Goal: Transaction & Acquisition: Purchase product/service

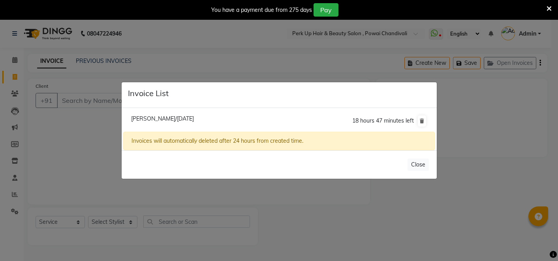
select select "5131"
select select "service"
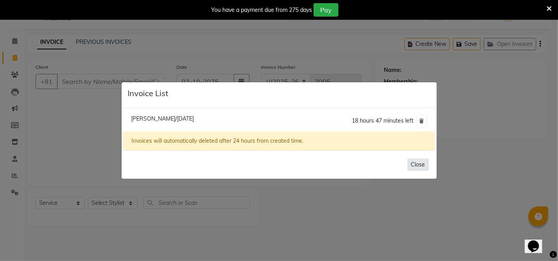
click at [421, 167] on button "Close" at bounding box center [418, 164] width 21 height 12
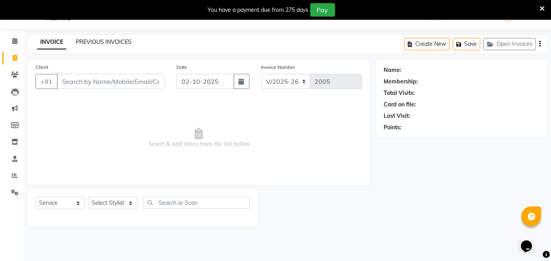
click at [87, 40] on link "PREVIOUS INVOICES" at bounding box center [104, 41] width 56 height 7
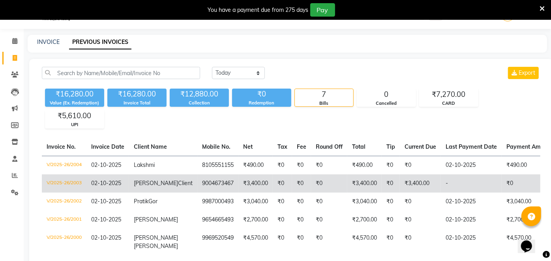
click at [239, 182] on td "₹3,400.00" at bounding box center [256, 183] width 34 height 18
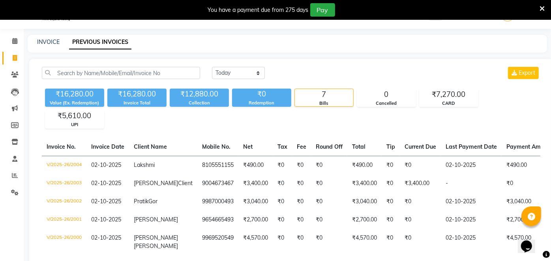
click at [533, 49] on div "INVOICE PREVIOUS INVOICES" at bounding box center [288, 44] width 520 height 18
click at [520, 43] on div "INVOICE PREVIOUS INVOICES" at bounding box center [283, 42] width 510 height 8
click at [11, 56] on span at bounding box center [15, 58] width 14 height 9
select select "service"
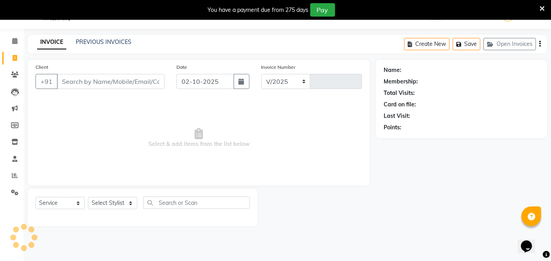
select select "5131"
type input "2005"
click at [519, 42] on button "Open Invoices" at bounding box center [510, 44] width 53 height 12
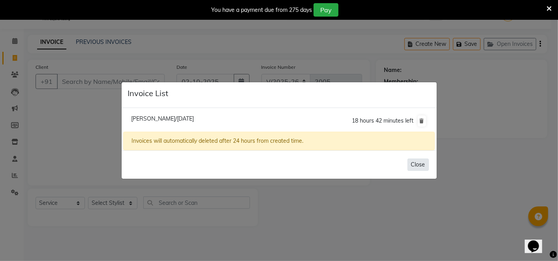
click at [416, 166] on button "Close" at bounding box center [418, 164] width 21 height 12
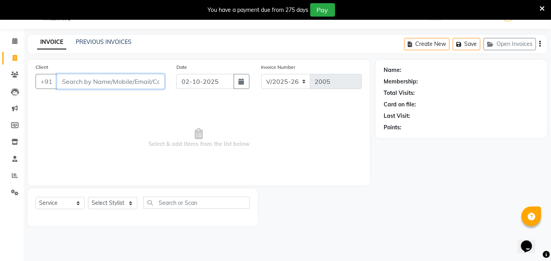
click at [104, 79] on input "Client" at bounding box center [111, 81] width 108 height 15
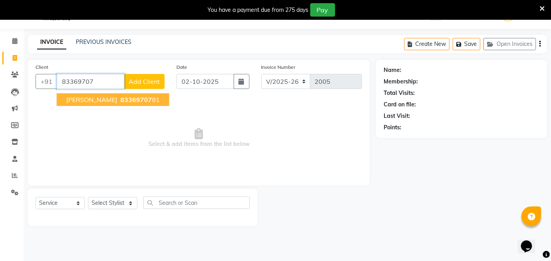
click at [120, 96] on span "83369707" at bounding box center [136, 100] width 32 height 8
type input "8336970781"
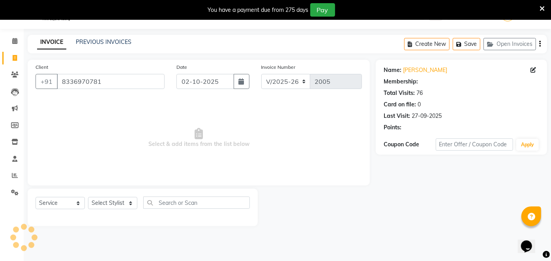
select select "1: Object"
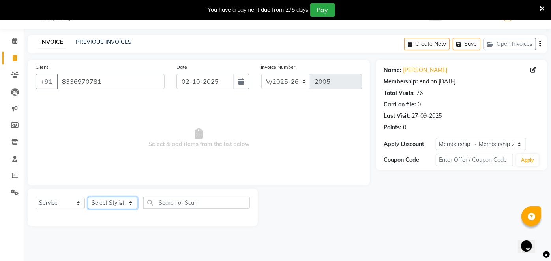
click at [120, 206] on select "Select Stylist [PERSON_NAME] danish [PERSON_NAME] [PERSON_NAME] [PERSON_NAME] […" at bounding box center [112, 203] width 49 height 12
select select "46593"
click at [88, 197] on select "Select Stylist [PERSON_NAME] danish [PERSON_NAME] [PERSON_NAME] [PERSON_NAME] […" at bounding box center [112, 203] width 49 height 12
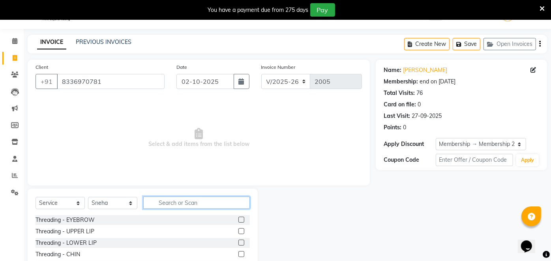
click at [190, 206] on input "text" at bounding box center [196, 202] width 107 height 12
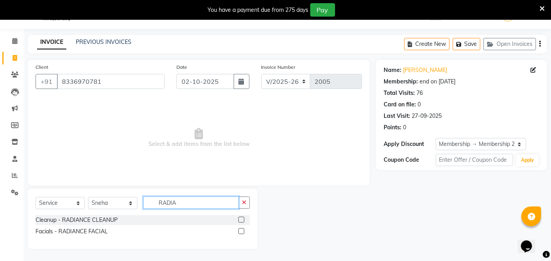
type input "RADIA"
click at [240, 231] on label at bounding box center [242, 231] width 6 height 6
click at [240, 231] on input "checkbox" at bounding box center [241, 231] width 5 height 5
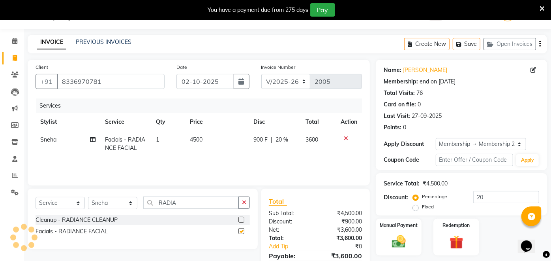
checkbox input "false"
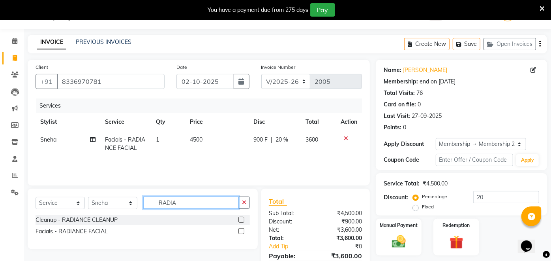
click at [198, 204] on input "RADIA" at bounding box center [191, 202] width 96 height 12
type input "R"
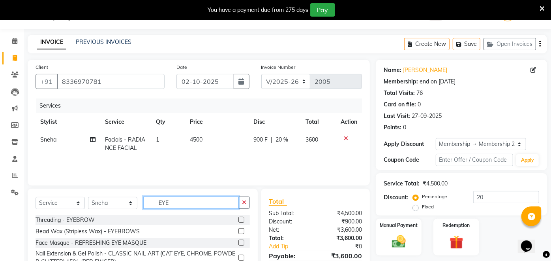
type input "EYE"
click at [242, 219] on label at bounding box center [242, 219] width 6 height 6
click at [242, 219] on input "checkbox" at bounding box center [241, 219] width 5 height 5
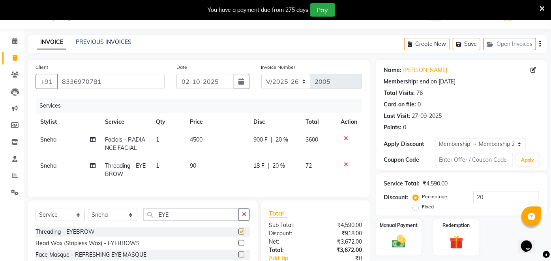
checkbox input "false"
click at [272, 160] on td "18 F | 20 %" at bounding box center [275, 170] width 52 height 26
select select "46593"
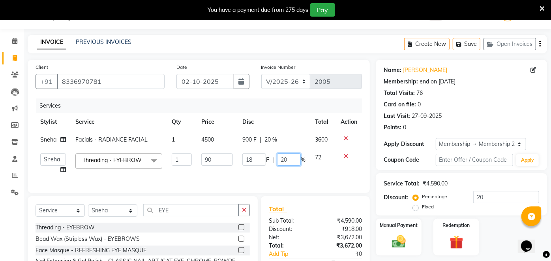
drag, startPoint x: 292, startPoint y: 159, endPoint x: 269, endPoint y: 162, distance: 23.1
click at [269, 162] on div "18 F | 20 %" at bounding box center [274, 159] width 63 height 12
type input "0"
click at [266, 179] on div "Services Stylist Service Qty Price Disc Total Action Sneha Facials - RADIANCE F…" at bounding box center [199, 141] width 327 height 87
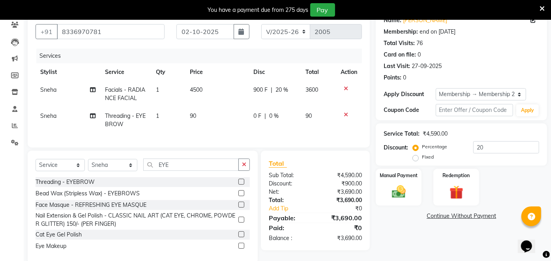
scroll to position [90, 0]
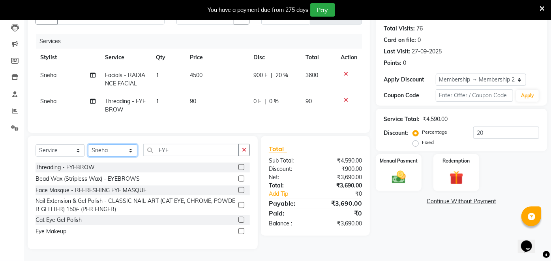
click at [113, 151] on select "Select Stylist [PERSON_NAME] danish [PERSON_NAME] [PERSON_NAME] [PERSON_NAME] […" at bounding box center [112, 150] width 49 height 12
select select "85856"
click at [88, 144] on select "Select Stylist [PERSON_NAME] danish [PERSON_NAME] [PERSON_NAME] [PERSON_NAME] […" at bounding box center [112, 150] width 49 height 12
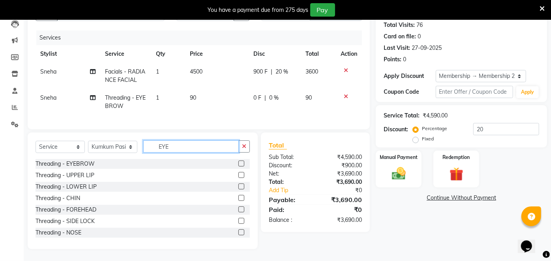
click at [199, 144] on input "EYE" at bounding box center [191, 146] width 96 height 12
type input "E"
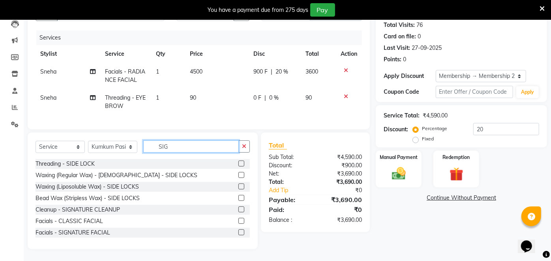
scroll to position [76, 0]
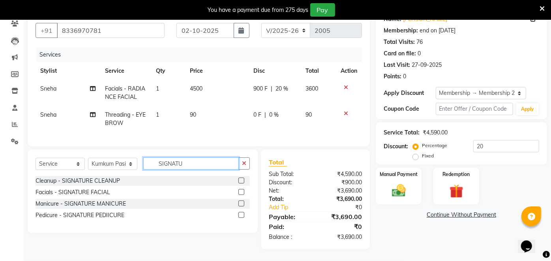
type input "SIGNATU"
click at [242, 213] on label at bounding box center [242, 215] width 6 height 6
click at [242, 213] on input "checkbox" at bounding box center [241, 215] width 5 height 5
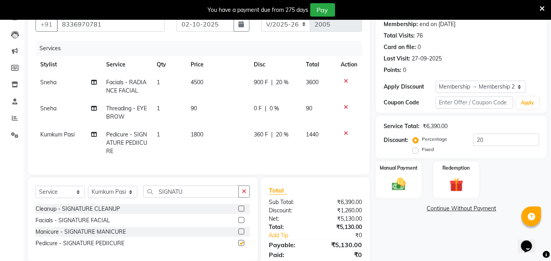
checkbox input "false"
click at [124, 198] on select "Select Stylist [PERSON_NAME] danish [PERSON_NAME] [PERSON_NAME] [PERSON_NAME] […" at bounding box center [112, 192] width 49 height 12
select select "80429"
click at [88, 192] on select "Select Stylist [PERSON_NAME] danish [PERSON_NAME] [PERSON_NAME] [PERSON_NAME] […" at bounding box center [112, 192] width 49 height 12
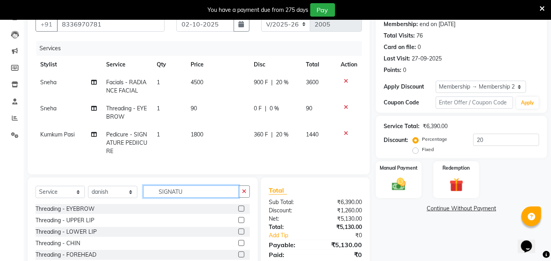
click at [190, 198] on input "SIGNATU" at bounding box center [191, 191] width 96 height 12
type input "S"
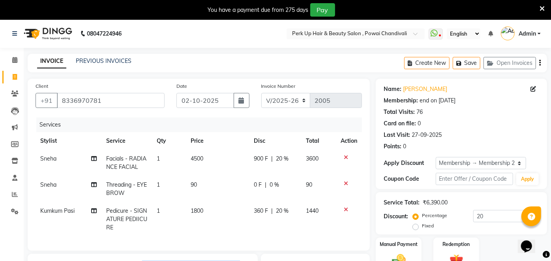
scroll to position [111, 0]
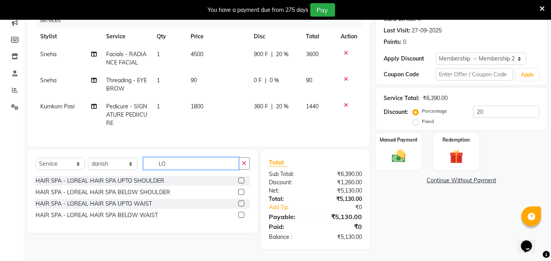
type input "L"
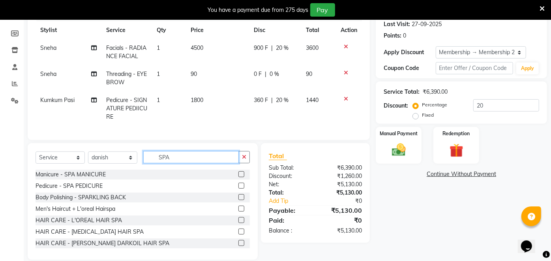
scroll to position [128, 0]
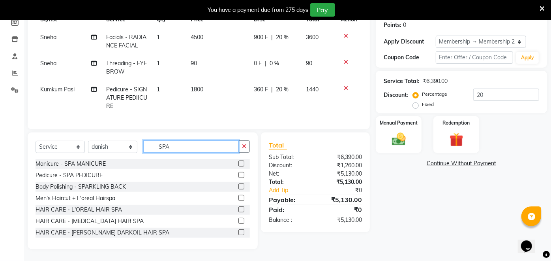
type input "SPA"
click at [239, 208] on label at bounding box center [242, 209] width 6 height 6
click at [239, 208] on input "checkbox" at bounding box center [241, 209] width 5 height 5
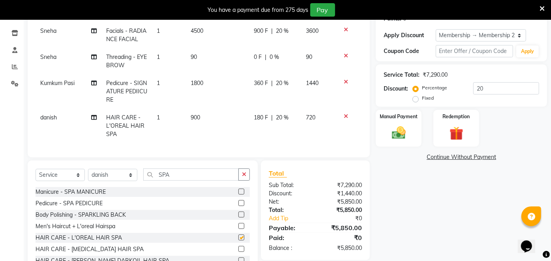
checkbox input "false"
click at [187, 179] on input "SPA" at bounding box center [191, 174] width 96 height 12
type input "S"
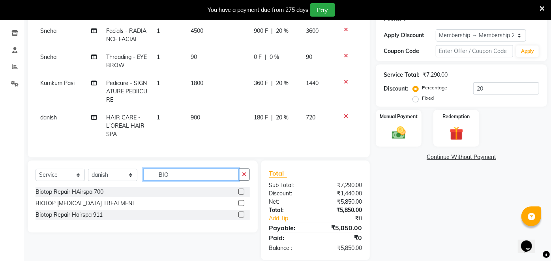
type input "BIO"
click at [241, 206] on label at bounding box center [242, 203] width 6 height 6
click at [241, 206] on input "checkbox" at bounding box center [241, 203] width 5 height 5
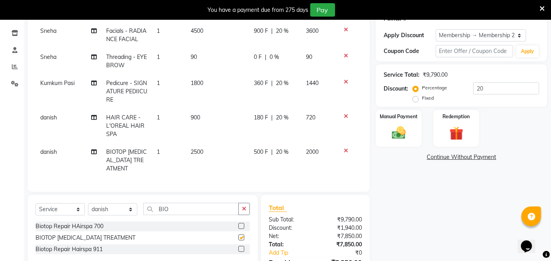
checkbox input "false"
click at [191, 154] on span "2500" at bounding box center [197, 151] width 13 height 7
select select "80429"
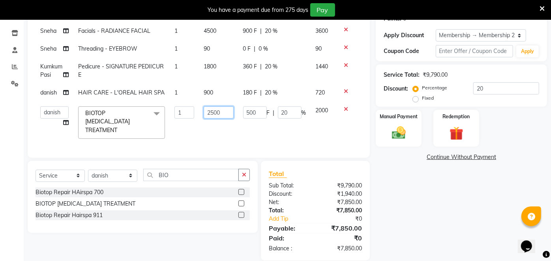
drag, startPoint x: 232, startPoint y: 111, endPoint x: 192, endPoint y: 115, distance: 40.5
click at [192, 115] on tr "Anita Das danish Kumkum Pasi Naseem Mansoori Neha YAdav Nilam Bhanushali Nizam …" at bounding box center [199, 123] width 327 height 42
type input "1500"
click at [194, 127] on tbody "Sneha Facials - RADIANCE FACIAL 1 4500 900 F | 20 % 3600 Sneha Threading - EYEB…" at bounding box center [199, 82] width 327 height 121
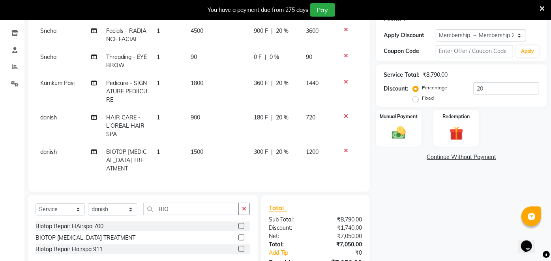
click at [48, 148] on span "danish" at bounding box center [48, 151] width 17 height 7
select select "80429"
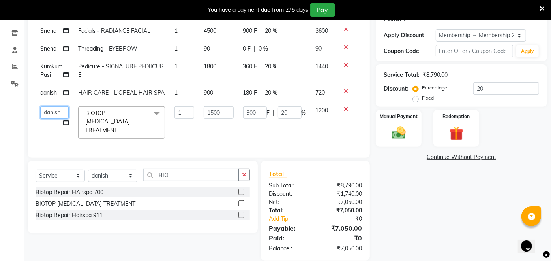
click at [55, 114] on select "Anita Das danish Kumkum Pasi Naseem Mansoori Neha YAdav Nilam Bhanushali Nizam …" at bounding box center [54, 112] width 28 height 12
click at [152, 139] on div "Services Stylist Service Qty Price Disc Total Action Sneha Facials - RADIANCE F…" at bounding box center [199, 70] width 327 height 160
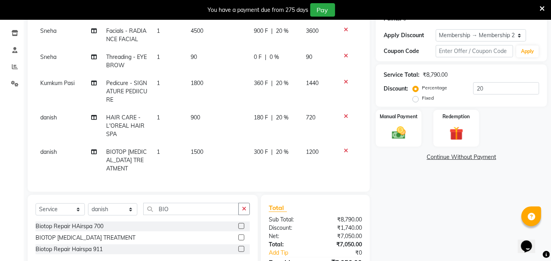
click at [90, 150] on td "danish" at bounding box center [69, 160] width 66 height 34
select select "80429"
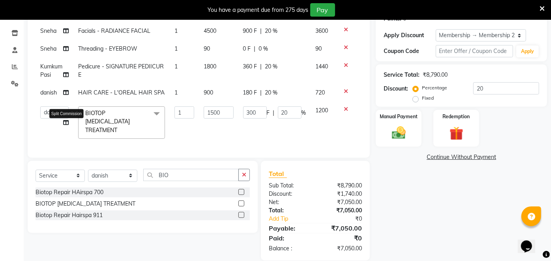
click at [66, 120] on icon at bounding box center [66, 123] width 6 height 6
select select "80429"
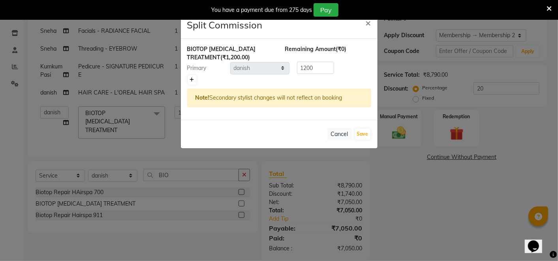
click at [190, 79] on icon at bounding box center [192, 79] width 4 height 5
type input "600"
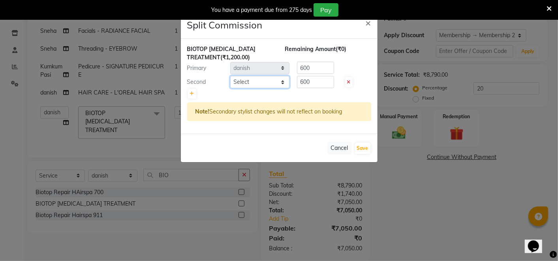
click at [250, 83] on select "Select Anita Das danish Kumkum Pasi Naseem Mansoori Neha YAdav Nilam Bhanushali…" at bounding box center [259, 82] width 59 height 12
select select "48932"
click at [230, 76] on select "Select Anita Das danish Kumkum Pasi Naseem Mansoori Neha YAdav Nilam Bhanushali…" at bounding box center [259, 82] width 59 height 12
click at [359, 145] on button "Save" at bounding box center [362, 148] width 15 height 11
select select "Select"
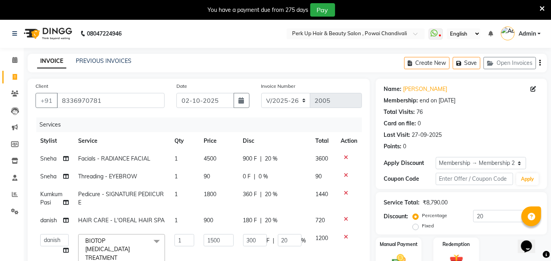
scroll to position [137, 0]
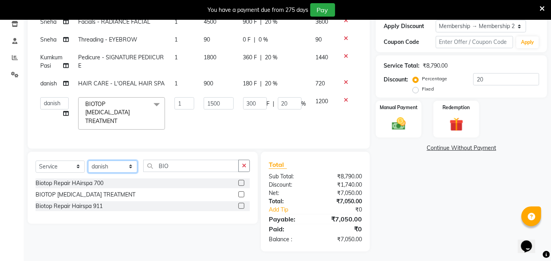
click at [119, 165] on select "Select Stylist [PERSON_NAME] danish [PERSON_NAME] [PERSON_NAME] [PERSON_NAME] […" at bounding box center [112, 166] width 49 height 12
select select "32903"
click at [88, 160] on select "Select Stylist [PERSON_NAME] danish [PERSON_NAME] [PERSON_NAME] [PERSON_NAME] […" at bounding box center [112, 166] width 49 height 12
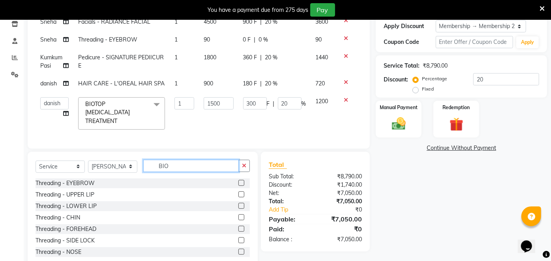
click at [170, 160] on input "BIO" at bounding box center [191, 166] width 96 height 12
type input "B"
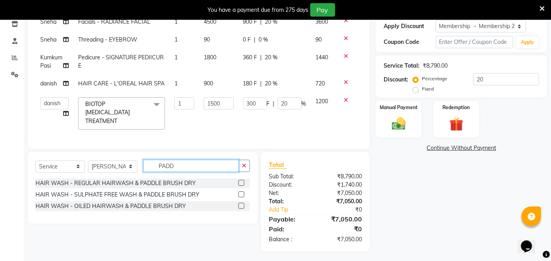
type input "PADD"
click at [241, 181] on label at bounding box center [242, 183] width 6 height 6
click at [241, 181] on input "checkbox" at bounding box center [241, 183] width 5 height 5
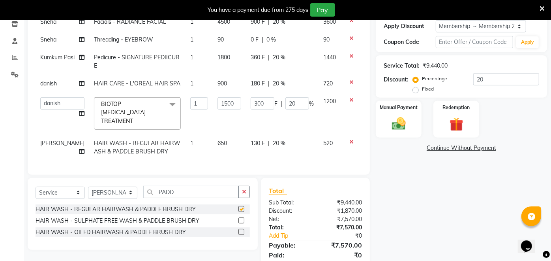
checkbox input "false"
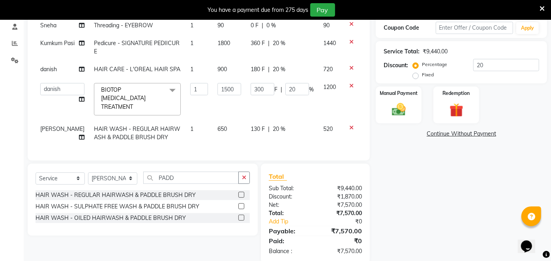
scroll to position [163, 0]
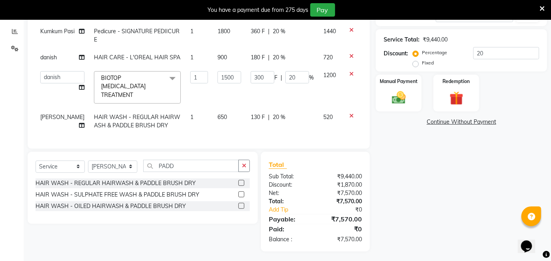
click at [297, 121] on td "130 F | 20 %" at bounding box center [282, 121] width 73 height 26
select select "32903"
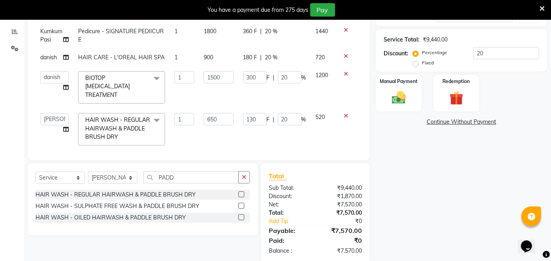
scroll to position [0, 0]
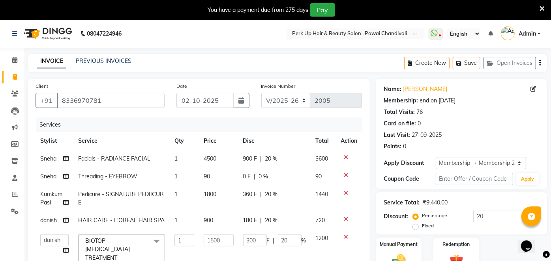
click at [209, 193] on span "1800" at bounding box center [210, 193] width 13 height 7
select select "85856"
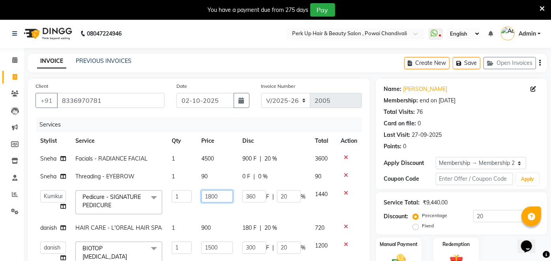
click at [203, 196] on input "1800" at bounding box center [217, 196] width 32 height 12
type input "1900"
click at [214, 205] on td "1900" at bounding box center [217, 202] width 41 height 34
select select "85856"
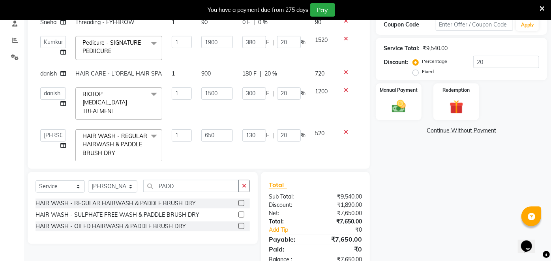
scroll to position [176, 0]
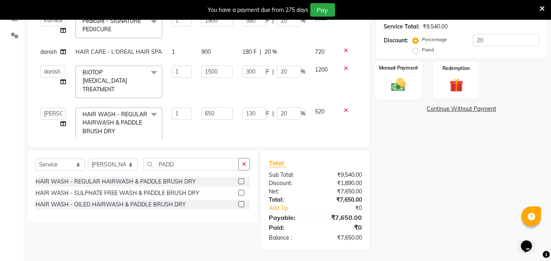
click at [405, 91] on img at bounding box center [399, 84] width 23 height 17
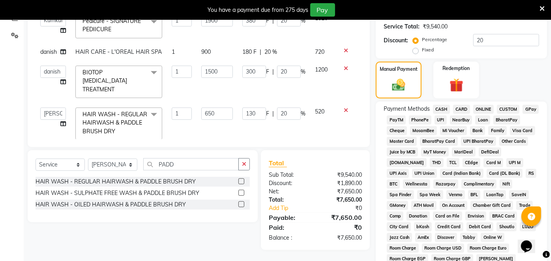
click at [463, 108] on span "CARD" at bounding box center [461, 109] width 17 height 9
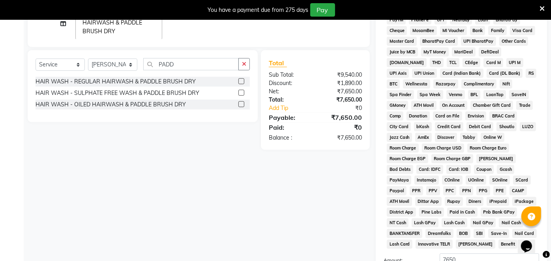
scroll to position [359, 0]
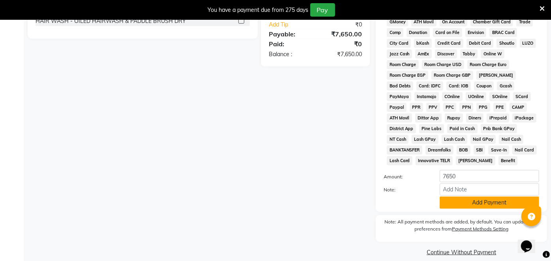
click at [500, 196] on button "Add Payment" at bounding box center [490, 202] width 100 height 12
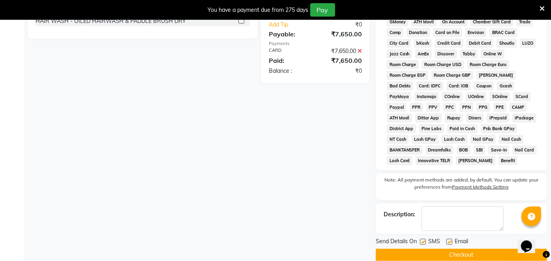
click at [451, 239] on label at bounding box center [450, 242] width 6 height 6
click at [451, 239] on input "checkbox" at bounding box center [449, 241] width 5 height 5
checkbox input "false"
click at [422, 239] on label at bounding box center [423, 242] width 6 height 6
click at [422, 239] on input "checkbox" at bounding box center [422, 241] width 5 height 5
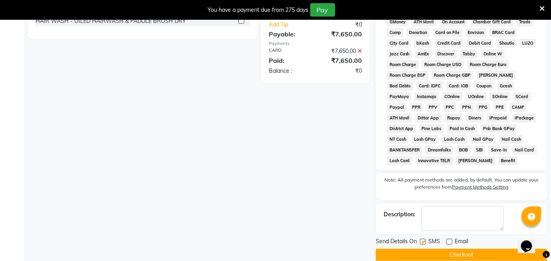
checkbox input "false"
click at [418, 248] on button "Checkout" at bounding box center [461, 254] width 171 height 12
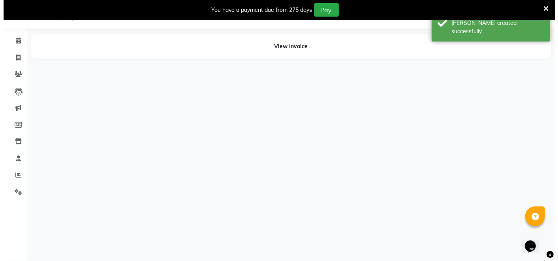
scroll to position [19, 0]
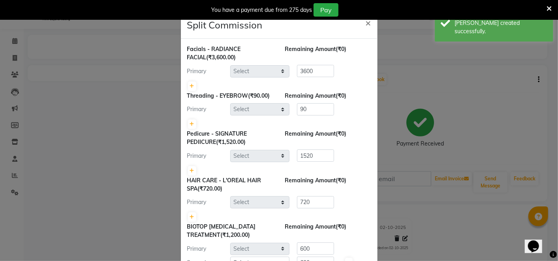
select select "46593"
select select "85856"
select select "80429"
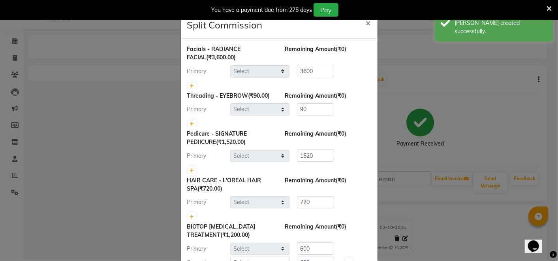
select select "48932"
select select "32903"
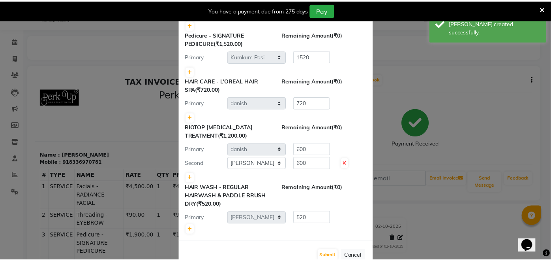
scroll to position [118, 0]
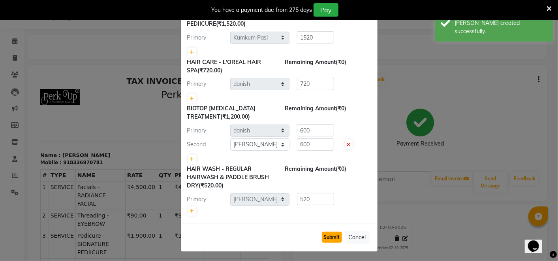
click at [333, 235] on button "Submit" at bounding box center [332, 236] width 20 height 11
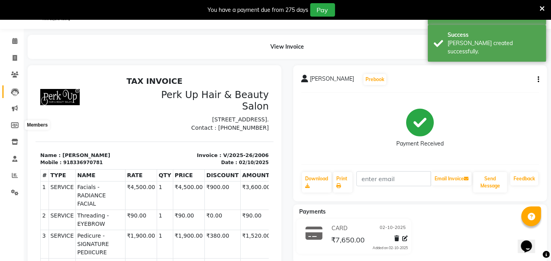
scroll to position [0, 0]
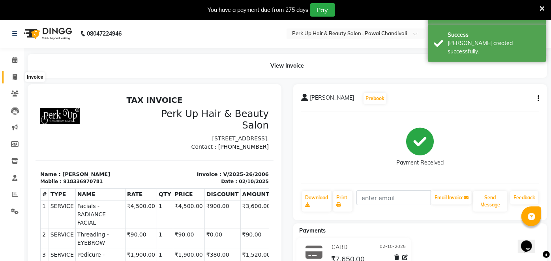
click at [12, 74] on span at bounding box center [15, 77] width 14 height 9
select select "5131"
select select "service"
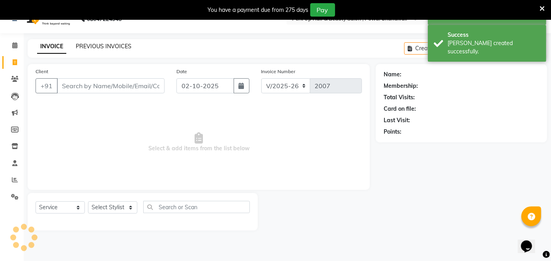
scroll to position [19, 0]
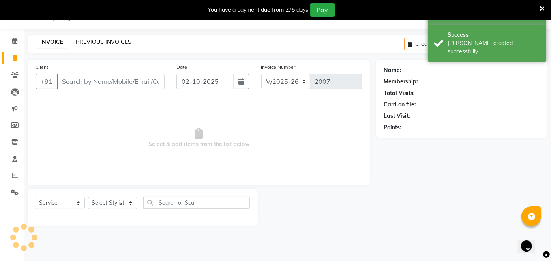
click at [107, 43] on link "PREVIOUS INVOICES" at bounding box center [104, 41] width 56 height 7
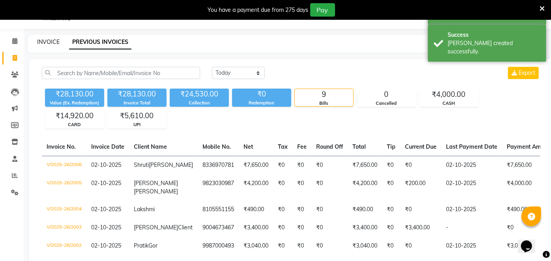
click at [48, 40] on link "INVOICE" at bounding box center [48, 41] width 23 height 7
select select "5131"
select select "service"
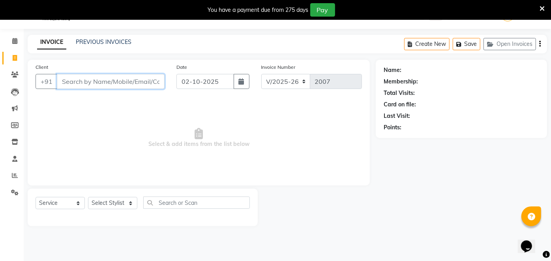
click at [79, 82] on input "Client" at bounding box center [111, 81] width 108 height 15
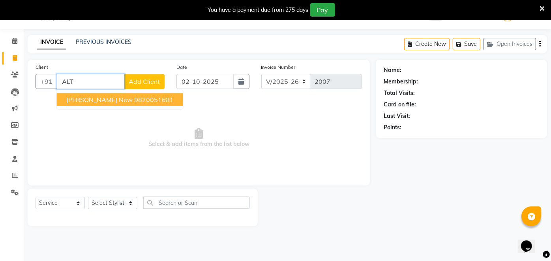
click at [88, 106] on ngb-typeahead-window "Althea New 9820051681" at bounding box center [119, 100] width 127 height 20
click at [91, 98] on span "Althea New" at bounding box center [99, 100] width 66 height 8
type input "9820051681"
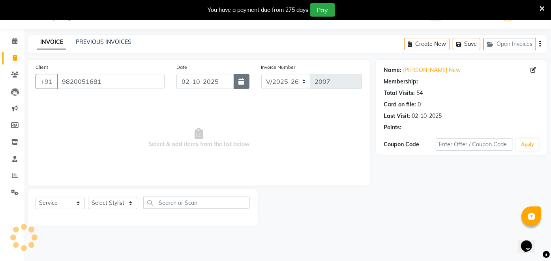
select select "1: Object"
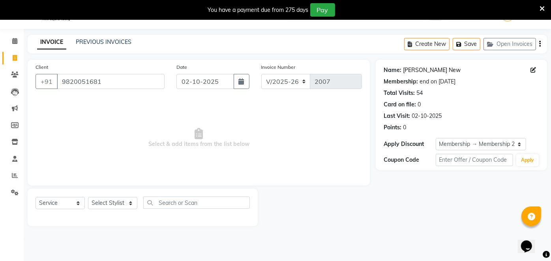
click at [425, 70] on link "Althea New" at bounding box center [432, 70] width 58 height 8
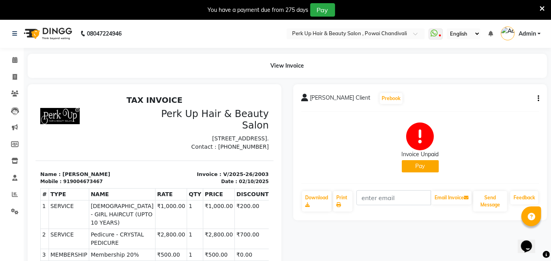
scroll to position [138, 0]
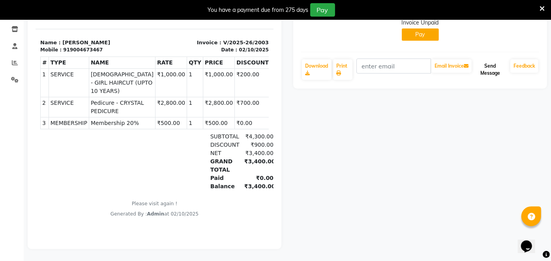
click at [494, 60] on button "Send Message" at bounding box center [491, 69] width 34 height 21
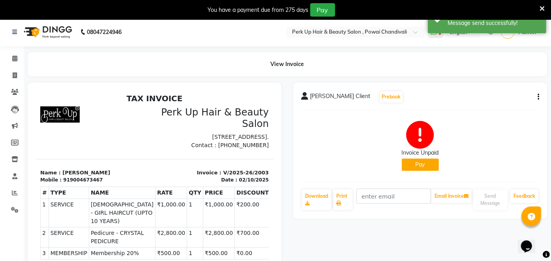
scroll to position [0, 0]
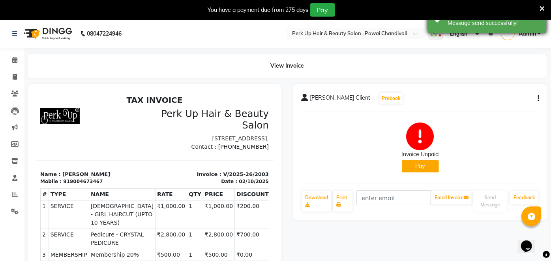
click at [438, 33] on div "Success Message send successfully!" at bounding box center [487, 19] width 119 height 28
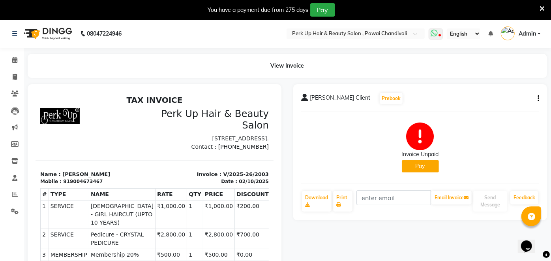
click at [438, 36] on icon at bounding box center [434, 33] width 7 height 8
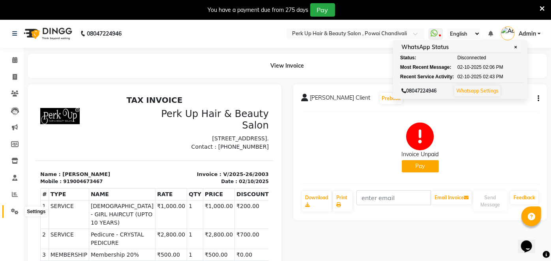
click at [10, 210] on span at bounding box center [15, 211] width 14 height 9
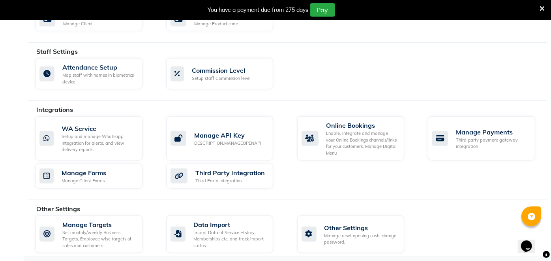
scroll to position [414, 0]
click at [108, 124] on div "WA Service" at bounding box center [99, 128] width 75 height 9
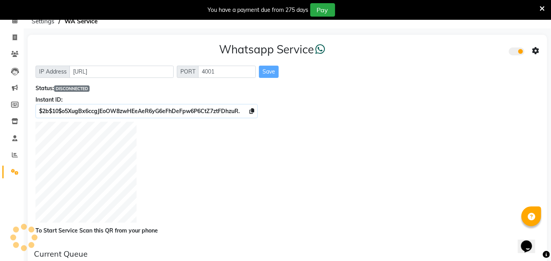
scroll to position [41, 0]
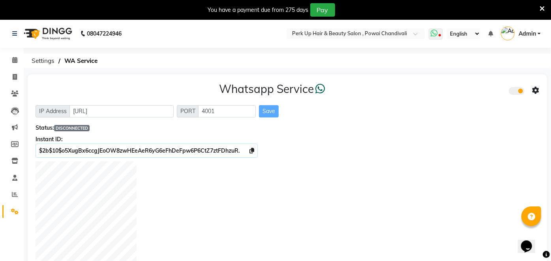
click at [438, 32] on icon at bounding box center [434, 33] width 7 height 8
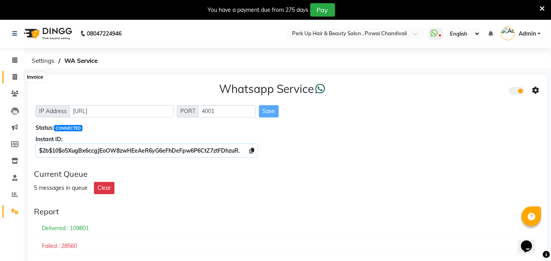
click at [8, 75] on span at bounding box center [15, 77] width 14 height 9
select select "service"
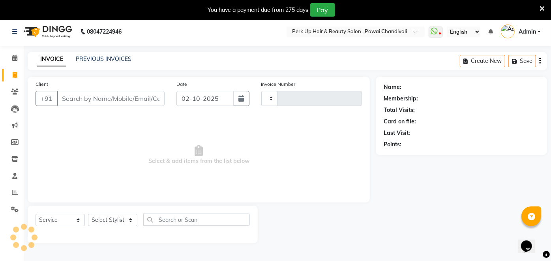
scroll to position [19, 0]
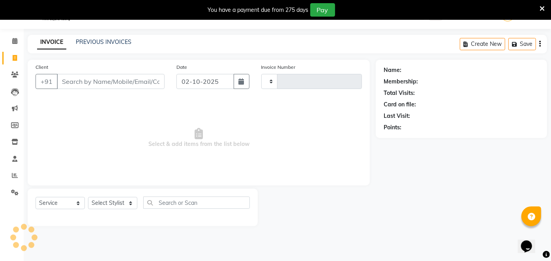
type input "2005"
select select "5131"
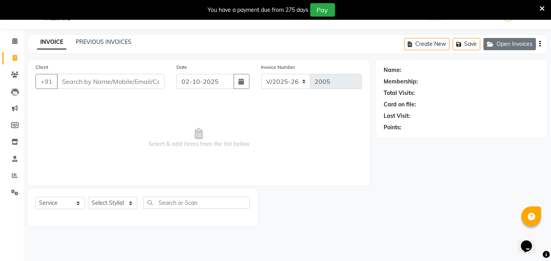
click at [503, 47] on button "Open Invoices" at bounding box center [510, 44] width 53 height 12
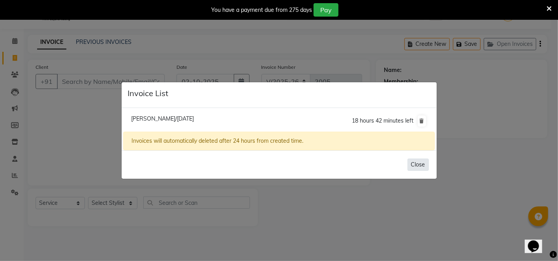
click at [423, 164] on button "Close" at bounding box center [418, 164] width 21 height 12
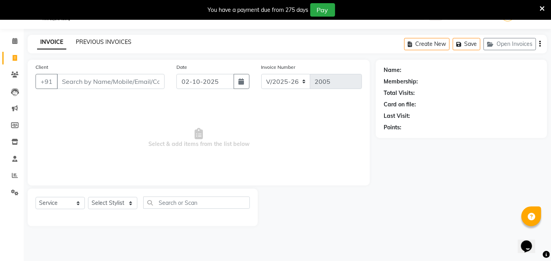
click at [117, 40] on link "PREVIOUS INVOICES" at bounding box center [104, 41] width 56 height 7
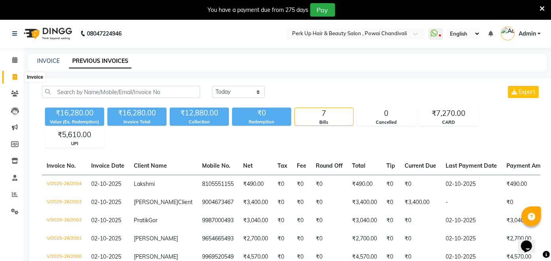
click at [11, 78] on span at bounding box center [15, 77] width 14 height 9
select select "service"
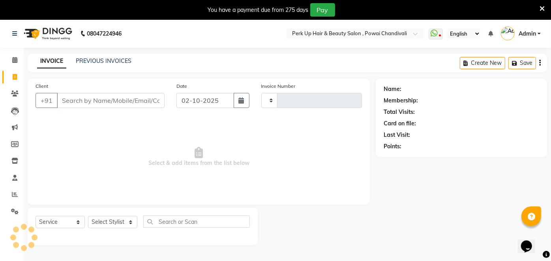
scroll to position [19, 0]
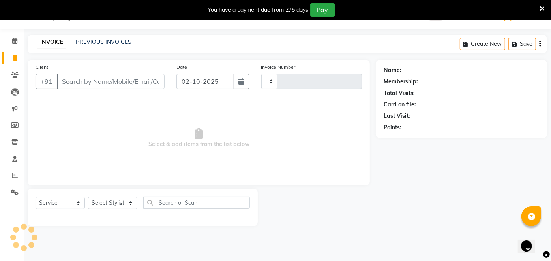
click at [96, 81] on input "Client" at bounding box center [111, 81] width 108 height 15
select select "5131"
type input "2005"
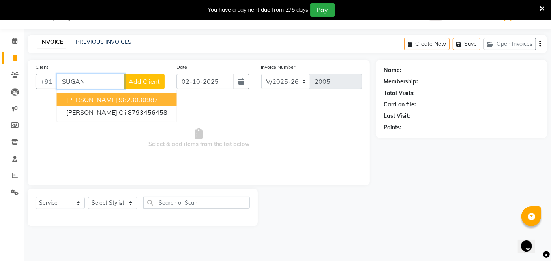
click at [128, 103] on button "sugandha khandelwal 9823030987" at bounding box center [117, 99] width 120 height 13
type input "9823030987"
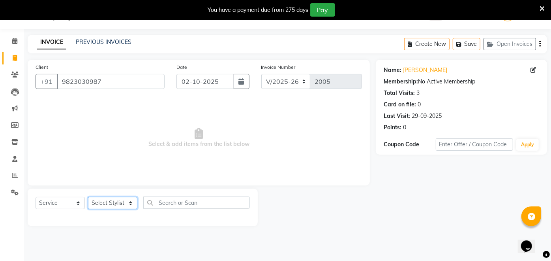
click at [112, 199] on select "Select Stylist [PERSON_NAME] danish [PERSON_NAME] [PERSON_NAME] [PERSON_NAME] […" at bounding box center [112, 203] width 49 height 12
select select "32896"
click at [88, 197] on select "Select Stylist [PERSON_NAME] danish [PERSON_NAME] [PERSON_NAME] [PERSON_NAME] […" at bounding box center [112, 203] width 49 height 12
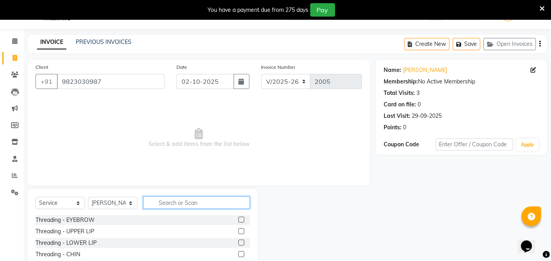
click at [213, 204] on input "text" at bounding box center [196, 202] width 107 height 12
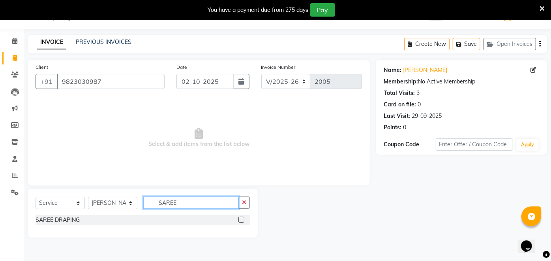
type input "SAREE"
click at [242, 216] on label at bounding box center [242, 219] width 6 height 6
click at [242, 217] on input "checkbox" at bounding box center [241, 219] width 5 height 5
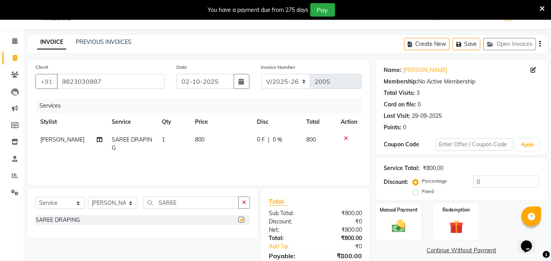
checkbox input "false"
click at [54, 139] on span "[PERSON_NAME]" at bounding box center [62, 139] width 44 height 7
select select "32896"
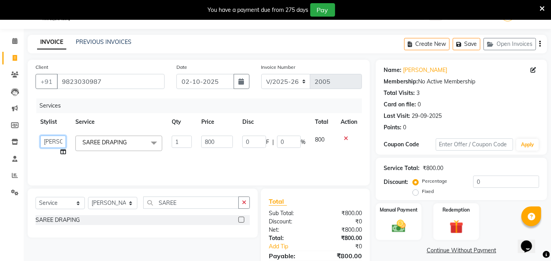
click at [54, 139] on select "Anita Das danish Kumkum Pasi Naseem Mansoori Neha YAdav Nilam Bhanushali Nizam …" at bounding box center [53, 141] width 26 height 12
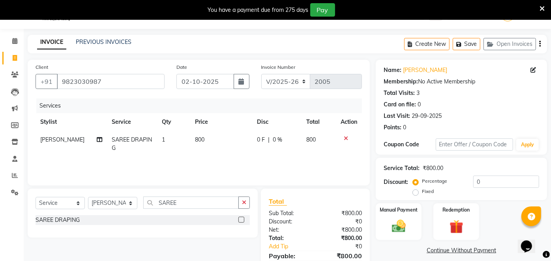
click at [90, 159] on div "Services Stylist Service Qty Price Disc Total Action Rita Pal SAREE DRAPING 1 8…" at bounding box center [199, 137] width 327 height 79
click at [106, 205] on select "Select Stylist [PERSON_NAME] danish [PERSON_NAME] [PERSON_NAME] [PERSON_NAME] […" at bounding box center [112, 203] width 49 height 12
select select "91423"
click at [88, 197] on select "Select Stylist [PERSON_NAME] danish [PERSON_NAME] [PERSON_NAME] [PERSON_NAME] […" at bounding box center [112, 203] width 49 height 12
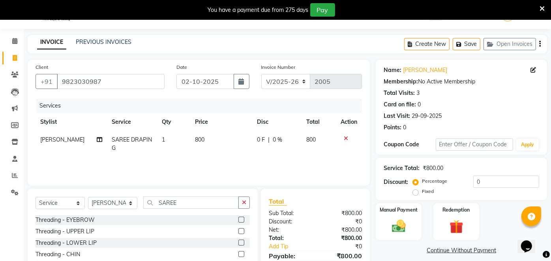
click at [162, 138] on span "1" at bounding box center [163, 139] width 3 height 7
select select "32896"
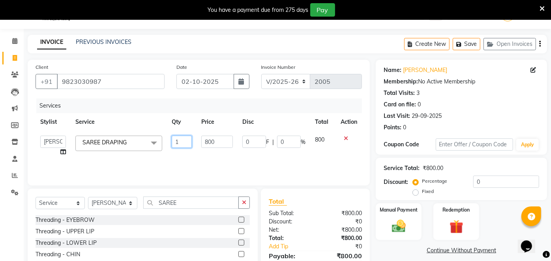
drag, startPoint x: 183, startPoint y: 140, endPoint x: 169, endPoint y: 145, distance: 14.4
click at [169, 145] on td "1" at bounding box center [181, 146] width 29 height 30
type input "2"
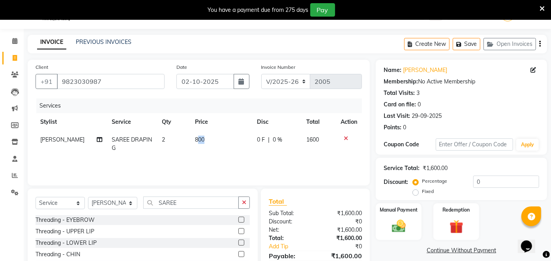
drag, startPoint x: 219, startPoint y: 140, endPoint x: 194, endPoint y: 143, distance: 25.5
drag, startPoint x: 194, startPoint y: 143, endPoint x: 194, endPoint y: 136, distance: 7.1
click at [195, 136] on span "800" at bounding box center [199, 139] width 9 height 7
select select "32896"
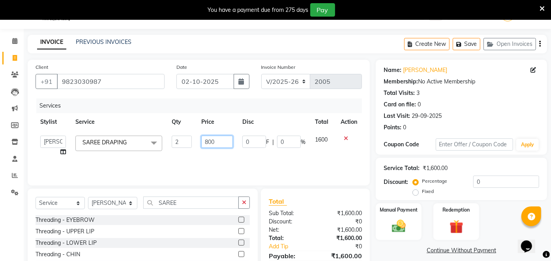
drag, startPoint x: 213, startPoint y: 143, endPoint x: 196, endPoint y: 148, distance: 17.7
click at [197, 148] on td "800" at bounding box center [217, 146] width 41 height 30
type input "1000"
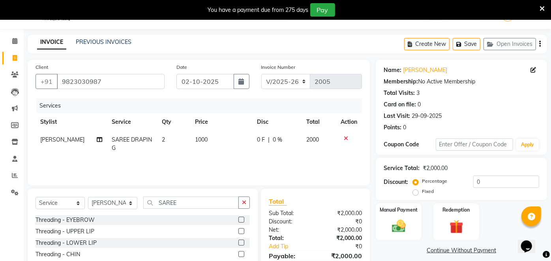
click at [192, 150] on tr "Rita Pal SAREE DRAPING 2 1000 0 F | 0 % 2000" at bounding box center [199, 144] width 327 height 26
click at [117, 205] on select "Select Stylist Anita Das danish Kumkum Pasi Naseem Mansoori Neha YAdav Nilam Bh…" at bounding box center [112, 203] width 49 height 12
select select "32896"
click at [88, 197] on select "Select Stylist Anita Das danish Kumkum Pasi Naseem Mansoori Neha YAdav Nilam Bh…" at bounding box center [112, 203] width 49 height 12
click at [207, 203] on input "SAREE" at bounding box center [191, 202] width 96 height 12
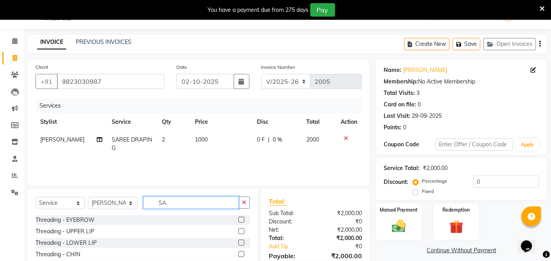
type input "S"
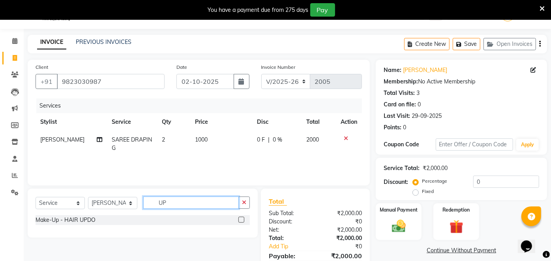
type input "U"
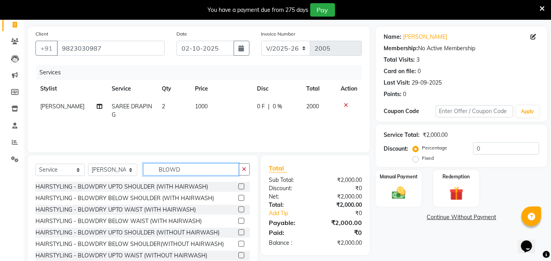
scroll to position [75, 0]
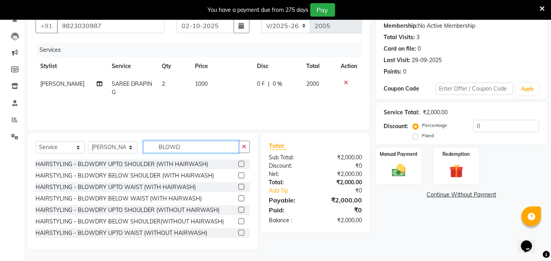
type input "BLOWD"
click at [239, 220] on label at bounding box center [242, 221] width 6 height 6
click at [239, 220] on input "checkbox" at bounding box center [241, 221] width 5 height 5
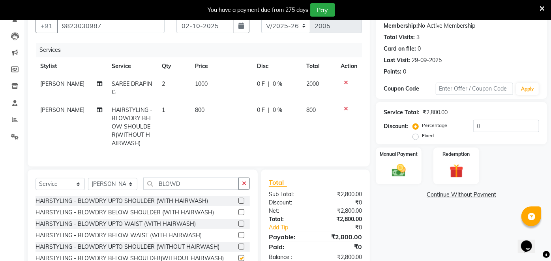
checkbox input "false"
click at [187, 190] on input "BLOWD" at bounding box center [191, 183] width 96 height 12
type input "B"
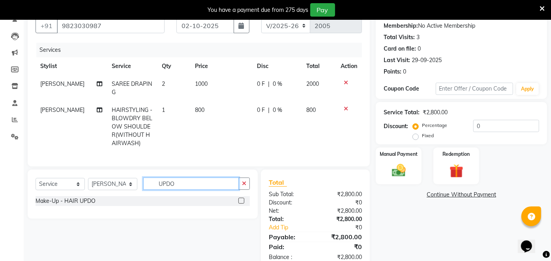
type input "UPDO"
click at [239, 203] on label at bounding box center [242, 201] width 6 height 6
click at [239, 203] on input "checkbox" at bounding box center [241, 200] width 5 height 5
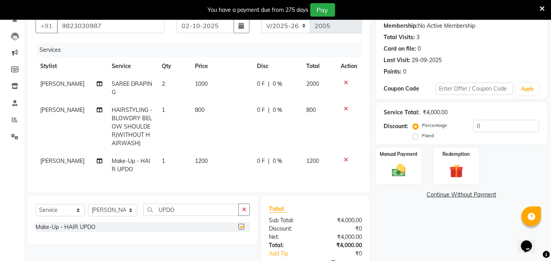
checkbox input "false"
click at [185, 159] on td "1" at bounding box center [173, 165] width 33 height 26
select select "32896"
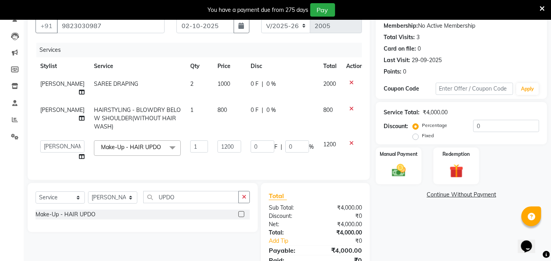
click at [213, 101] on td "800" at bounding box center [229, 118] width 33 height 34
select select "32896"
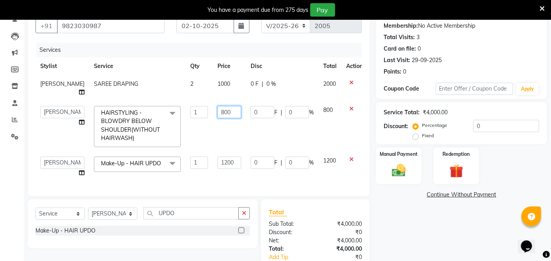
drag, startPoint x: 224, startPoint y: 103, endPoint x: 190, endPoint y: 112, distance: 35.9
click at [190, 112] on tr "Anita Das danish Kumkum Pasi Naseem Mansoori Neha YAdav Nilam Bhanushali Nizam …" at bounding box center [202, 126] width 332 height 51
type input "1000"
click at [192, 136] on tbody "Rita Pal SAREE DRAPING 2 1000 0 F | 0 % 2000 Anita Das danish Kumkum Pasi Nasee…" at bounding box center [202, 128] width 332 height 107
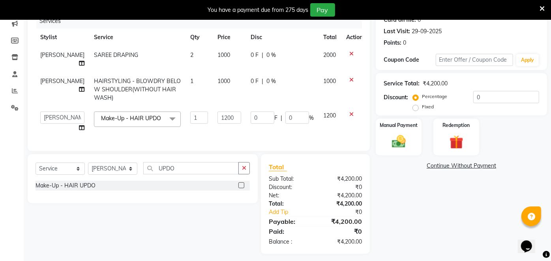
scroll to position [106, 0]
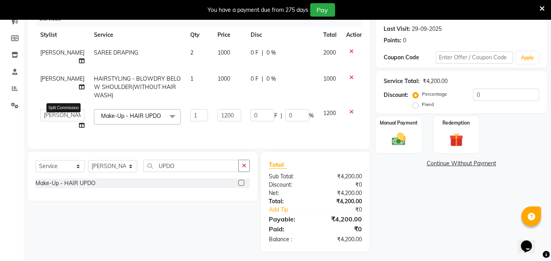
click at [79, 122] on icon at bounding box center [82, 125] width 6 height 6
select select "32896"
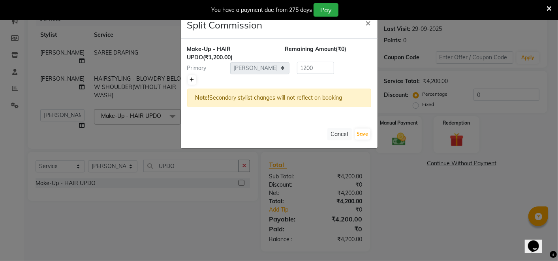
click at [190, 79] on icon at bounding box center [192, 79] width 4 height 5
type input "600"
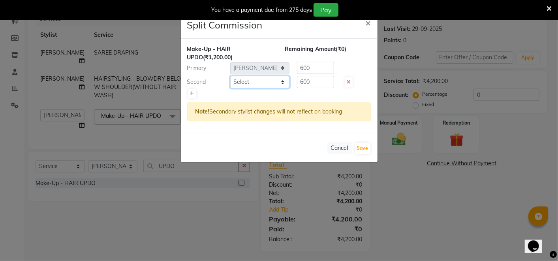
click at [244, 83] on select "Select Anita Das danish Kumkum Pasi Naseem Mansoori Neha YAdav Nilam Bhanushali…" at bounding box center [259, 82] width 59 height 12
select select "91423"
click at [230, 76] on select "Select Anita Das danish Kumkum Pasi Naseem Mansoori Neha YAdav Nilam Bhanushali…" at bounding box center [259, 82] width 59 height 12
click at [365, 143] on button "Save" at bounding box center [362, 148] width 15 height 11
select select "Select"
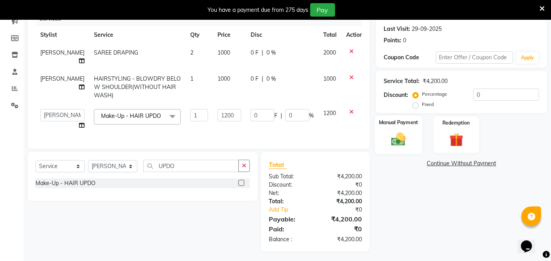
click at [406, 131] on img at bounding box center [399, 139] width 23 height 17
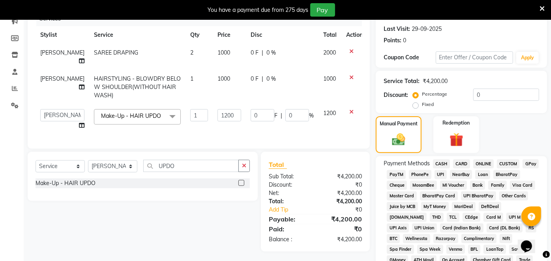
click at [442, 164] on span "CASH" at bounding box center [441, 163] width 17 height 9
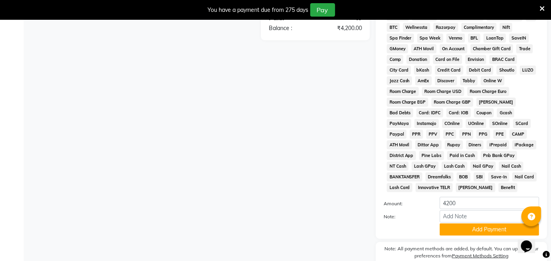
scroll to position [344, 0]
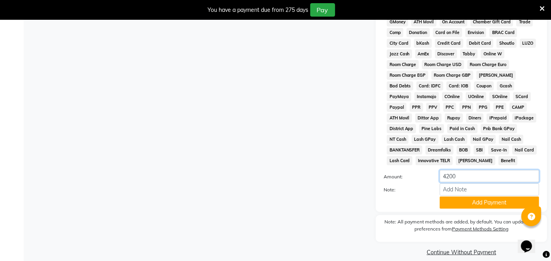
drag, startPoint x: 472, startPoint y: 169, endPoint x: 431, endPoint y: 172, distance: 41.6
click at [431, 172] on div "Amount: 4200" at bounding box center [461, 176] width 167 height 13
type input "4000"
click at [475, 196] on button "Add Payment" at bounding box center [490, 202] width 100 height 12
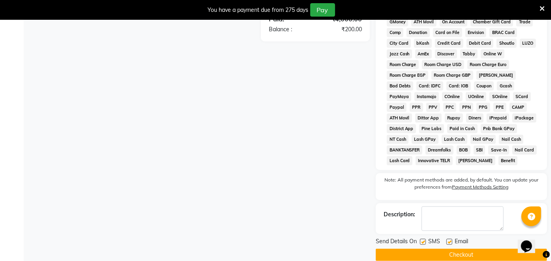
click at [489, 248] on button "Checkout" at bounding box center [461, 254] width 171 height 12
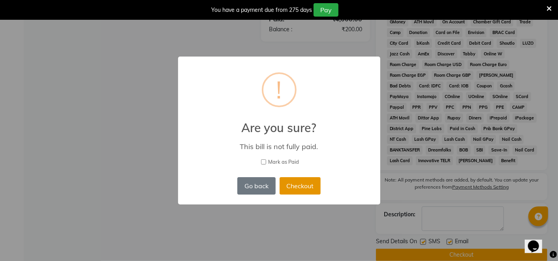
click at [299, 186] on button "Checkout" at bounding box center [300, 185] width 41 height 17
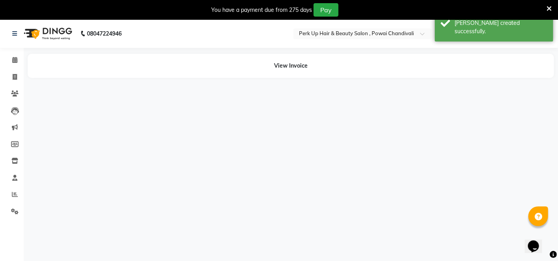
select select "32896"
select select "91423"
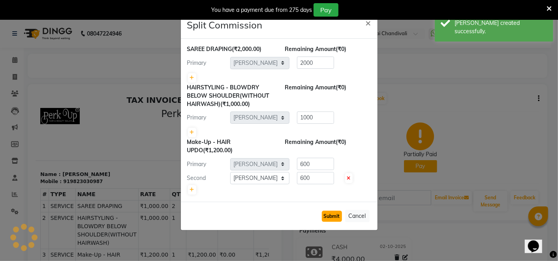
click at [339, 216] on button "Submit" at bounding box center [332, 216] width 20 height 11
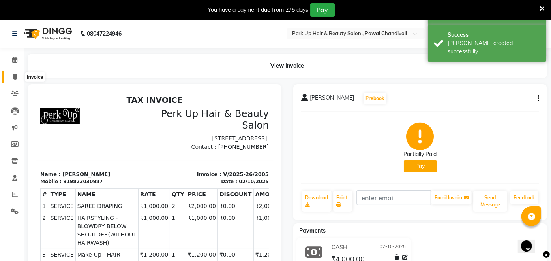
drag, startPoint x: 9, startPoint y: 77, endPoint x: 13, endPoint y: 82, distance: 5.9
click at [9, 77] on span at bounding box center [15, 77] width 14 height 9
select select "service"
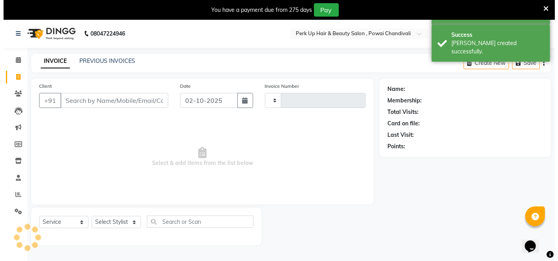
scroll to position [19, 0]
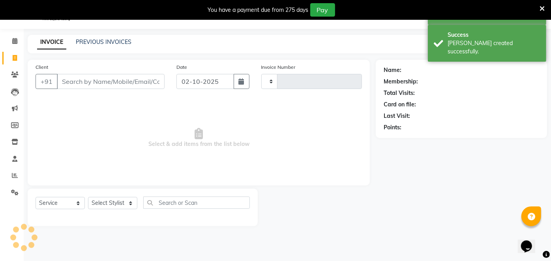
type input "2006"
select select "5131"
click at [100, 39] on link "PREVIOUS INVOICES" at bounding box center [104, 41] width 56 height 7
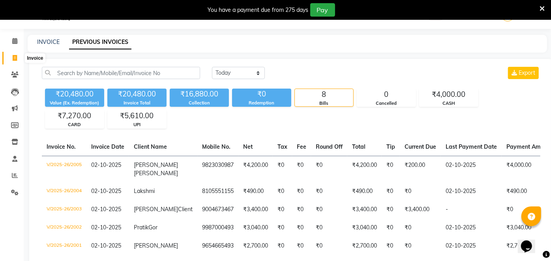
click at [11, 59] on span at bounding box center [15, 58] width 14 height 9
select select "service"
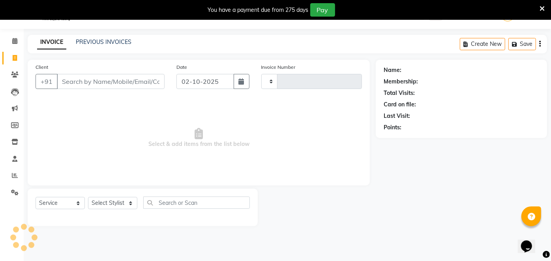
type input "2006"
select select "5131"
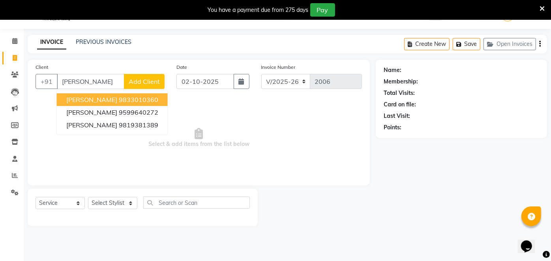
click at [103, 81] on input "DEEPSHI" at bounding box center [91, 81] width 68 height 15
type input "D"
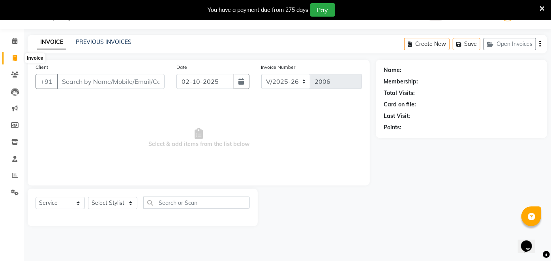
click at [15, 58] on icon at bounding box center [15, 58] width 4 height 6
select select "5131"
select select "service"
click at [97, 43] on link "PREVIOUS INVOICES" at bounding box center [104, 41] width 56 height 7
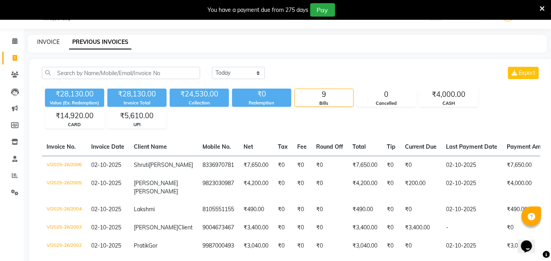
click at [59, 40] on link "INVOICE" at bounding box center [48, 41] width 23 height 7
select select "5131"
select select "service"
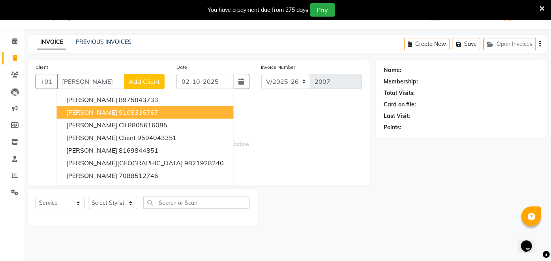
click at [109, 108] on span "Anamika Talukdar" at bounding box center [91, 112] width 51 height 8
type input "9108336767"
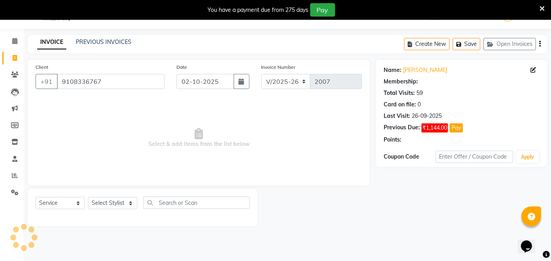
select select "1: Object"
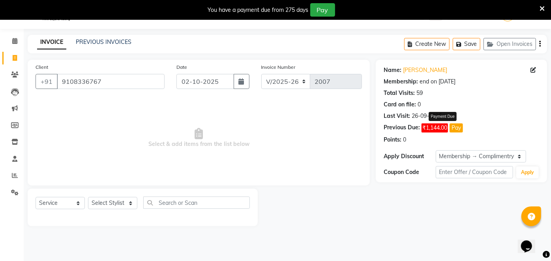
click at [458, 127] on button "Pay" at bounding box center [456, 127] width 13 height 9
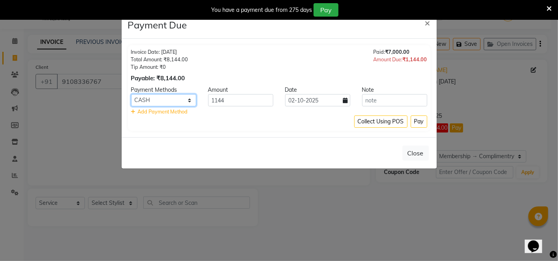
click at [169, 102] on select "CASH CARD ONLINE CUSTOM GPay PayTM PhonePe UPI NearBuy Loan BharatPay Cheque Mo…" at bounding box center [163, 100] width 65 height 12
select select "8"
click at [131, 94] on select "CASH CARD ONLINE CUSTOM GPay PayTM PhonePe UPI NearBuy Loan BharatPay Cheque Mo…" at bounding box center [163, 100] width 65 height 12
click at [421, 120] on button "Pay" at bounding box center [419, 121] width 17 height 12
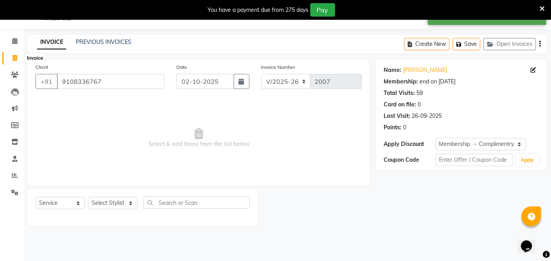
click at [17, 56] on span at bounding box center [15, 58] width 14 height 9
select select "service"
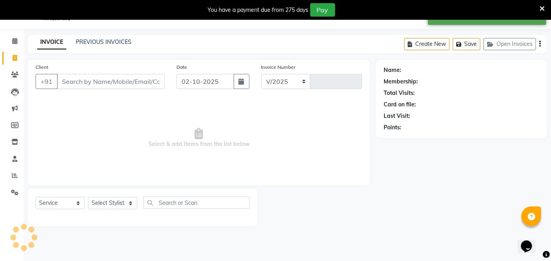
select select "5131"
type input "2007"
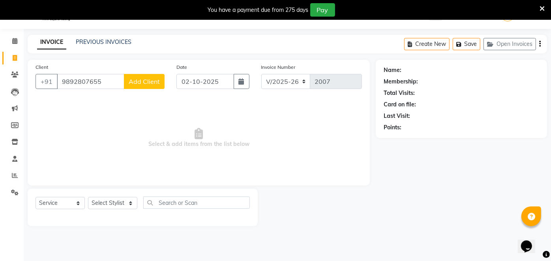
type input "9892807655"
click at [152, 77] on span "Add Client" at bounding box center [144, 81] width 31 height 8
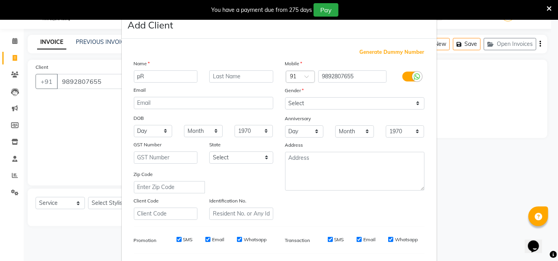
type input "p"
type input "Priyanka Nair"
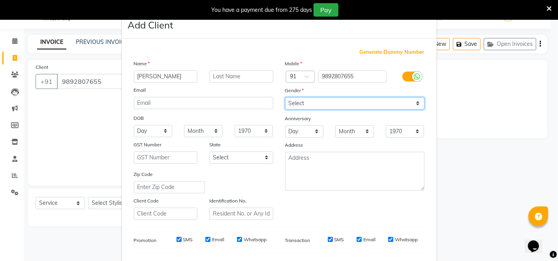
click at [302, 96] on div "Mobile Country Code × 91 9892807655 Gender Select Male Female Other Prefer Not …" at bounding box center [354, 139] width 151 height 160
select select "female"
click at [285, 97] on select "Select Male Female Other Prefer Not To Say" at bounding box center [354, 103] width 139 height 12
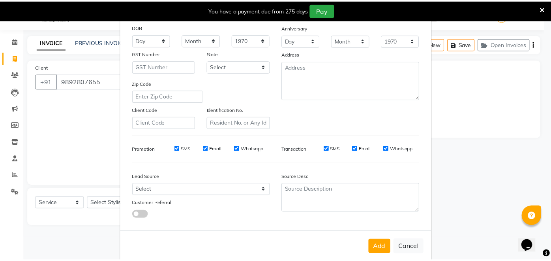
scroll to position [103, 0]
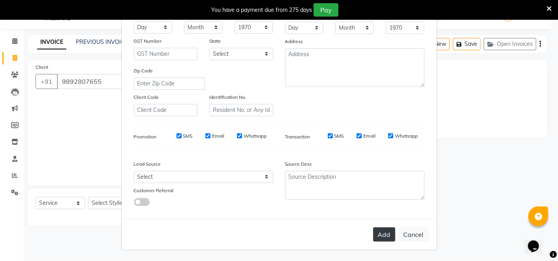
click at [382, 233] on button "Add" at bounding box center [384, 234] width 22 height 14
select select
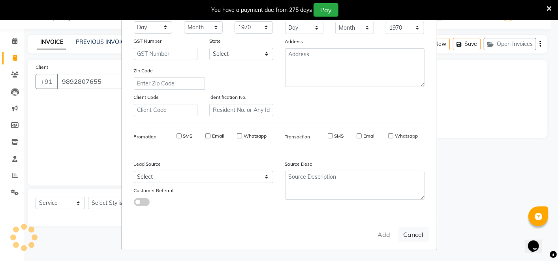
select select
checkbox input "false"
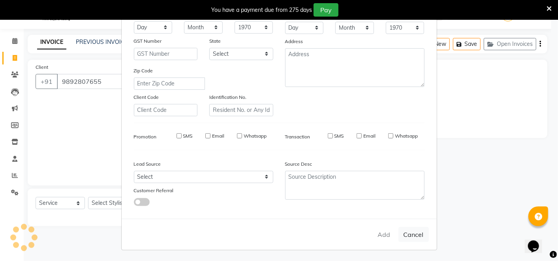
checkbox input "false"
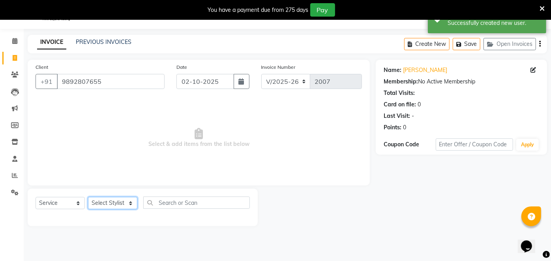
click at [101, 202] on select "Select Stylist Anita Das danish Kumkum Pasi Naseem Mansoori Neha YAdav Nilam Bh…" at bounding box center [112, 203] width 49 height 12
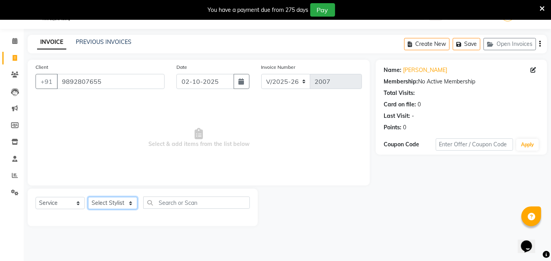
select select "32903"
click at [88, 197] on select "Select Stylist Anita Das danish Kumkum Pasi Naseem Mansoori Neha YAdav Nilam Bh…" at bounding box center [112, 203] width 49 height 12
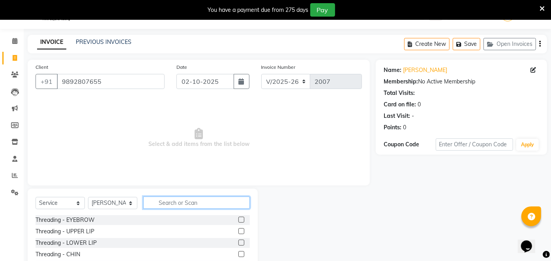
click at [179, 202] on input "text" at bounding box center [196, 202] width 107 height 12
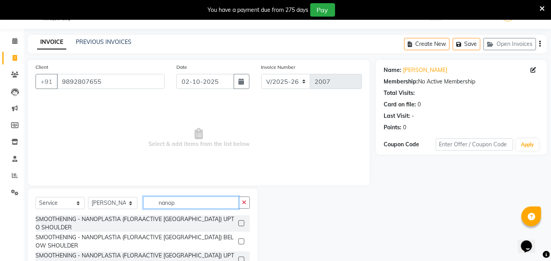
type input "nanop"
click at [240, 256] on label at bounding box center [242, 259] width 6 height 6
click at [240, 257] on input "checkbox" at bounding box center [241, 259] width 5 height 5
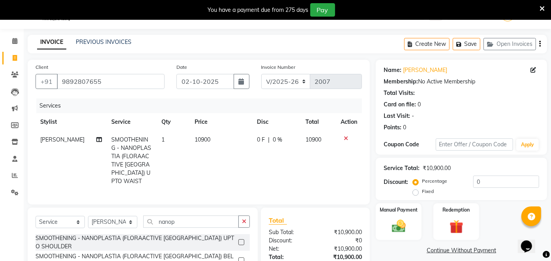
checkbox input "false"
click at [202, 141] on span "10900" at bounding box center [203, 139] width 16 height 7
select select "32903"
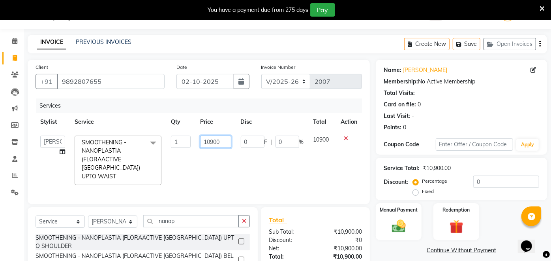
click at [226, 137] on input "10900" at bounding box center [215, 141] width 31 height 12
drag, startPoint x: 224, startPoint y: 141, endPoint x: 183, endPoint y: 144, distance: 41.2
click at [183, 144] on tr "Anita Das danish Kumkum Pasi Naseem Mansoori Neha YAdav Nilam Bhanushali Nizam …" at bounding box center [199, 160] width 327 height 59
type input "8500"
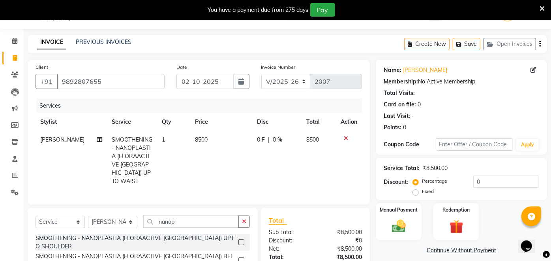
click at [205, 167] on td "8500" at bounding box center [221, 160] width 62 height 59
select select "32903"
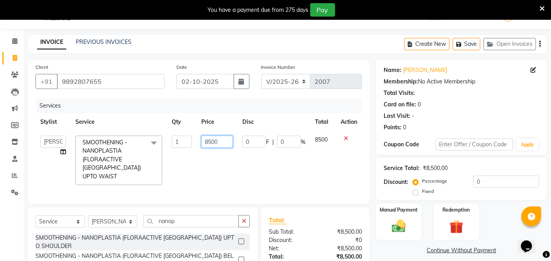
drag, startPoint x: 223, startPoint y: 141, endPoint x: 198, endPoint y: 141, distance: 25.3
click at [198, 141] on td "8500" at bounding box center [217, 160] width 41 height 59
type input "11500"
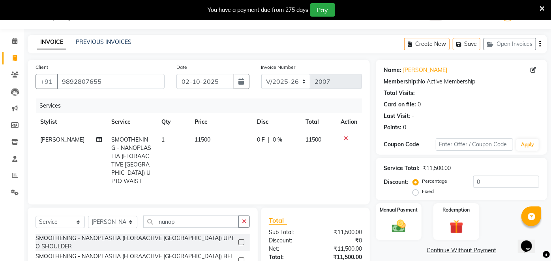
click at [260, 169] on td "0 F | 0 %" at bounding box center [276, 160] width 49 height 59
select select "32903"
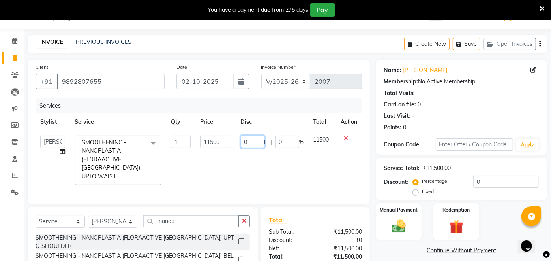
drag, startPoint x: 255, startPoint y: 141, endPoint x: 243, endPoint y: 143, distance: 11.7
click at [243, 143] on input "0" at bounding box center [253, 141] width 24 height 12
type input "2500"
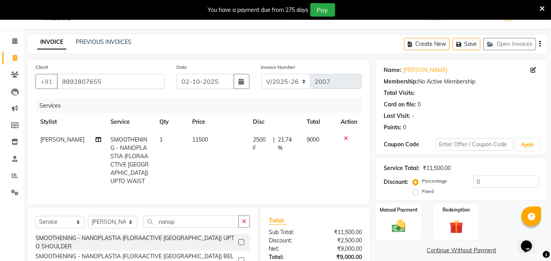
click at [318, 157] on td "9000" at bounding box center [320, 160] width 34 height 59
select select "32903"
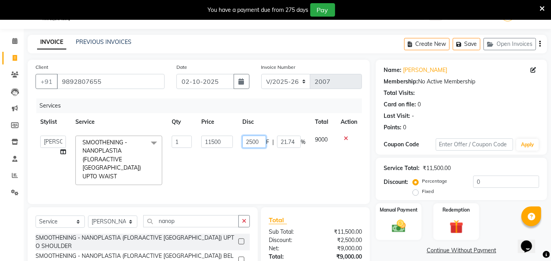
drag, startPoint x: 258, startPoint y: 141, endPoint x: 239, endPoint y: 145, distance: 19.8
click at [239, 145] on td "2500 F | 21.74 %" at bounding box center [274, 160] width 73 height 59
type input "3000"
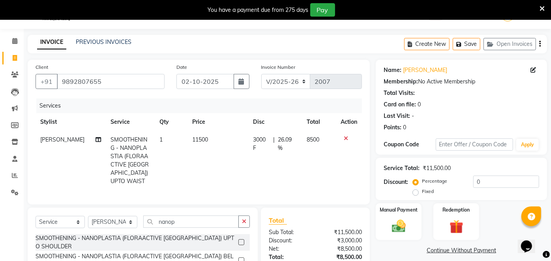
click at [251, 198] on div "Client +91 9892807655 Date 02-10-2025 Invoice Number V/2025 V/2025-26 2007 Serv…" at bounding box center [199, 132] width 342 height 145
click at [469, 43] on button "Save" at bounding box center [467, 44] width 28 height 12
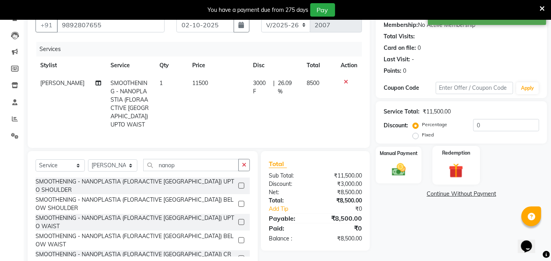
scroll to position [88, 0]
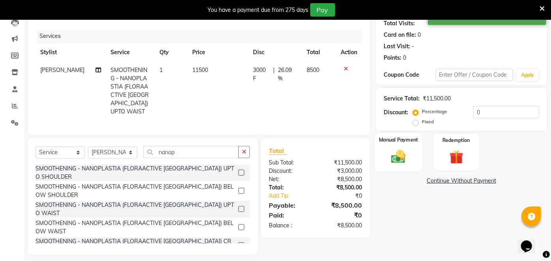
click at [397, 158] on img at bounding box center [399, 156] width 23 height 17
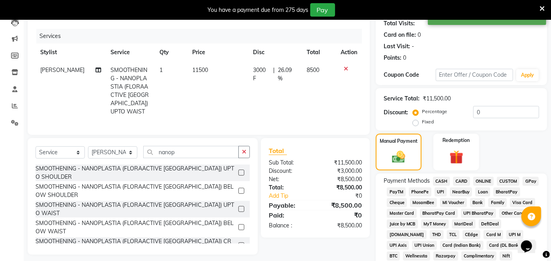
click at [439, 192] on span "UPI" at bounding box center [441, 191] width 12 height 9
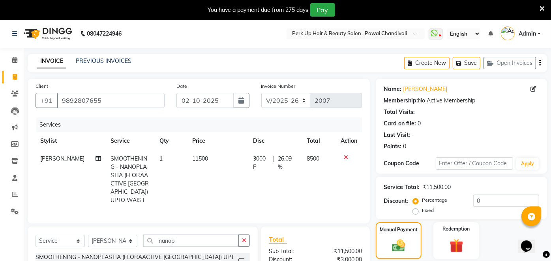
scroll to position [344, 0]
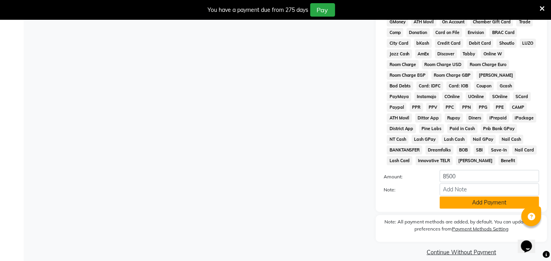
click at [487, 196] on button "Add Payment" at bounding box center [490, 202] width 100 height 12
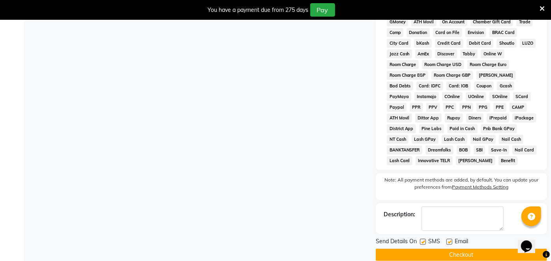
drag, startPoint x: 448, startPoint y: 231, endPoint x: 435, endPoint y: 233, distance: 13.9
click at [449, 239] on label at bounding box center [450, 242] width 6 height 6
click at [449, 239] on input "checkbox" at bounding box center [449, 241] width 5 height 5
checkbox input "false"
click at [421, 239] on label at bounding box center [423, 242] width 6 height 6
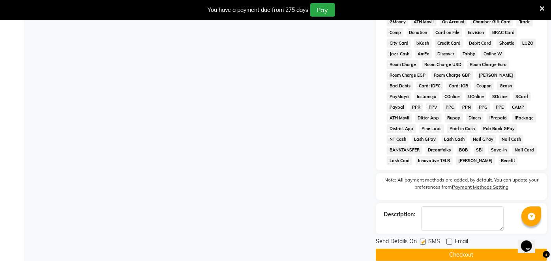
click at [421, 239] on input "checkbox" at bounding box center [422, 241] width 5 height 5
checkbox input "false"
click at [424, 248] on button "Checkout" at bounding box center [461, 254] width 171 height 12
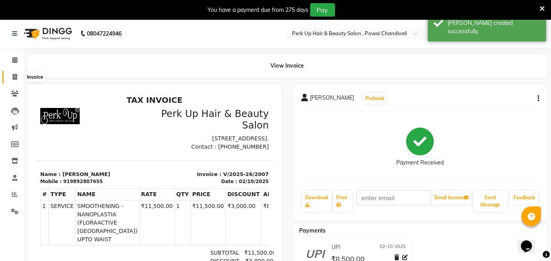
drag, startPoint x: 11, startPoint y: 76, endPoint x: 18, endPoint y: 79, distance: 7.3
click at [11, 76] on span at bounding box center [15, 77] width 14 height 9
select select "service"
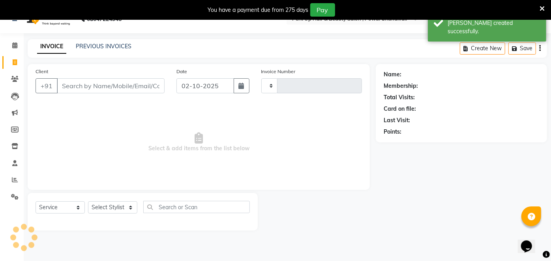
type input "2008"
select select "5131"
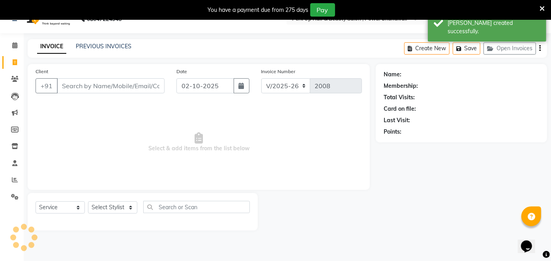
scroll to position [19, 0]
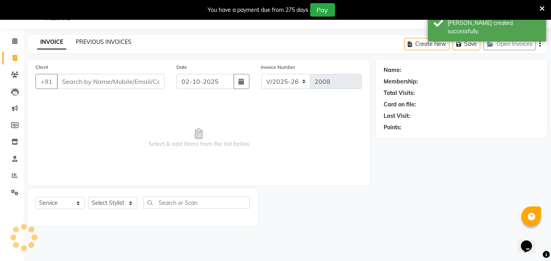
click at [113, 42] on link "PREVIOUS INVOICES" at bounding box center [104, 41] width 56 height 7
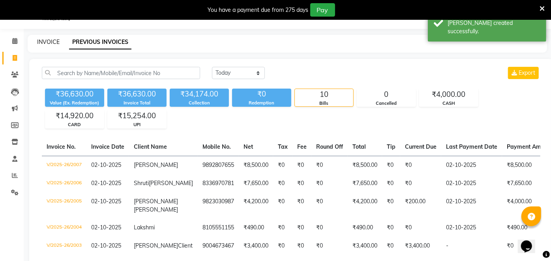
click at [45, 41] on link "INVOICE" at bounding box center [48, 41] width 23 height 7
select select "5131"
select select "service"
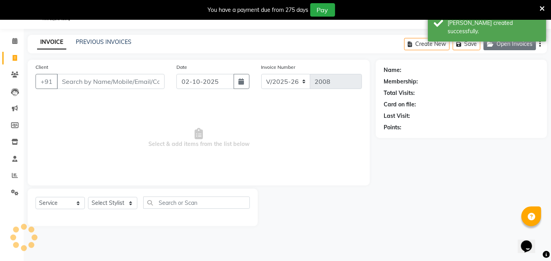
click at [523, 47] on button "Open Invoices" at bounding box center [510, 44] width 53 height 12
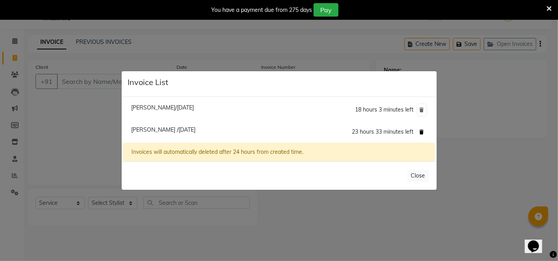
click at [425, 133] on button at bounding box center [422, 131] width 8 height 11
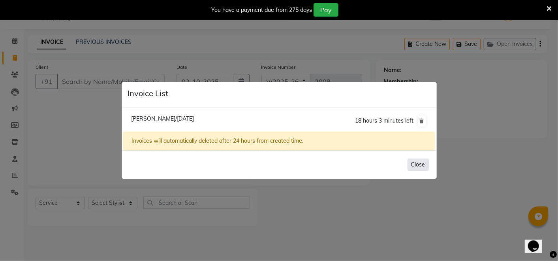
click at [425, 165] on button "Close" at bounding box center [418, 164] width 21 height 12
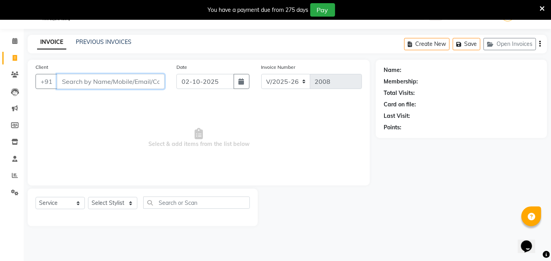
click at [127, 82] on input "Client" at bounding box center [111, 81] width 108 height 15
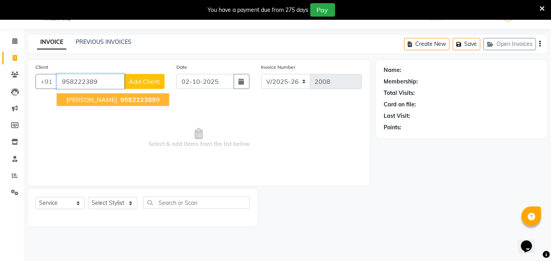
click at [130, 103] on button "Prof Ashana Mishra 958222389 9" at bounding box center [113, 99] width 113 height 13
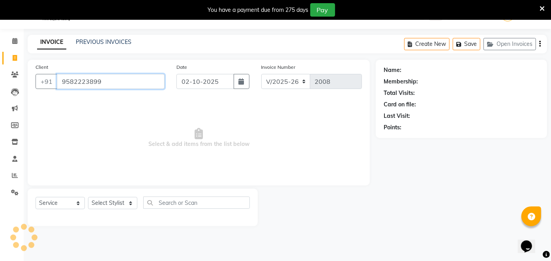
type input "9582223899"
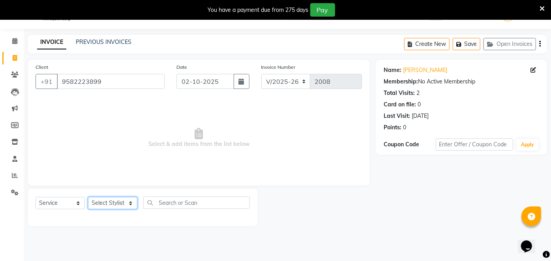
click at [121, 201] on select "Select Stylist Anita Das danish Kumkum Pasi Naseem Mansoori Neha YAdav Nilam Bh…" at bounding box center [112, 203] width 49 height 12
select select "32895"
click at [88, 197] on select "Select Stylist Anita Das danish Kumkum Pasi Naseem Mansoori Neha YAdav Nilam Bh…" at bounding box center [112, 203] width 49 height 12
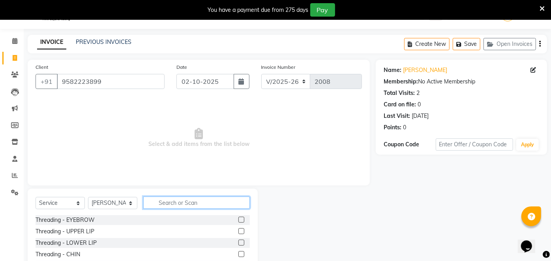
click at [169, 207] on input "text" at bounding box center [196, 202] width 107 height 12
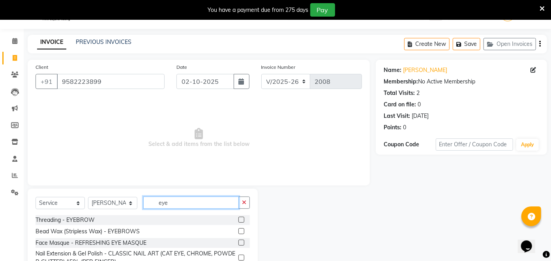
type input "eye"
click at [244, 219] on label at bounding box center [242, 219] width 6 height 6
click at [244, 219] on input "checkbox" at bounding box center [241, 219] width 5 height 5
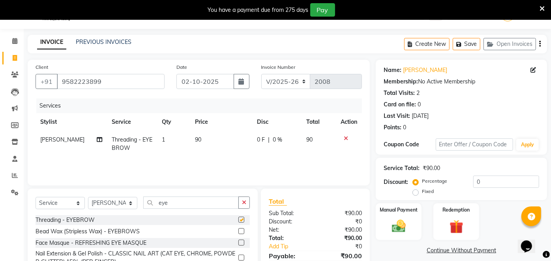
checkbox input "false"
click at [105, 201] on select "Select Stylist Anita Das danish Kumkum Pasi Naseem Mansoori Neha YAdav Nilam Bh…" at bounding box center [112, 203] width 49 height 12
select select "32891"
click at [88, 197] on select "Select Stylist Anita Das danish Kumkum Pasi Naseem Mansoori Neha YAdav Nilam Bh…" at bounding box center [112, 203] width 49 height 12
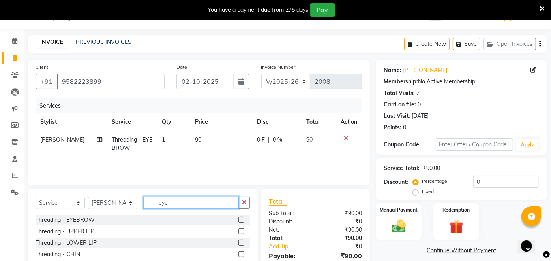
click at [188, 202] on input "eye" at bounding box center [191, 202] width 96 height 12
click at [239, 218] on label at bounding box center [242, 219] width 6 height 6
click at [239, 218] on input "checkbox" at bounding box center [241, 219] width 5 height 5
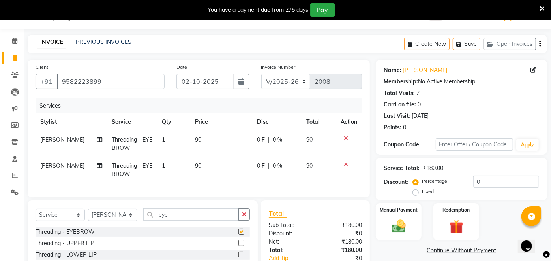
checkbox input "false"
click at [470, 40] on button "Save" at bounding box center [467, 44] width 28 height 12
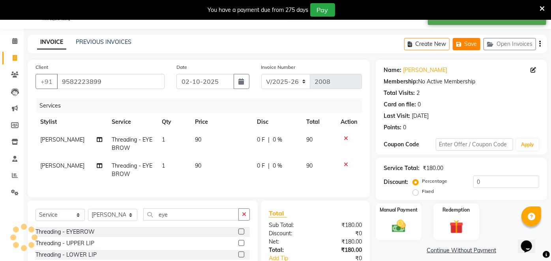
click at [465, 41] on button "Save" at bounding box center [467, 44] width 28 height 12
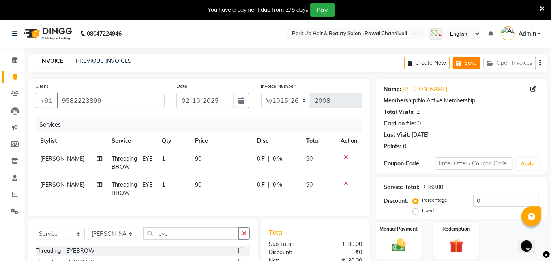
click at [476, 60] on button "Save" at bounding box center [467, 63] width 28 height 12
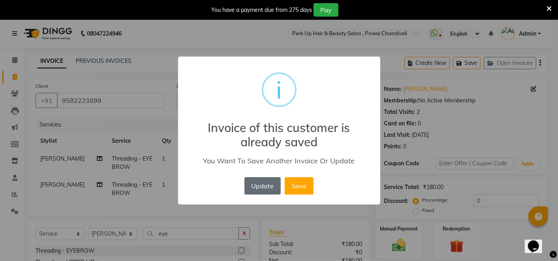
click at [263, 185] on button "Update" at bounding box center [263, 185] width 36 height 17
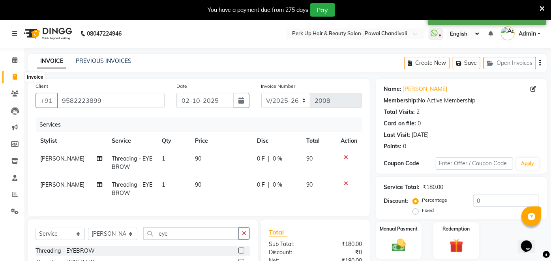
click at [10, 78] on span at bounding box center [15, 77] width 14 height 9
select select "service"
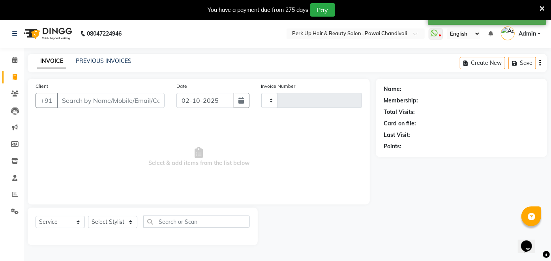
type input "2008"
select select "5131"
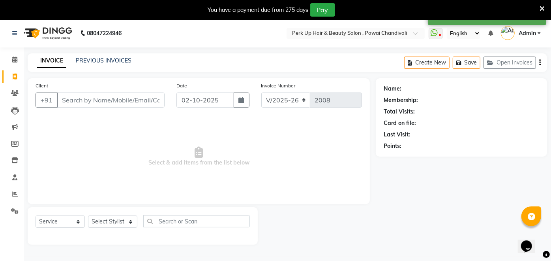
scroll to position [19, 0]
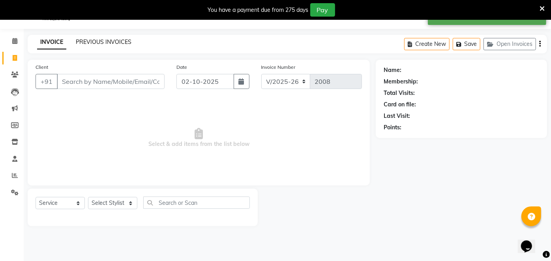
click at [105, 41] on link "PREVIOUS INVOICES" at bounding box center [104, 41] width 56 height 7
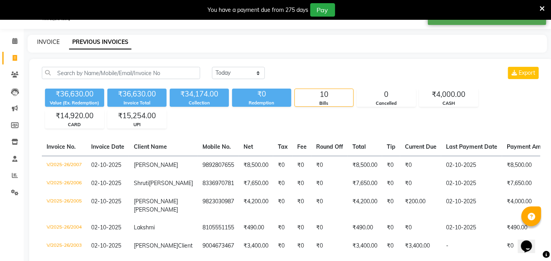
click at [38, 41] on link "INVOICE" at bounding box center [48, 41] width 23 height 7
select select "5131"
select select "service"
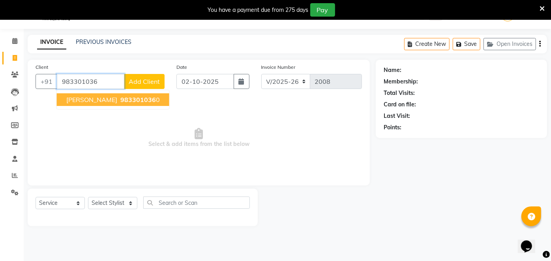
click at [128, 100] on span "983301036" at bounding box center [138, 100] width 36 height 8
type input "9833010360"
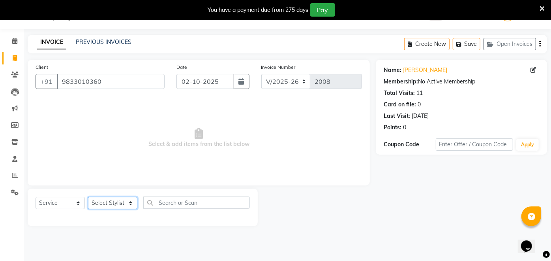
click at [105, 201] on select "Select Stylist Anita Das danish Kumkum Pasi Naseem Mansoori Neha YAdav Nilam Bh…" at bounding box center [112, 203] width 49 height 12
select select "46593"
click at [88, 197] on select "Select Stylist Anita Das danish Kumkum Pasi Naseem Mansoori Neha YAdav Nilam Bh…" at bounding box center [112, 203] width 49 height 12
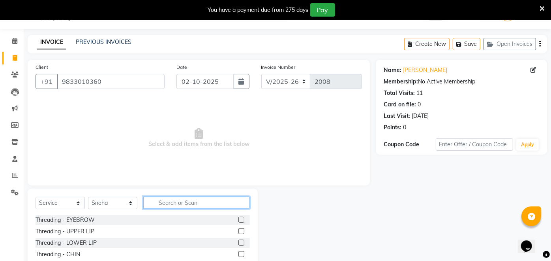
click at [196, 206] on input "text" at bounding box center [196, 202] width 107 height 12
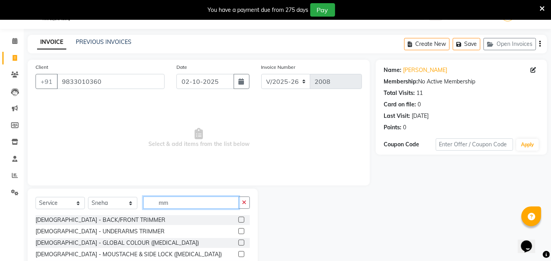
type input "m"
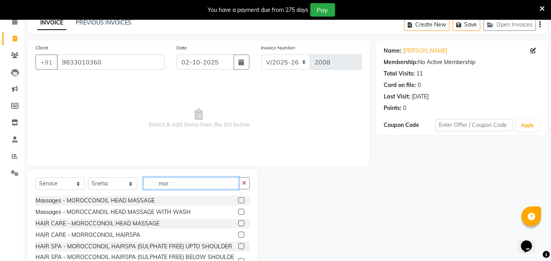
scroll to position [75, 0]
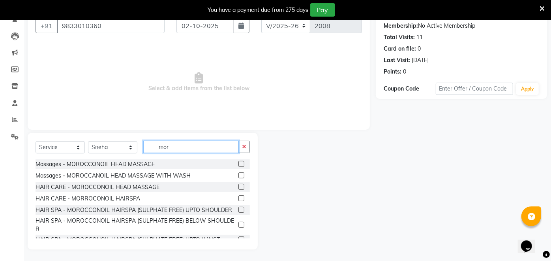
type input "mor"
click at [239, 228] on label at bounding box center [242, 225] width 6 height 6
click at [239, 228] on input "checkbox" at bounding box center [241, 224] width 5 height 5
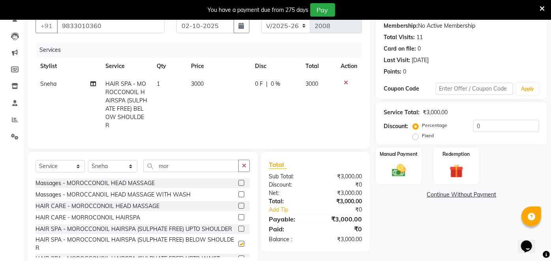
checkbox input "false"
click at [198, 79] on td "3000" at bounding box center [218, 104] width 64 height 59
select select "46593"
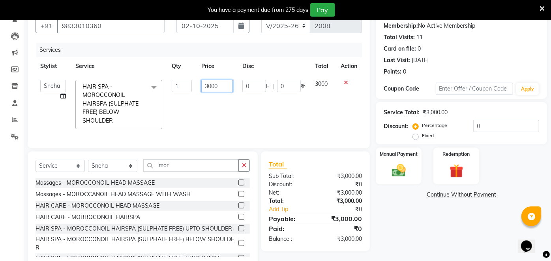
click at [207, 83] on input "3000" at bounding box center [217, 86] width 32 height 12
type input "3200"
click at [209, 108] on td "3200" at bounding box center [217, 104] width 41 height 59
select select "46593"
drag, startPoint x: 293, startPoint y: 83, endPoint x: 278, endPoint y: 86, distance: 14.5
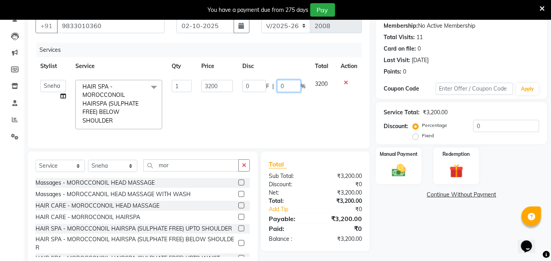
click at [278, 86] on input "0" at bounding box center [289, 86] width 24 height 12
type input "25"
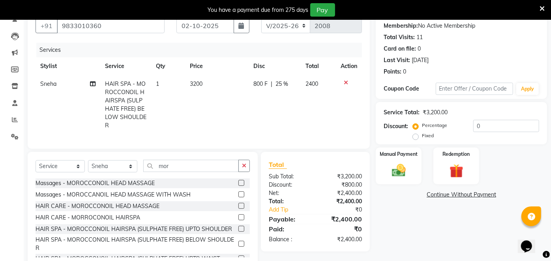
click at [266, 106] on td "800 F | 25 %" at bounding box center [275, 104] width 52 height 59
select select "46593"
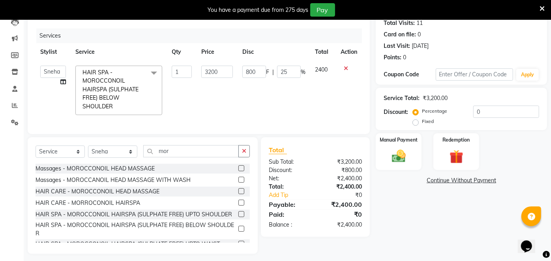
scroll to position [100, 0]
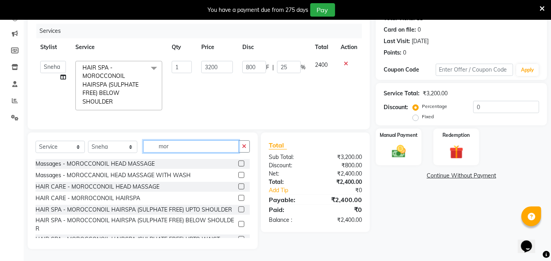
click at [179, 149] on input "mor" at bounding box center [191, 146] width 96 height 12
type input "m"
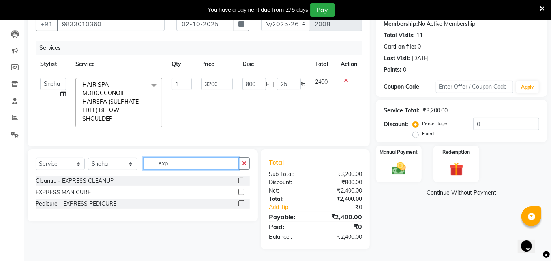
scroll to position [83, 0]
type input "expre"
click at [241, 203] on label at bounding box center [242, 203] width 6 height 6
click at [241, 203] on input "checkbox" at bounding box center [241, 203] width 5 height 5
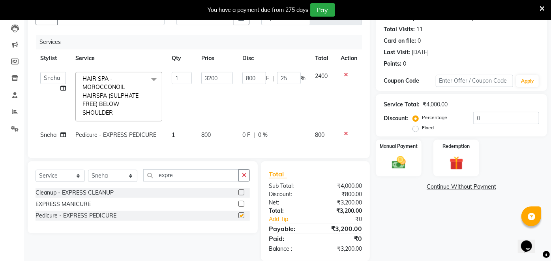
checkbox input "false"
click at [262, 134] on span "0 %" at bounding box center [262, 135] width 9 height 8
select select "46593"
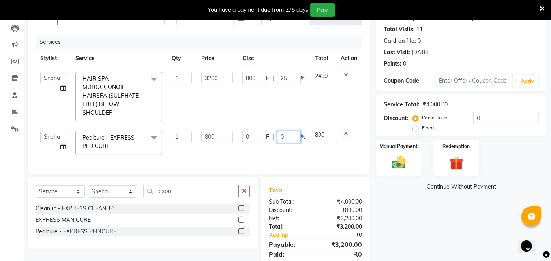
drag, startPoint x: 287, startPoint y: 134, endPoint x: 271, endPoint y: 140, distance: 17.1
click at [271, 140] on div "0 F | 0 %" at bounding box center [274, 137] width 63 height 12
type input "20"
click at [270, 149] on div "Services Stylist Service Qty Price Disc Total Action Anita Das danish Kumkum Pa…" at bounding box center [199, 100] width 327 height 131
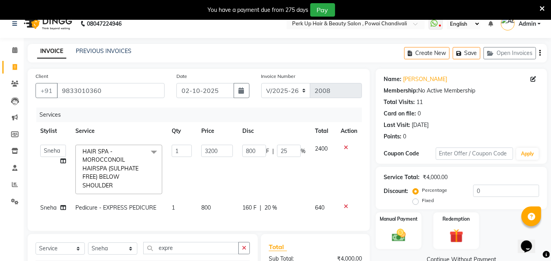
scroll to position [0, 0]
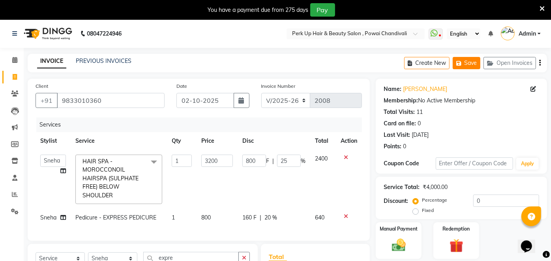
click at [472, 62] on button "Save" at bounding box center [467, 63] width 28 height 12
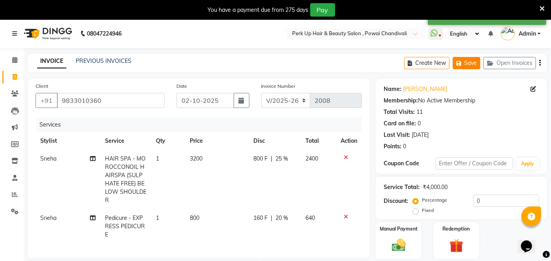
click at [473, 62] on button "Save" at bounding box center [467, 63] width 28 height 12
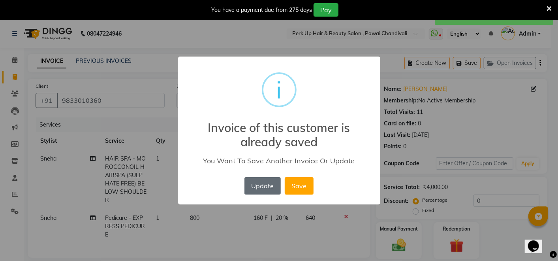
click at [253, 187] on button "Update" at bounding box center [263, 185] width 36 height 17
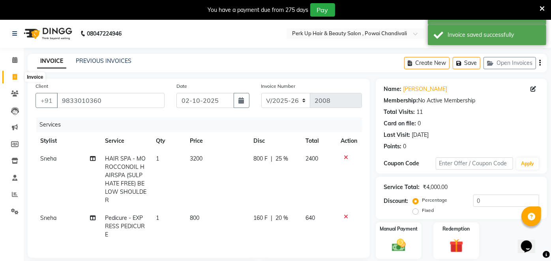
click at [15, 74] on icon at bounding box center [15, 77] width 4 height 6
select select "5131"
select select "service"
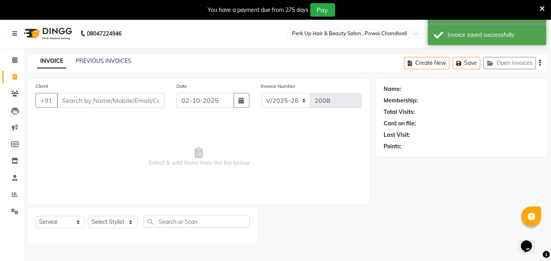
scroll to position [19, 0]
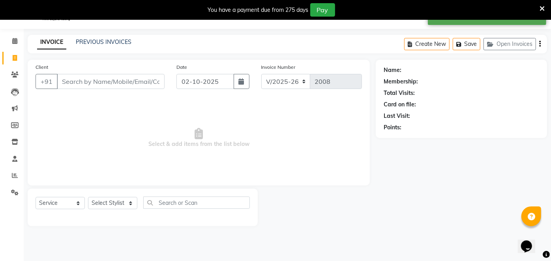
click at [108, 38] on div "PREVIOUS INVOICES" at bounding box center [104, 42] width 56 height 8
click at [109, 41] on link "PREVIOUS INVOICES" at bounding box center [104, 41] width 56 height 7
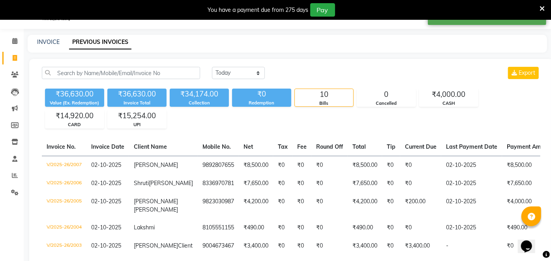
click at [41, 38] on div "INVOICE" at bounding box center [48, 42] width 23 height 8
click at [16, 57] on icon at bounding box center [15, 58] width 4 height 6
select select "service"
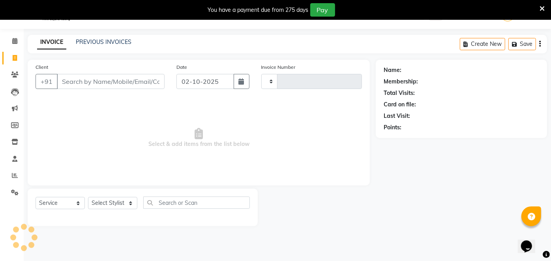
type input "2008"
select select "5131"
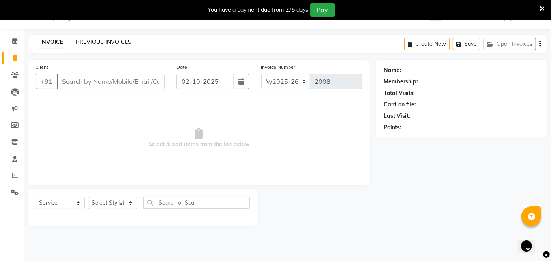
click at [100, 41] on link "PREVIOUS INVOICES" at bounding box center [104, 41] width 56 height 7
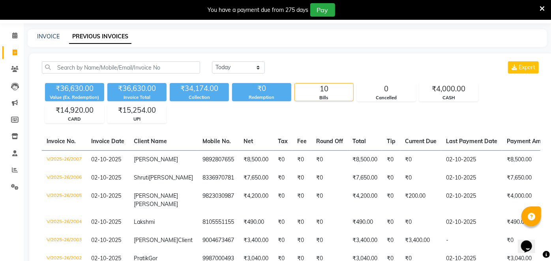
scroll to position [18, 0]
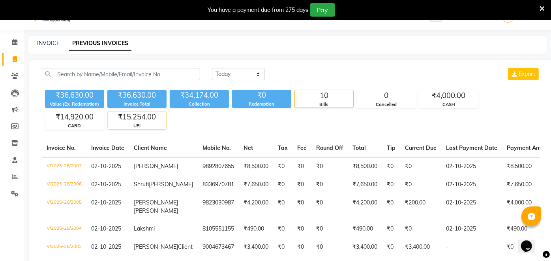
click at [139, 125] on div "UPI" at bounding box center [137, 125] width 58 height 7
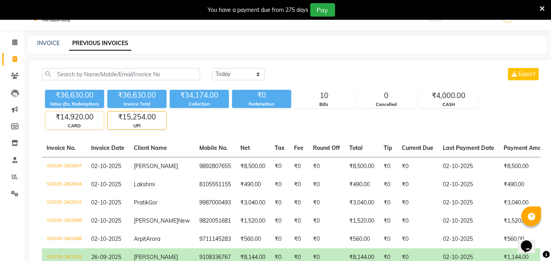
click at [82, 124] on div "CARD" at bounding box center [74, 125] width 58 height 7
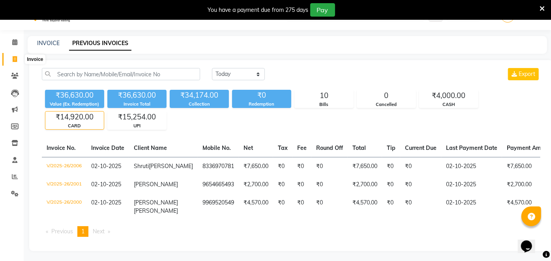
click at [15, 58] on icon at bounding box center [15, 59] width 4 height 6
select select "service"
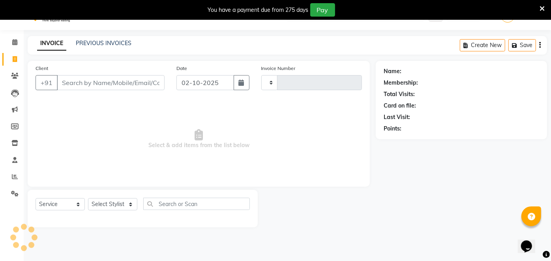
type input "2008"
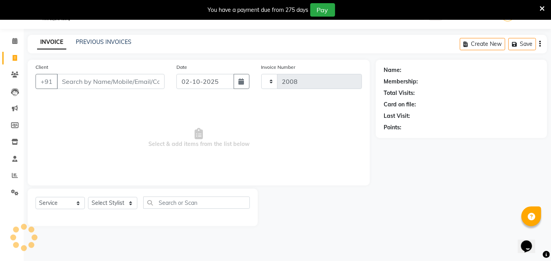
select select "5131"
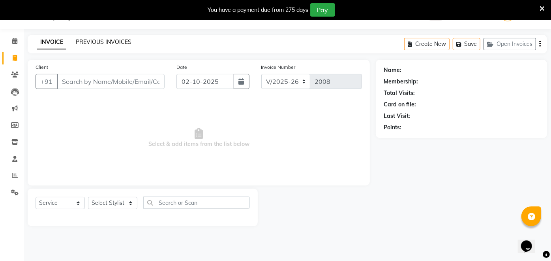
click at [90, 43] on link "PREVIOUS INVOICES" at bounding box center [104, 41] width 56 height 7
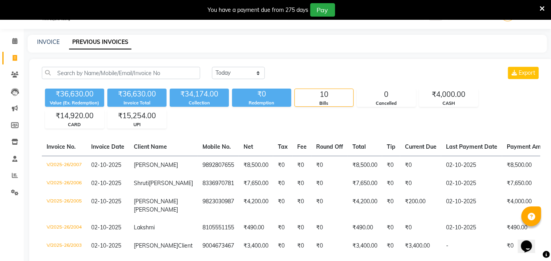
click at [12, 52] on link "Invoice" at bounding box center [11, 58] width 19 height 13
select select "service"
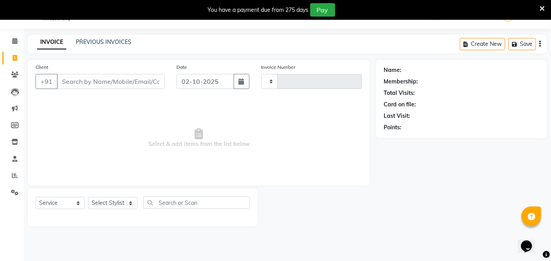
type input "2008"
select select "5131"
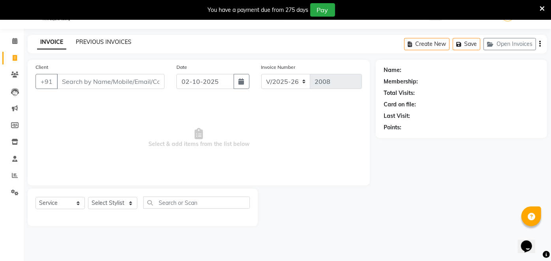
click at [114, 41] on link "PREVIOUS INVOICES" at bounding box center [104, 41] width 56 height 7
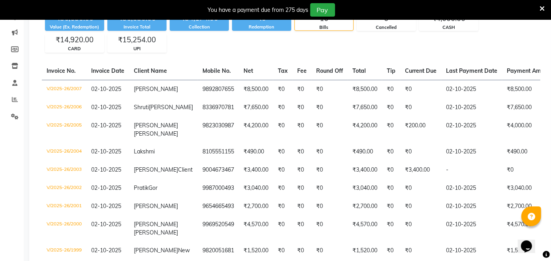
scroll to position [97, 0]
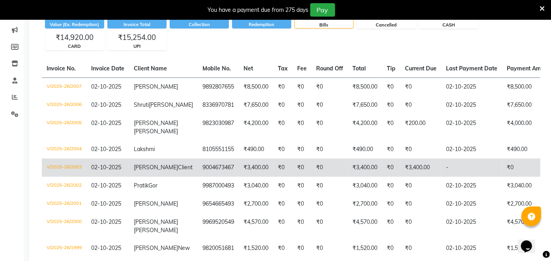
click at [200, 177] on td "9004673467" at bounding box center [218, 167] width 41 height 18
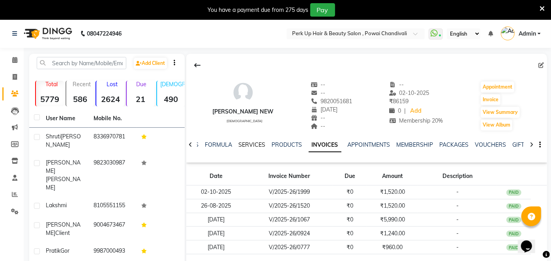
click at [254, 144] on link "SERVICES" at bounding box center [252, 144] width 27 height 7
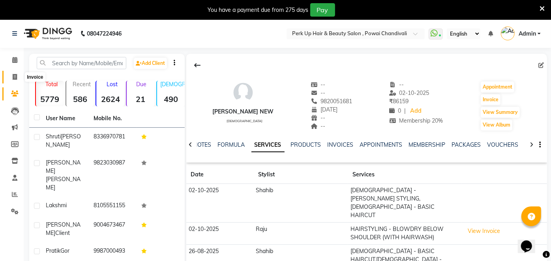
click at [15, 74] on icon at bounding box center [15, 77] width 4 height 6
select select "5131"
select select "service"
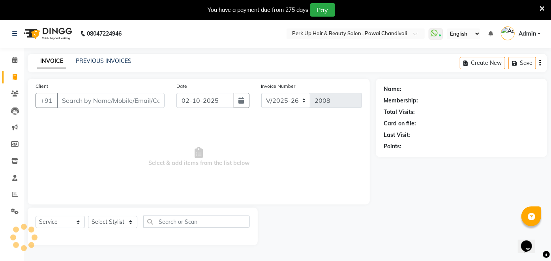
scroll to position [19, 0]
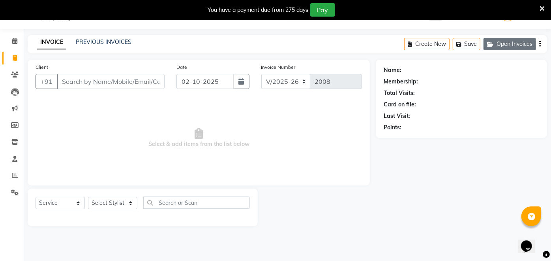
click at [514, 46] on button "Open Invoices" at bounding box center [510, 44] width 53 height 12
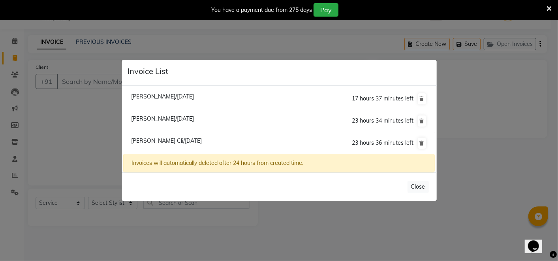
click at [164, 137] on span "[PERSON_NAME] Cli/[DATE]" at bounding box center [166, 140] width 71 height 7
type input "9833010360"
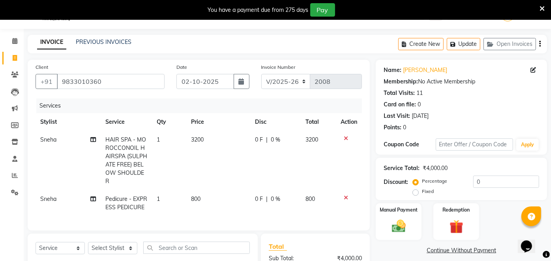
click at [269, 137] on div "0 F | 0 %" at bounding box center [276, 139] width 41 height 8
select select "46593"
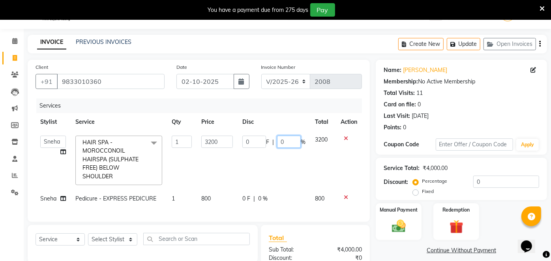
drag, startPoint x: 289, startPoint y: 141, endPoint x: 274, endPoint y: 141, distance: 14.6
click at [274, 141] on div "0 F | 0 %" at bounding box center [274, 141] width 63 height 12
type input "25"
click at [283, 157] on td "0 F | 25 %" at bounding box center [274, 160] width 73 height 59
select select "46593"
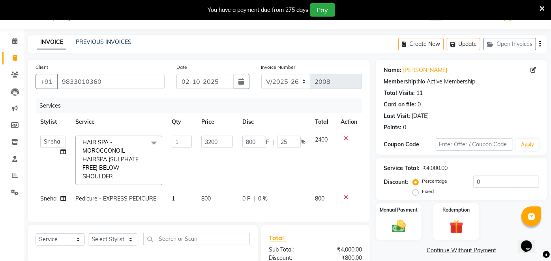
click at [261, 198] on span "0 %" at bounding box center [262, 198] width 9 height 8
select select "46593"
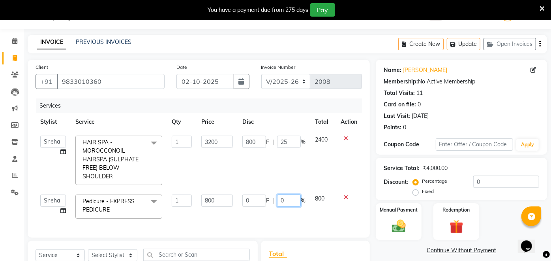
drag, startPoint x: 288, startPoint y: 200, endPoint x: 267, endPoint y: 204, distance: 21.3
click at [267, 204] on div "0 F | 0 %" at bounding box center [274, 200] width 63 height 12
type input "20"
click at [293, 175] on td "800 F | 25 %" at bounding box center [274, 160] width 73 height 59
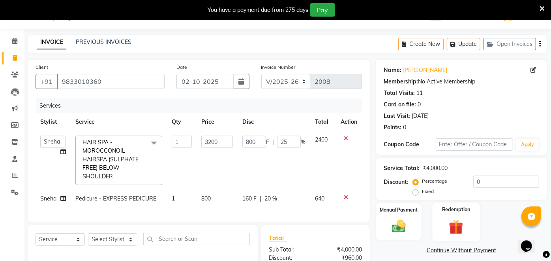
scroll to position [100, 0]
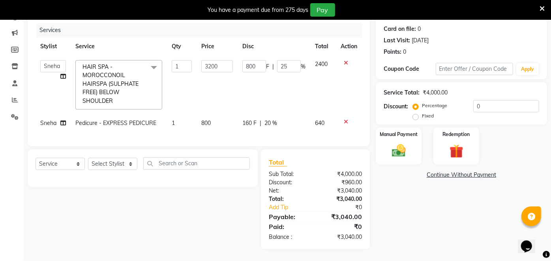
click at [309, 81] on td "800 F | 25 %" at bounding box center [274, 84] width 73 height 59
click at [314, 80] on td "2400" at bounding box center [323, 84] width 26 height 59
click at [312, 81] on td "2400" at bounding box center [323, 84] width 26 height 59
click at [246, 87] on td "800 F | 25 %" at bounding box center [274, 84] width 73 height 59
click at [217, 87] on td "3200" at bounding box center [217, 84] width 41 height 59
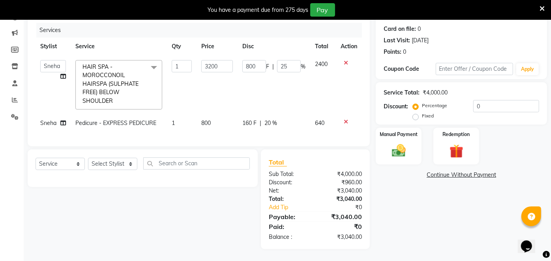
click at [305, 87] on td "800 F | 25 %" at bounding box center [274, 84] width 73 height 59
click at [281, 82] on td "800 F | 25 %" at bounding box center [274, 84] width 73 height 59
click at [327, 88] on td "2400" at bounding box center [323, 84] width 26 height 59
click at [249, 89] on td "800 F | 25 %" at bounding box center [274, 84] width 73 height 59
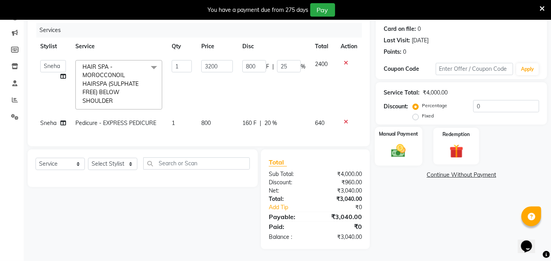
click at [400, 142] on img at bounding box center [399, 150] width 23 height 17
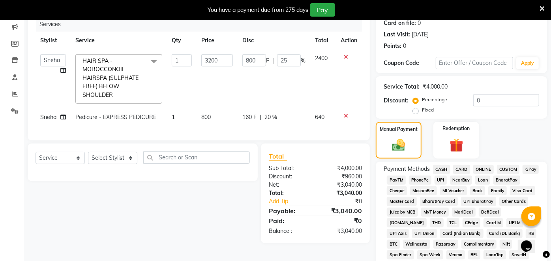
click at [442, 177] on span "UPI" at bounding box center [441, 179] width 12 height 9
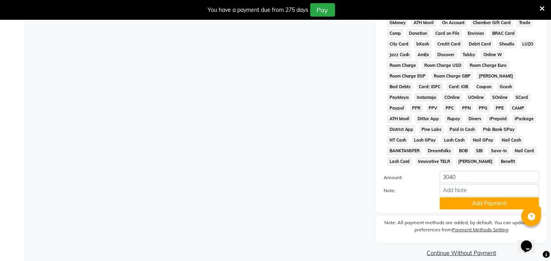
scroll to position [344, 0]
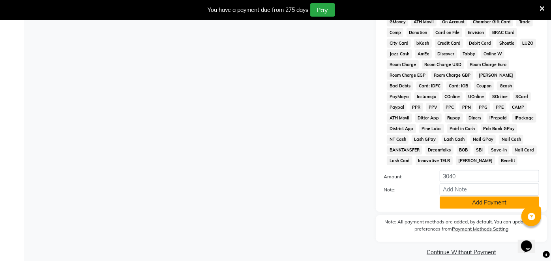
click at [506, 196] on button "Add Payment" at bounding box center [490, 202] width 100 height 12
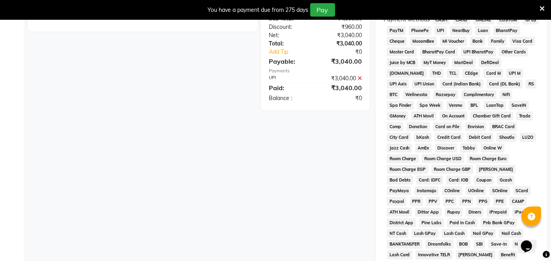
scroll to position [346, 0]
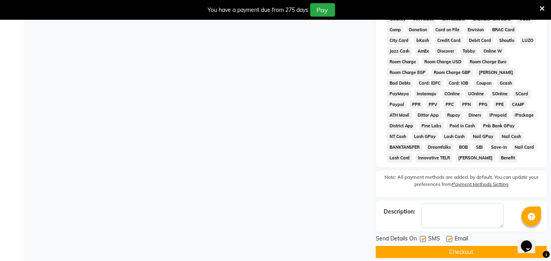
click at [478, 246] on button "Checkout" at bounding box center [461, 252] width 171 height 12
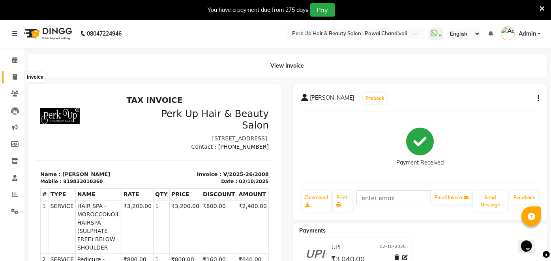
click at [17, 77] on icon at bounding box center [15, 77] width 4 height 6
select select "5131"
select select "service"
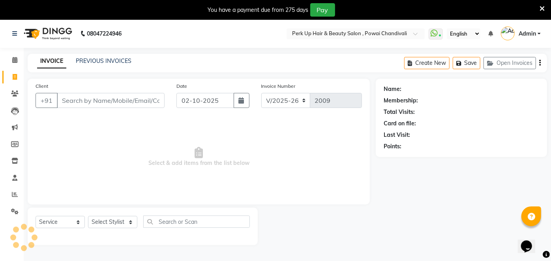
scroll to position [19, 0]
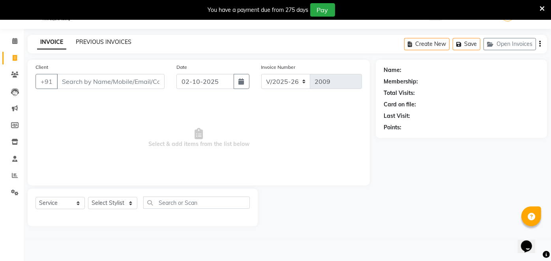
click at [120, 41] on link "PREVIOUS INVOICES" at bounding box center [104, 41] width 56 height 7
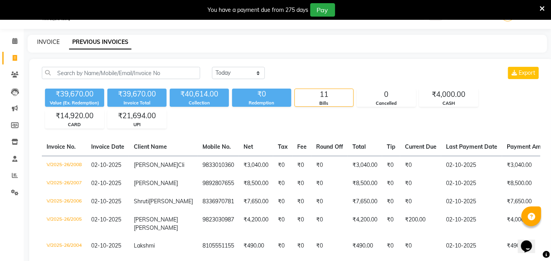
click at [40, 40] on link "INVOICE" at bounding box center [48, 41] width 23 height 7
select select "service"
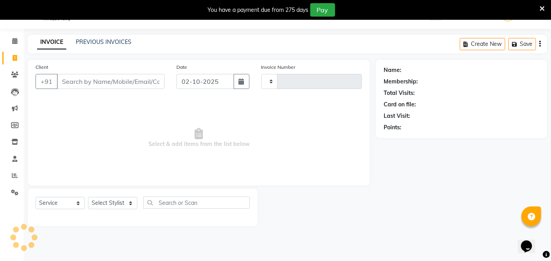
type input "2009"
select select "5131"
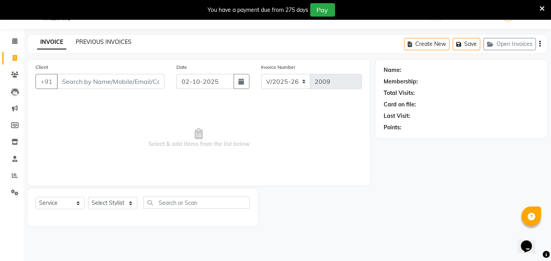
click at [117, 39] on link "PREVIOUS INVOICES" at bounding box center [104, 41] width 56 height 7
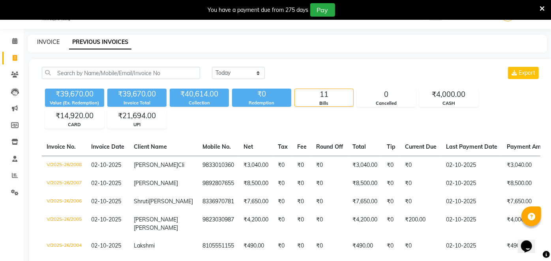
click at [49, 40] on link "INVOICE" at bounding box center [48, 41] width 23 height 7
select select "service"
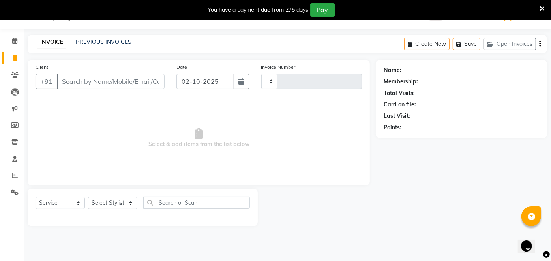
type input "2009"
select select "5131"
click at [111, 41] on link "PREVIOUS INVOICES" at bounding box center [104, 41] width 56 height 7
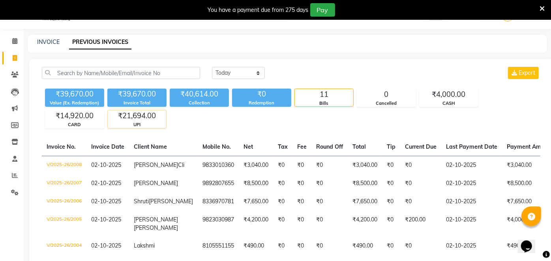
click at [121, 117] on div "₹21,694.00" at bounding box center [137, 115] width 58 height 11
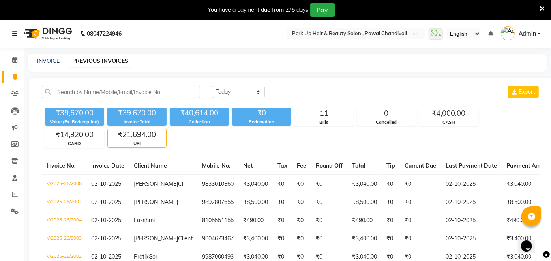
click at [13, 74] on icon at bounding box center [15, 77] width 4 height 6
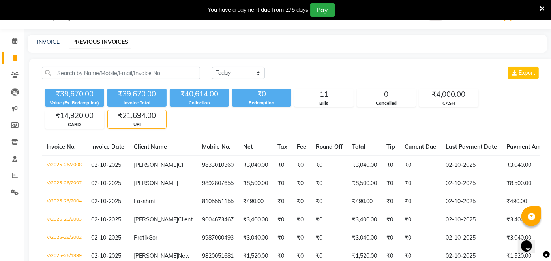
select select "5131"
select select "service"
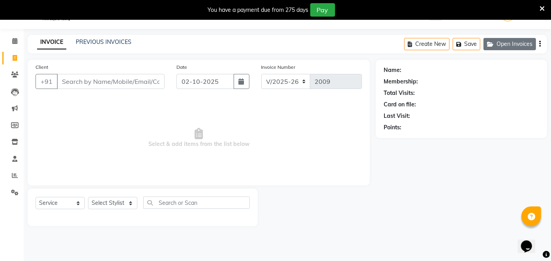
click at [520, 44] on button "Open Invoices" at bounding box center [510, 44] width 53 height 12
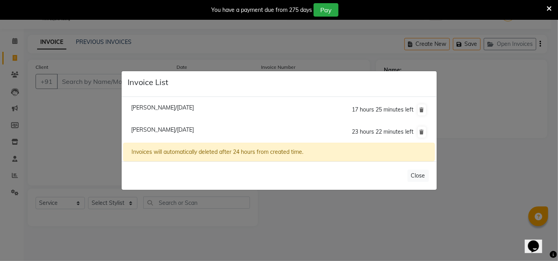
click at [177, 106] on span "[PERSON_NAME]/[DATE]" at bounding box center [162, 107] width 63 height 7
type input "9819251602"
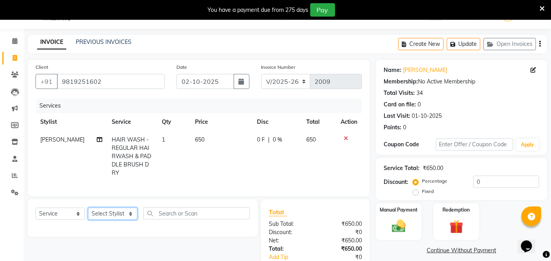
click at [112, 212] on select "Select Stylist [PERSON_NAME] danish [PERSON_NAME] [PERSON_NAME] [PERSON_NAME] […" at bounding box center [112, 213] width 49 height 12
select select "91423"
click at [88, 207] on select "Select Stylist [PERSON_NAME] danish [PERSON_NAME] [PERSON_NAME] [PERSON_NAME] […" at bounding box center [112, 213] width 49 height 12
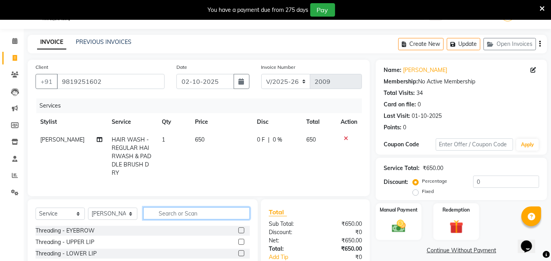
click at [197, 209] on input "text" at bounding box center [196, 213] width 107 height 12
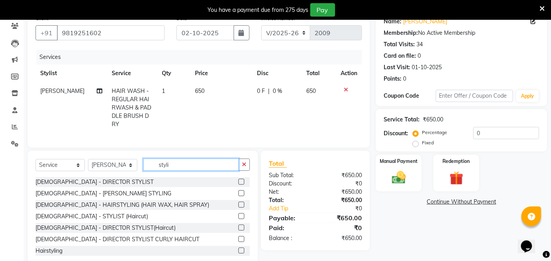
scroll to position [84, 0]
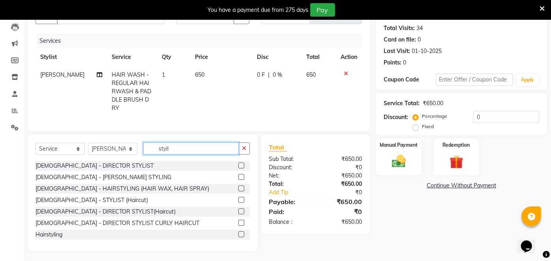
type input "styli"
click at [239, 235] on label at bounding box center [242, 234] width 6 height 6
click at [239, 235] on input "checkbox" at bounding box center [241, 234] width 5 height 5
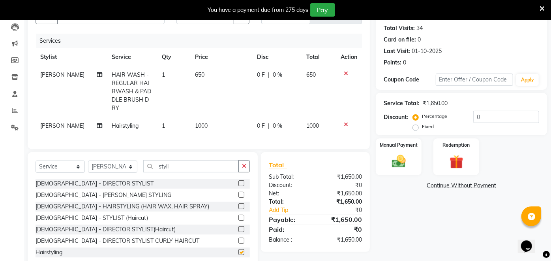
checkbox input "false"
click at [262, 73] on span "0 F" at bounding box center [262, 75] width 8 height 8
select select "48932"
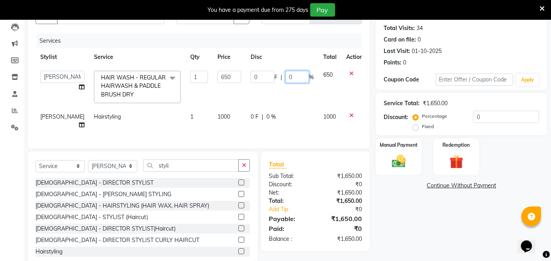
drag, startPoint x: 290, startPoint y: 74, endPoint x: 280, endPoint y: 75, distance: 10.4
click at [286, 75] on input "0" at bounding box center [298, 77] width 24 height 12
type input "20"
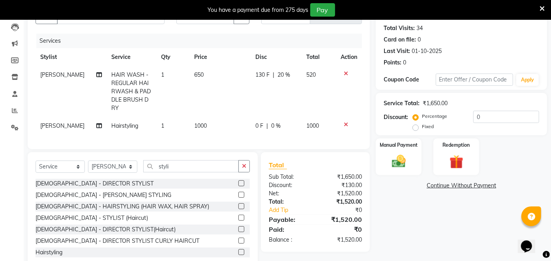
click at [277, 122] on div "0 F | 0 %" at bounding box center [276, 126] width 41 height 8
select select "91423"
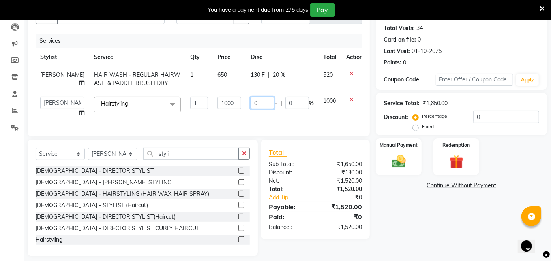
drag, startPoint x: 253, startPoint y: 102, endPoint x: 239, endPoint y: 106, distance: 14.9
click at [246, 106] on td "0 F | 0 %" at bounding box center [282, 107] width 73 height 30
type input "500"
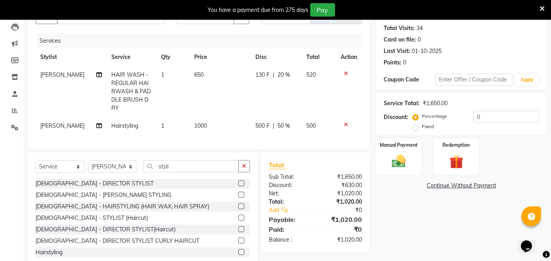
click at [253, 120] on td "500 F | 50 %" at bounding box center [276, 126] width 51 height 18
select select "91423"
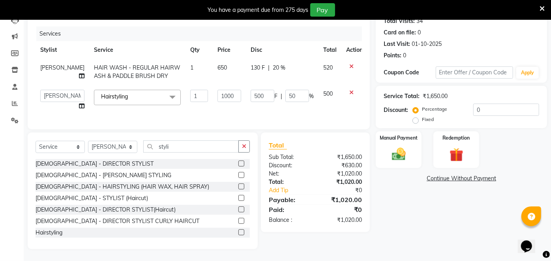
scroll to position [97, 0]
click at [120, 147] on select "Select Stylist [PERSON_NAME] danish [PERSON_NAME] [PERSON_NAME] [PERSON_NAME] […" at bounding box center [112, 147] width 49 height 12
select select "85272"
click at [88, 141] on select "Select Stylist [PERSON_NAME] danish [PERSON_NAME] [PERSON_NAME] [PERSON_NAME] […" at bounding box center [112, 147] width 49 height 12
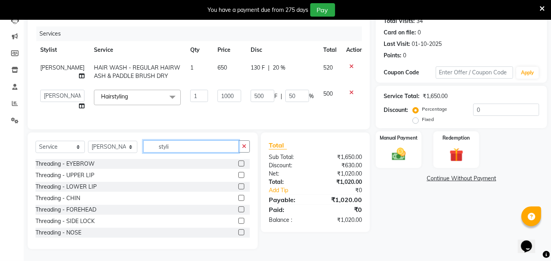
click at [186, 148] on input "styli" at bounding box center [191, 146] width 96 height 12
type input "s"
type input "make"
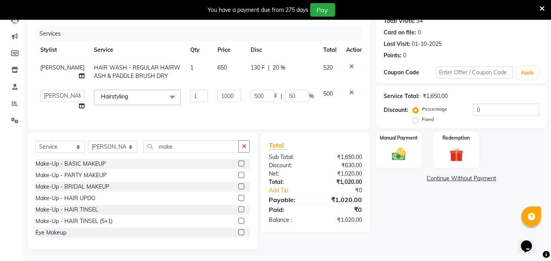
click at [239, 162] on label at bounding box center [242, 163] width 6 height 6
click at [239, 162] on input "checkbox" at bounding box center [241, 163] width 5 height 5
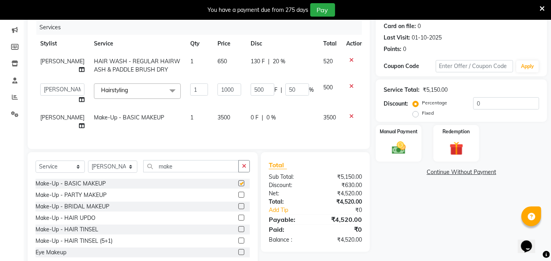
checkbox input "false"
click at [246, 118] on td "0 F | 0 %" at bounding box center [282, 122] width 73 height 26
select select "85272"
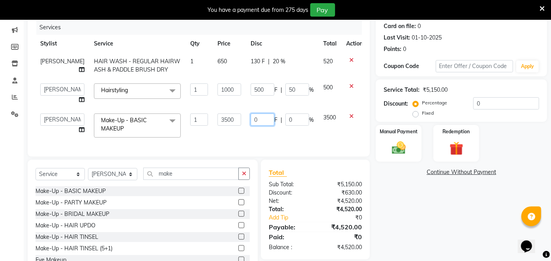
drag, startPoint x: 258, startPoint y: 119, endPoint x: 231, endPoint y: 125, distance: 28.4
click at [231, 125] on tr "[PERSON_NAME] danish [PERSON_NAME] [PERSON_NAME] [PERSON_NAME] [PERSON_NAME] [P…" at bounding box center [202, 126] width 332 height 34
type input "2500"
click at [232, 130] on td "3500" at bounding box center [229, 126] width 33 height 34
select select "85272"
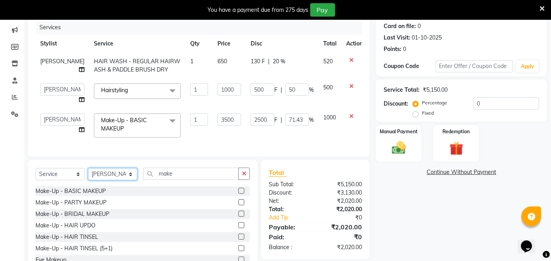
click at [107, 180] on select "Select Stylist [PERSON_NAME] danish [PERSON_NAME] [PERSON_NAME] [PERSON_NAME] […" at bounding box center [112, 174] width 49 height 12
click at [194, 145] on div "Services Stylist Service Qty Price Disc Total Action [PERSON_NAME] HAIR WASH - …" at bounding box center [199, 84] width 327 height 128
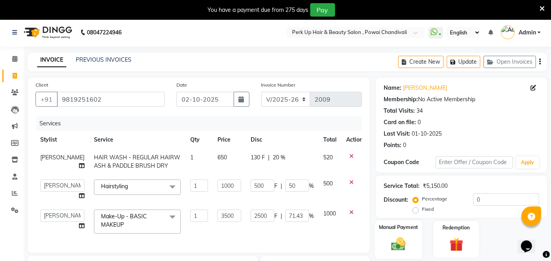
scroll to position [0, 0]
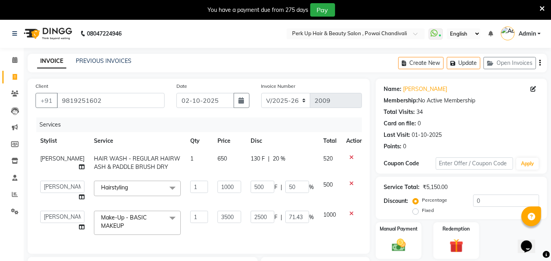
click at [465, 108] on div "Total Visits: 34" at bounding box center [462, 112] width 156 height 8
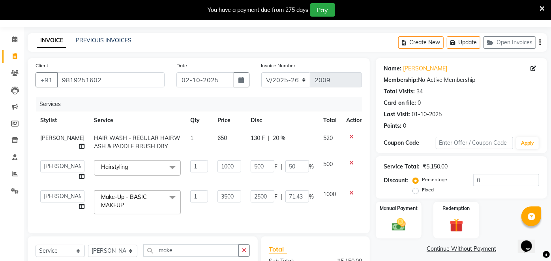
scroll to position [131, 0]
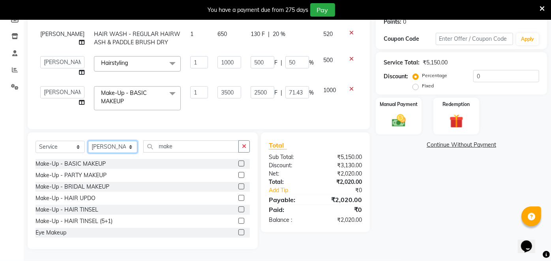
click at [119, 147] on select "Select Stylist Anita Das danish Kumkum Pasi Naseem Mansoori Neha YAdav Nilam Bh…" at bounding box center [112, 147] width 49 height 12
select select "48932"
click at [88, 141] on select "Select Stylist Anita Das danish Kumkum Pasi Naseem Mansoori Neha YAdav Nilam Bh…" at bounding box center [112, 147] width 49 height 12
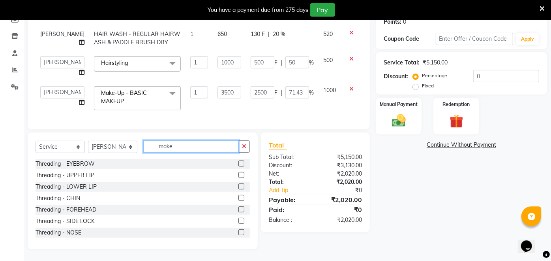
click at [184, 149] on input "make" at bounding box center [191, 146] width 96 height 12
type input "m"
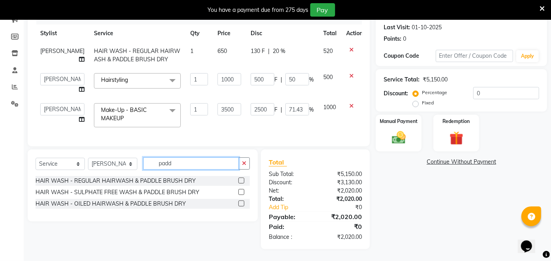
scroll to position [113, 0]
type input "padd"
click at [241, 181] on label at bounding box center [242, 180] width 6 height 6
click at [241, 181] on input "checkbox" at bounding box center [241, 180] width 5 height 5
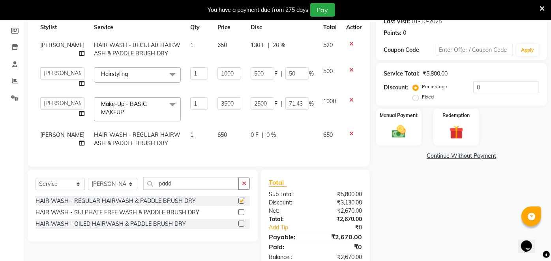
checkbox input "false"
click at [258, 128] on td "0 F | 0 %" at bounding box center [282, 139] width 73 height 26
select select "48932"
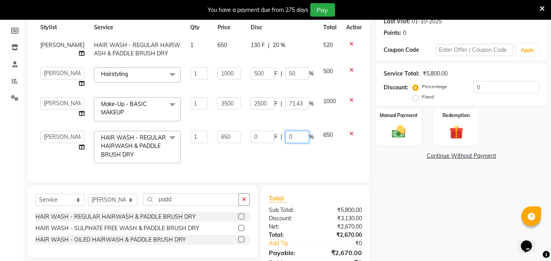
click at [273, 137] on div "0 F | 0 %" at bounding box center [282, 137] width 63 height 12
type input "20"
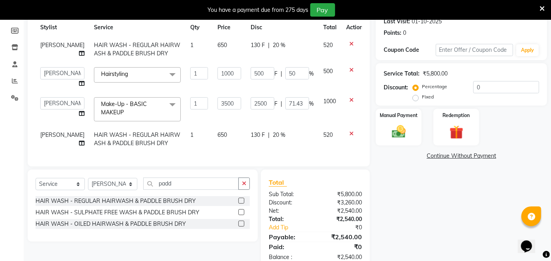
click at [265, 157] on div "Services Stylist Service Qty Price Disc Total Action Sameer Balwar HAIR WASH - …" at bounding box center [199, 81] width 327 height 154
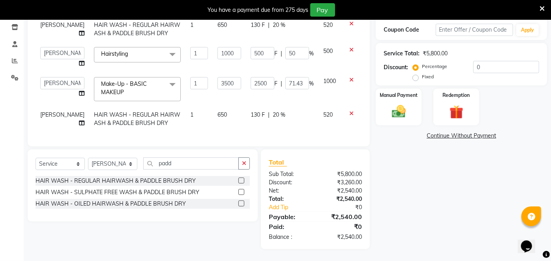
scroll to position [139, 0]
click at [459, 132] on link "Continue Without Payment" at bounding box center [462, 136] width 168 height 8
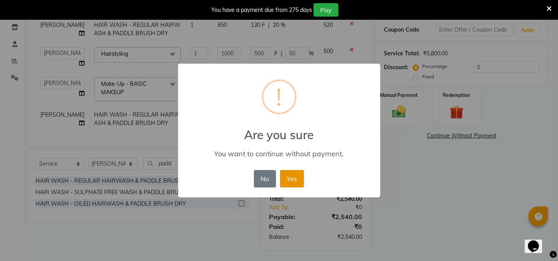
click at [294, 181] on button "Yes" at bounding box center [292, 178] width 24 height 17
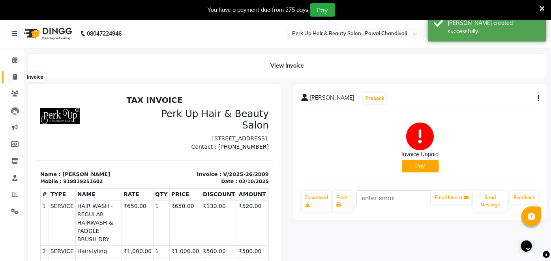
click at [9, 77] on span at bounding box center [15, 77] width 14 height 9
select select "service"
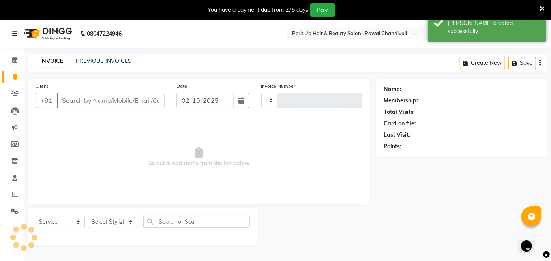
scroll to position [19, 0]
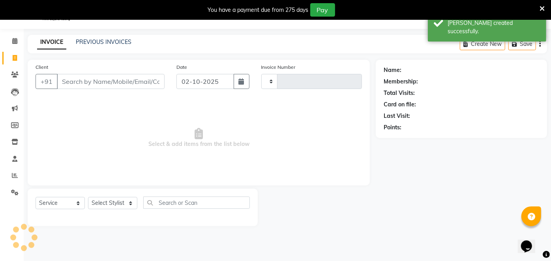
type input "2010"
select select "5131"
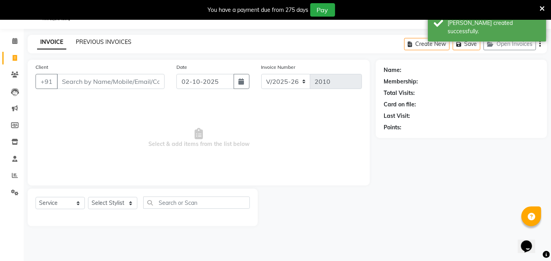
click at [117, 40] on link "PREVIOUS INVOICES" at bounding box center [104, 41] width 56 height 7
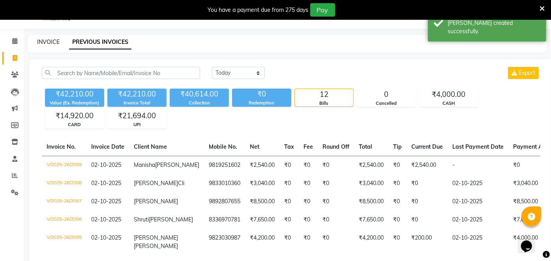
click at [40, 41] on link "INVOICE" at bounding box center [48, 41] width 23 height 7
select select "5131"
select select "service"
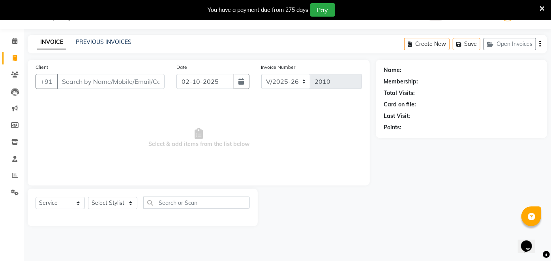
click at [407, 107] on div "Card on file:" at bounding box center [400, 104] width 32 height 8
click at [413, 109] on div "Name: Membership: Total Visits: Card on file: Last Visit: Points:" at bounding box center [462, 97] width 156 height 69
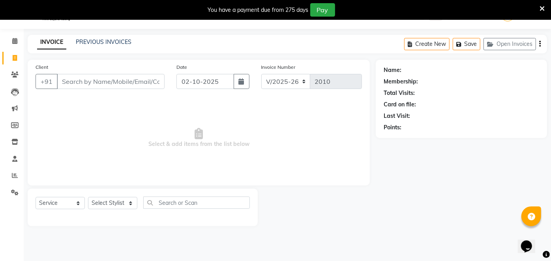
click at [413, 109] on div "Name: Membership: Total Visits: Card on file: Last Visit: Points:" at bounding box center [462, 97] width 156 height 69
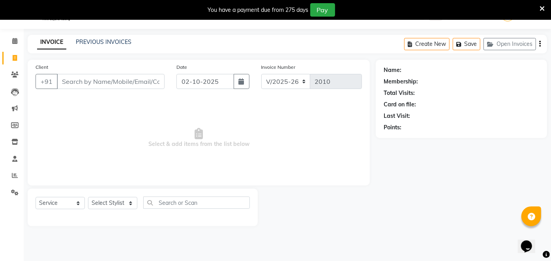
click at [116, 38] on div "PREVIOUS INVOICES" at bounding box center [104, 42] width 56 height 8
click at [115, 40] on link "PREVIOUS INVOICES" at bounding box center [104, 41] width 56 height 7
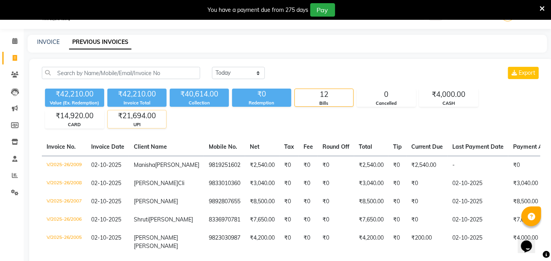
click at [145, 122] on div "UPI" at bounding box center [137, 124] width 58 height 7
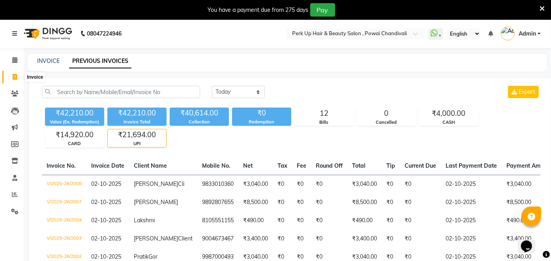
click at [15, 73] on span at bounding box center [15, 77] width 14 height 9
select select "5131"
select select "service"
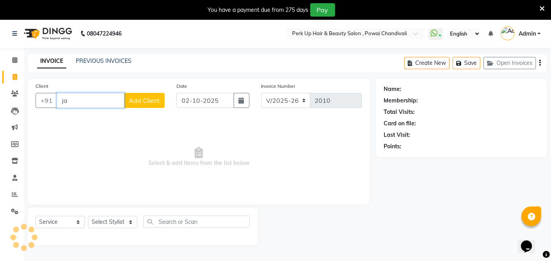
type input "j"
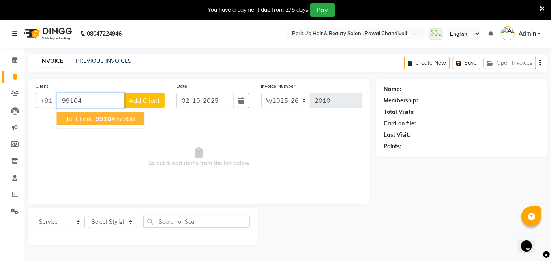
click at [114, 120] on ngb-highlight "99104 67698" at bounding box center [114, 119] width 41 height 8
type input "9910467698"
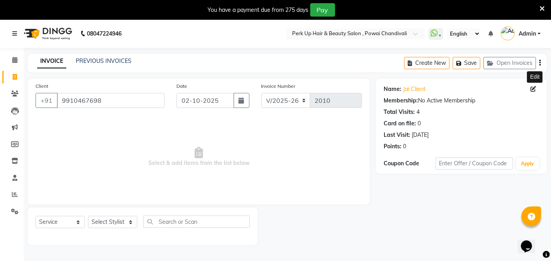
click at [533, 87] on icon at bounding box center [534, 89] width 6 height 6
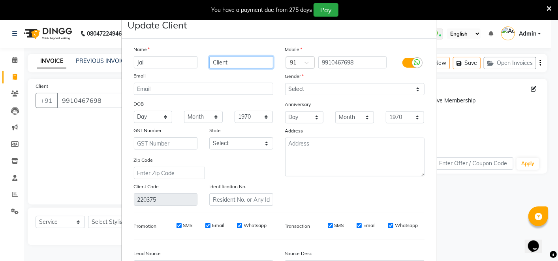
drag, startPoint x: 233, startPoint y: 60, endPoint x: 201, endPoint y: 65, distance: 33.3
click at [203, 65] on div "Client" at bounding box center [241, 62] width 76 height 12
type input "Arora"
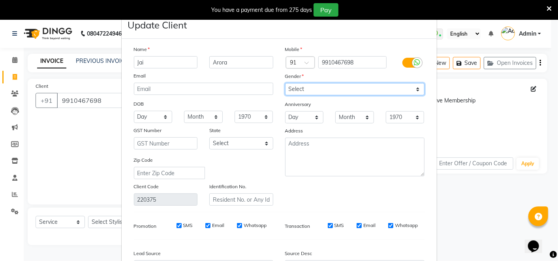
click at [337, 93] on select "Select Male Female Other Prefer Not To Say" at bounding box center [354, 89] width 139 height 12
select select "male"
click at [285, 83] on select "Select Male Female Other Prefer Not To Say" at bounding box center [354, 89] width 139 height 12
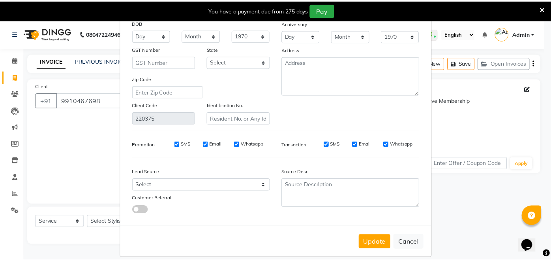
scroll to position [89, 0]
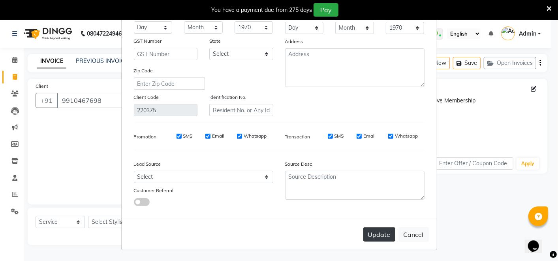
click at [382, 233] on button "Update" at bounding box center [379, 234] width 32 height 14
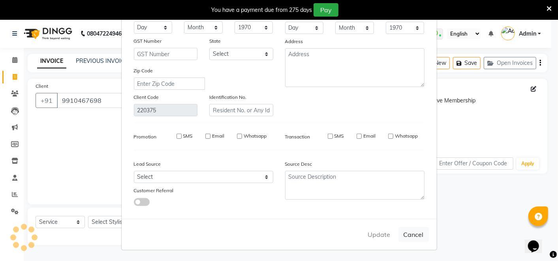
select select
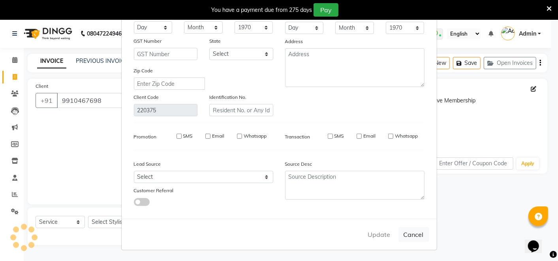
select select
checkbox input "false"
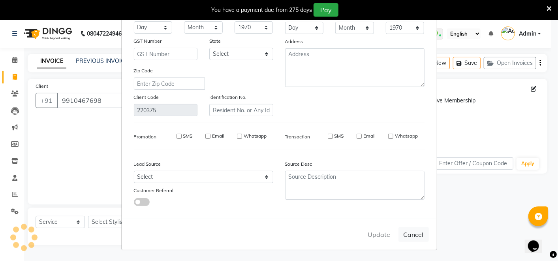
checkbox input "false"
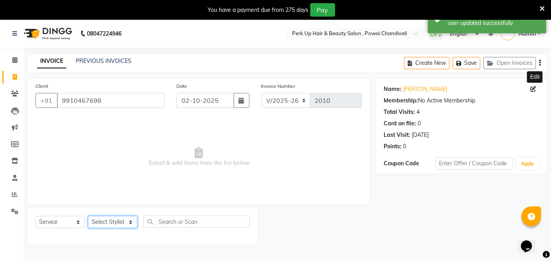
click at [115, 221] on select "Select Stylist Anita Das danish Kumkum Pasi Naseem Mansoori Neha YAdav Nilam Bh…" at bounding box center [112, 222] width 49 height 12
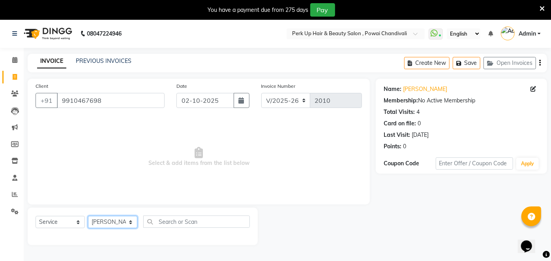
click at [88, 216] on select "Select Stylist Anita Das danish Kumkum Pasi Naseem Mansoori Neha YAdav Nilam Bh…" at bounding box center [112, 222] width 49 height 12
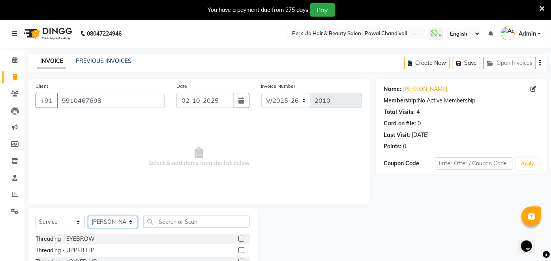
click at [116, 221] on select "Select Stylist Anita Das danish Kumkum Pasi Naseem Mansoori Neha YAdav Nilam Bh…" at bounding box center [112, 222] width 49 height 12
select select "46589"
click at [88, 216] on select "Select Stylist Anita Das danish Kumkum Pasi Naseem Mansoori Neha YAdav Nilam Bh…" at bounding box center [112, 222] width 49 height 12
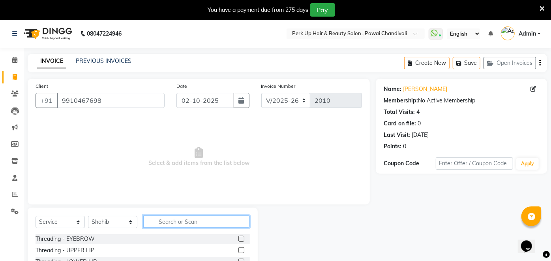
click at [176, 224] on input "text" at bounding box center [196, 221] width 107 height 12
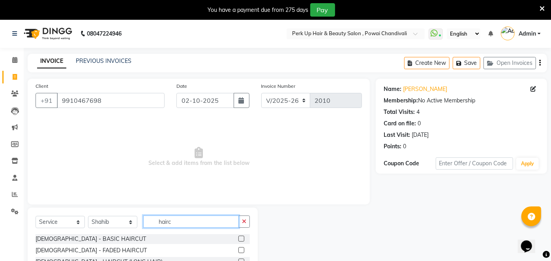
type input "hairc"
click at [239, 238] on label at bounding box center [242, 238] width 6 height 6
click at [239, 238] on input "checkbox" at bounding box center [241, 238] width 5 height 5
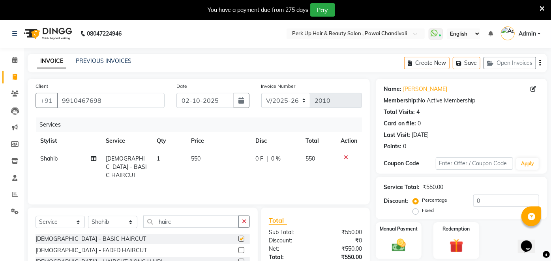
checkbox input "false"
click at [193, 164] on td "550" at bounding box center [218, 167] width 64 height 34
select select "46589"
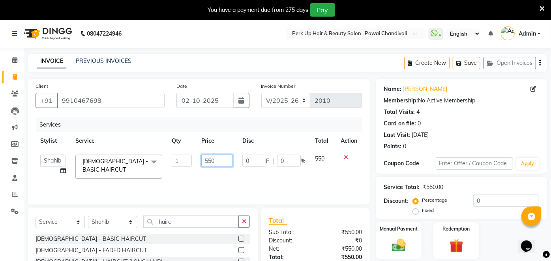
drag, startPoint x: 219, startPoint y: 162, endPoint x: 191, endPoint y: 165, distance: 28.3
click at [189, 166] on tr "Anita Das danish Kumkum Pasi Naseem Mansoori Neha YAdav Nilam Bhanushali Nizam …" at bounding box center [199, 167] width 327 height 34
type input "350"
click at [213, 177] on div "Services Stylist Service Qty Price Disc Total Action Anita Das danish Kumkum Pa…" at bounding box center [199, 156] width 327 height 79
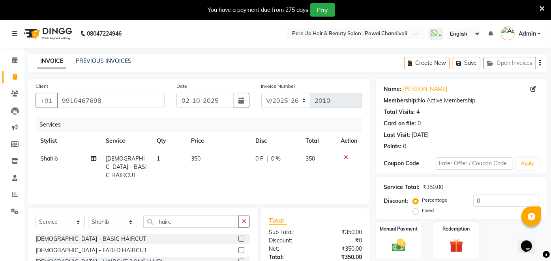
scroll to position [75, 0]
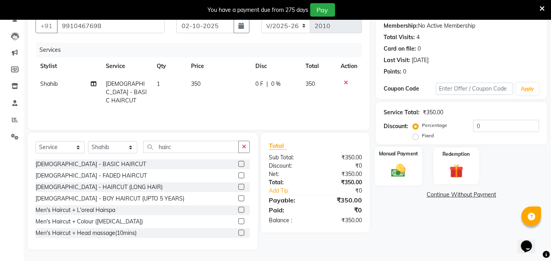
click at [408, 166] on img at bounding box center [399, 170] width 23 height 17
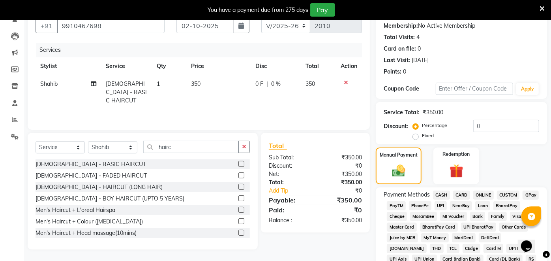
click at [443, 204] on span "UPI" at bounding box center [441, 205] width 12 height 9
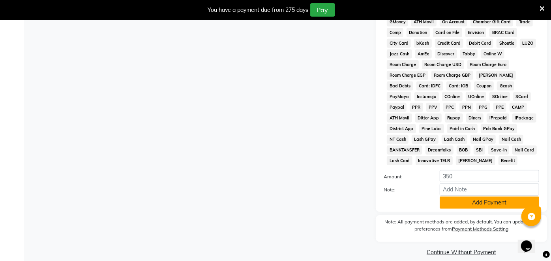
click at [483, 196] on button "Add Payment" at bounding box center [490, 202] width 100 height 12
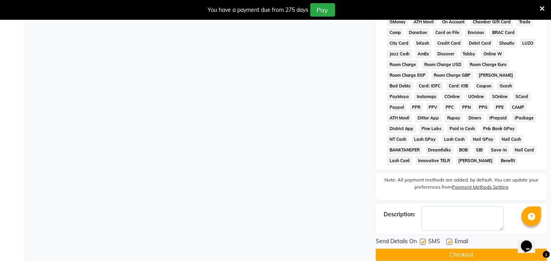
click at [437, 249] on button "Checkout" at bounding box center [461, 254] width 171 height 12
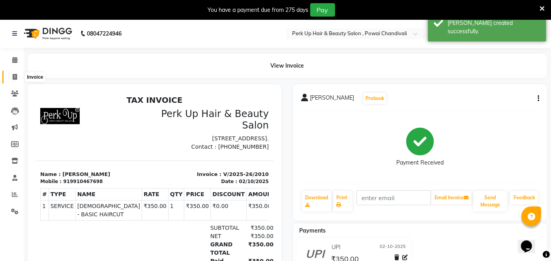
click at [13, 73] on span at bounding box center [15, 77] width 14 height 9
select select "service"
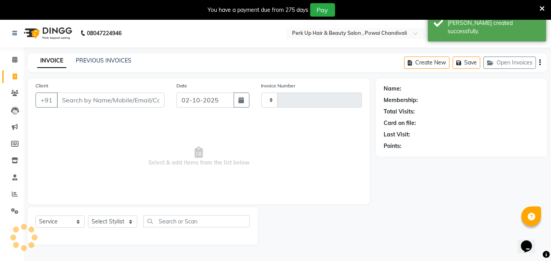
scroll to position [19, 0]
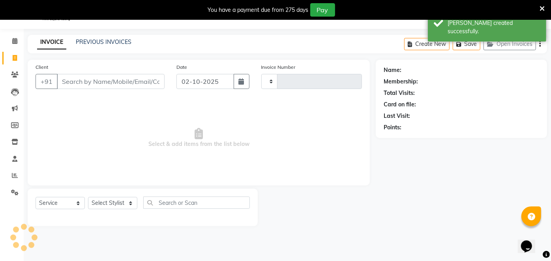
type input "2011"
select select "5131"
click at [100, 36] on div "INVOICE PREVIOUS INVOICES Create New Save Open Invoices" at bounding box center [288, 44] width 520 height 19
click at [107, 38] on div "PREVIOUS INVOICES" at bounding box center [104, 42] width 56 height 8
click at [107, 39] on link "PREVIOUS INVOICES" at bounding box center [104, 41] width 56 height 7
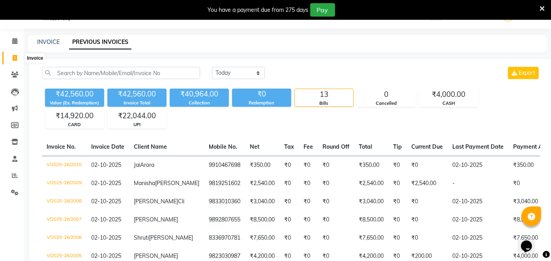
click at [12, 60] on span at bounding box center [15, 58] width 14 height 9
select select "service"
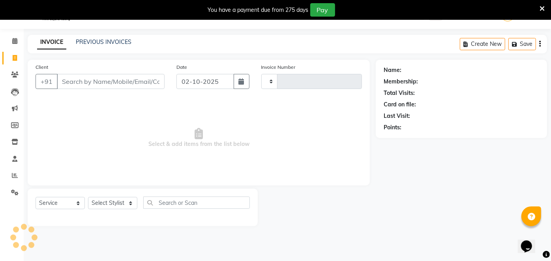
type input "2011"
select select "5131"
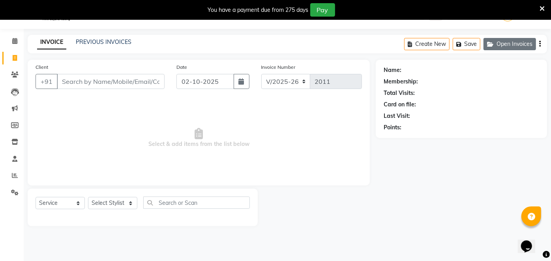
click at [513, 42] on button "Open Invoices" at bounding box center [510, 44] width 53 height 12
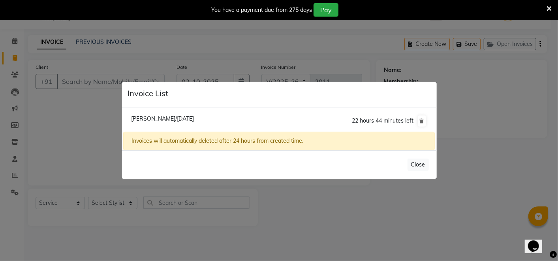
drag, startPoint x: 415, startPoint y: 164, endPoint x: 416, endPoint y: 211, distance: 46.6
click at [416, 211] on ngb-modal-window "Invoice List Prof Ashana Mishra/02 October 2025 22 hours 44 minutes left Invoic…" at bounding box center [279, 130] width 558 height 261
click at [194, 119] on span "Prof Ashana Mishra/02 October 2025" at bounding box center [162, 118] width 63 height 7
type input "9582223899"
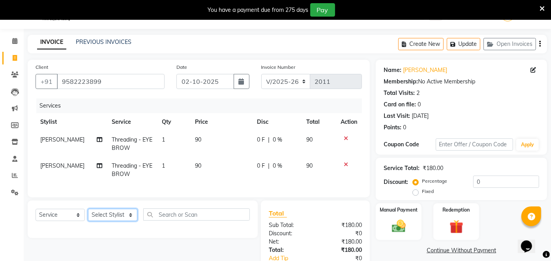
click at [114, 221] on select "Select Stylist Anita Das danish Kumkum Pasi Naseem Mansoori Neha YAdav Nilam Bh…" at bounding box center [112, 215] width 49 height 12
click at [219, 186] on div "Services Stylist Service Qty Price Disc Total Action Reena Sawardekar Threading…" at bounding box center [199, 143] width 327 height 91
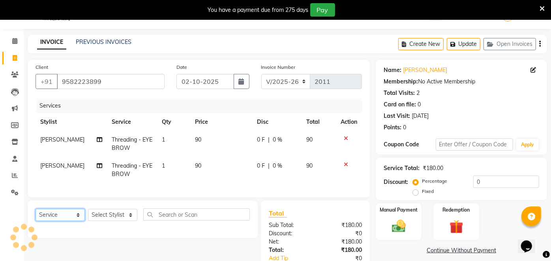
click at [57, 221] on select "Select Service Product Membership Package Voucher Prepaid Gift Card" at bounding box center [60, 215] width 49 height 12
click at [36, 215] on select "Select Service Product Membership Package Voucher Prepaid Gift Card" at bounding box center [60, 215] width 49 height 12
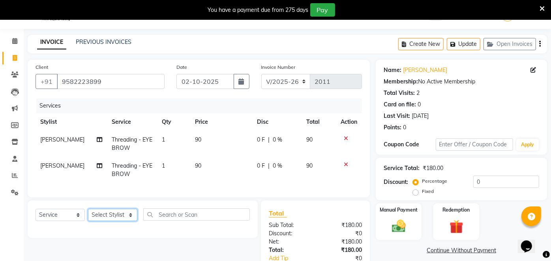
click at [116, 220] on select "Select Stylist Anita Das danish Kumkum Pasi Naseem Mansoori Neha YAdav Nilam Bh…" at bounding box center [112, 215] width 49 height 12
select select "32895"
click at [88, 215] on select "Select Stylist Anita Das danish Kumkum Pasi Naseem Mansoori Neha YAdav Nilam Bh…" at bounding box center [112, 215] width 49 height 12
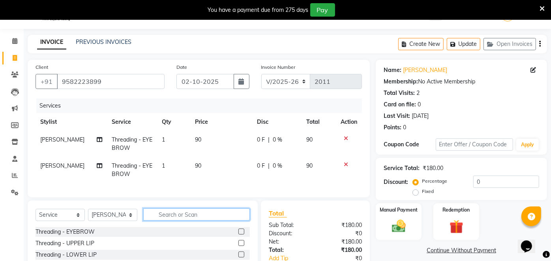
click at [171, 220] on input "text" at bounding box center [196, 214] width 107 height 12
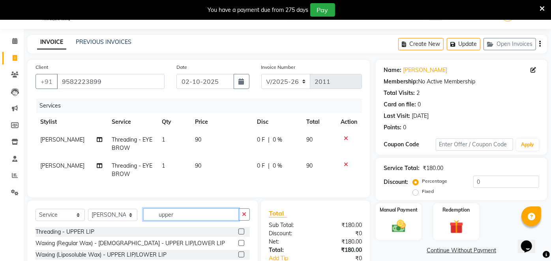
type input "upper"
click at [239, 234] on label at bounding box center [242, 231] width 6 height 6
click at [239, 234] on input "checkbox" at bounding box center [241, 231] width 5 height 5
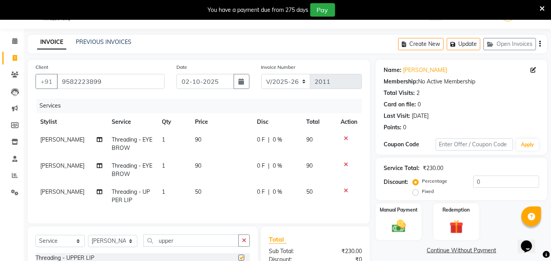
checkbox input "false"
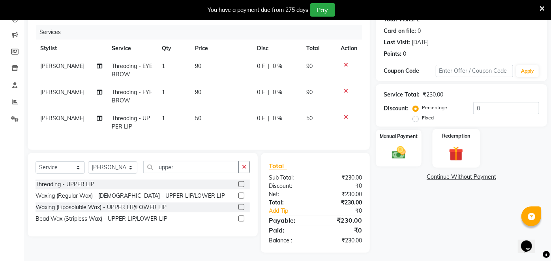
scroll to position [102, 0]
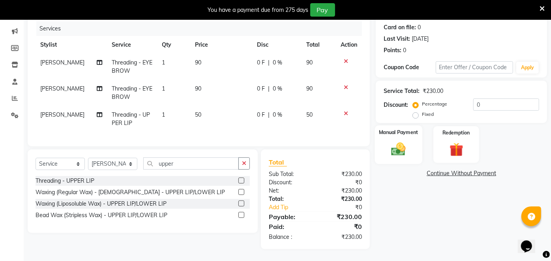
click at [399, 129] on div "Manual Payment" at bounding box center [399, 144] width 48 height 38
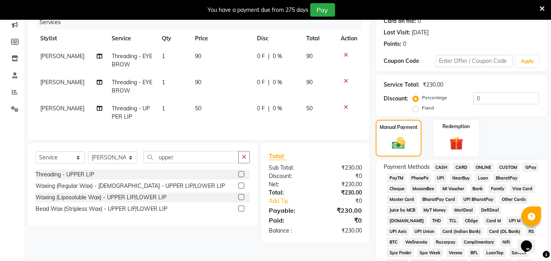
click at [441, 176] on span "UPI" at bounding box center [441, 177] width 12 height 9
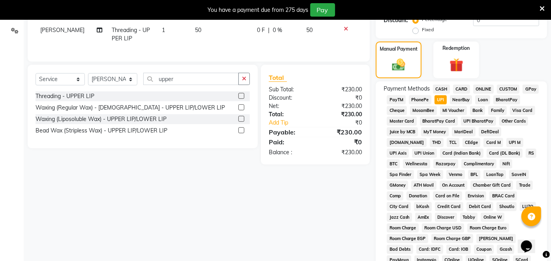
scroll to position [344, 0]
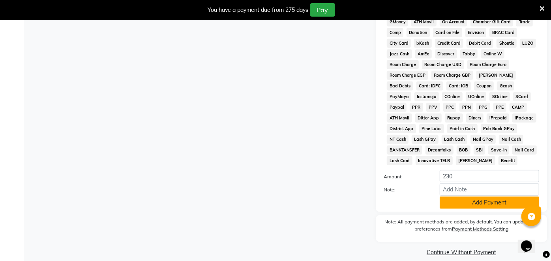
click at [482, 196] on button "Add Payment" at bounding box center [490, 202] width 100 height 12
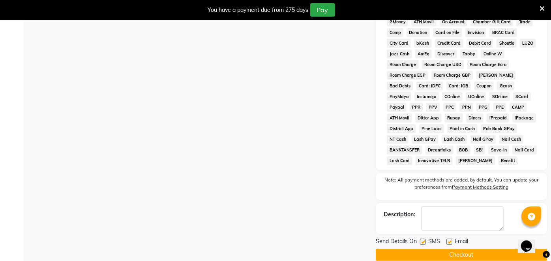
click at [458, 248] on button "Checkout" at bounding box center [461, 254] width 171 height 12
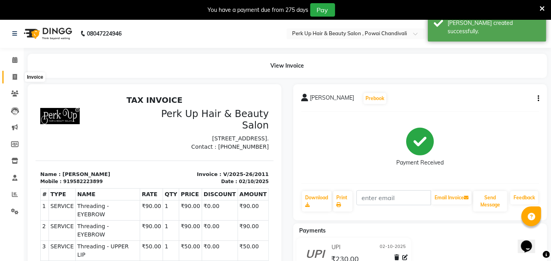
click at [15, 75] on icon at bounding box center [15, 77] width 4 height 6
select select "service"
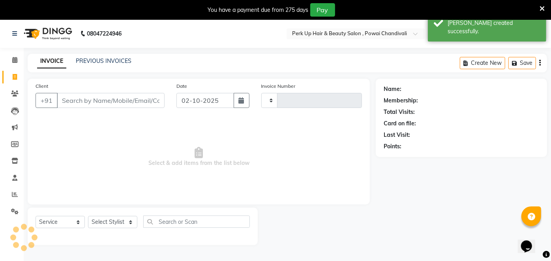
type input "2012"
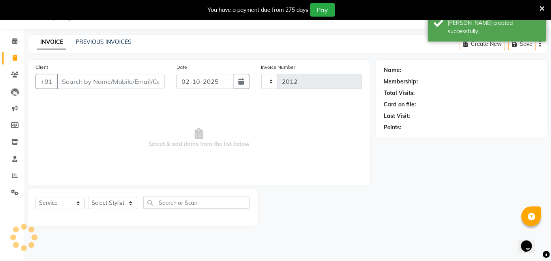
select select "5131"
click at [105, 41] on link "PREVIOUS INVOICES" at bounding box center [104, 41] width 56 height 7
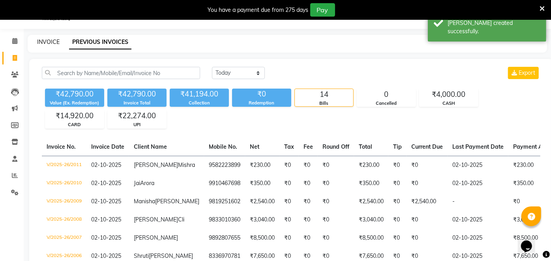
click at [48, 40] on link "INVOICE" at bounding box center [48, 41] width 23 height 7
select select "5131"
select select "service"
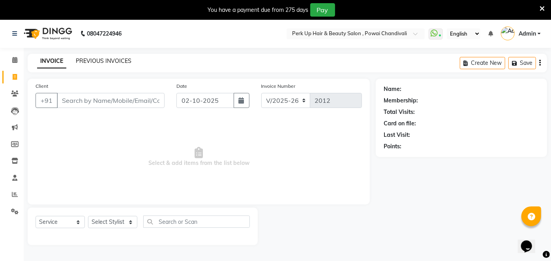
click at [122, 60] on link "PREVIOUS INVOICES" at bounding box center [104, 60] width 56 height 7
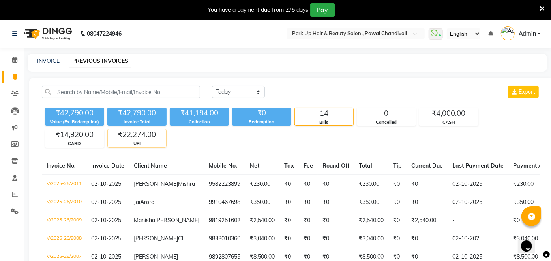
click at [140, 137] on div "₹22,274.00" at bounding box center [137, 134] width 58 height 11
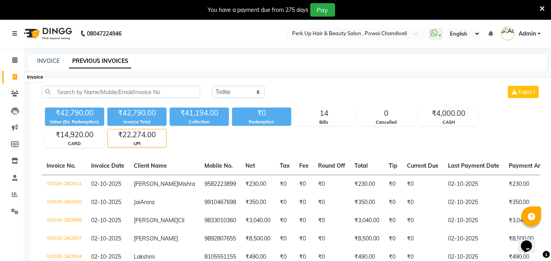
click at [13, 76] on icon at bounding box center [15, 77] width 4 height 6
select select "service"
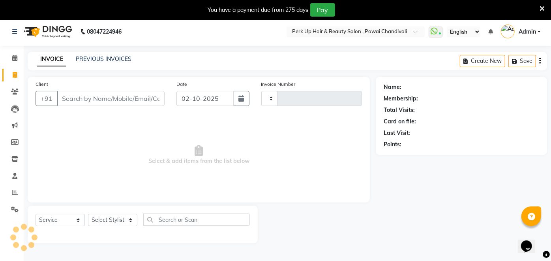
type input "2012"
select select "5131"
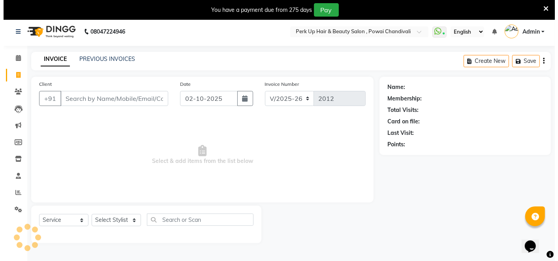
scroll to position [19, 0]
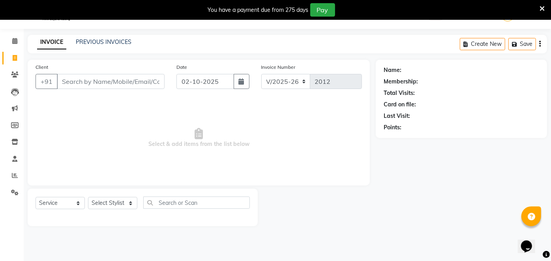
click at [91, 82] on input "Client" at bounding box center [111, 81] width 108 height 15
drag, startPoint x: 107, startPoint y: 86, endPoint x: 56, endPoint y: 81, distance: 51.6
click at [57, 81] on input "sudeep s" at bounding box center [91, 81] width 68 height 15
paste input "9699620999"
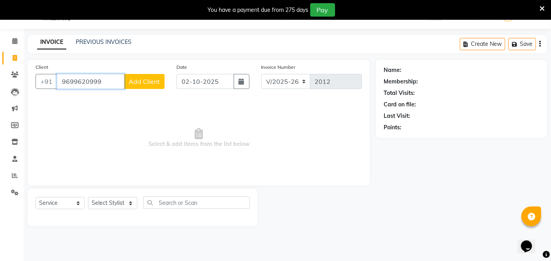
type input "9699620999"
click at [158, 86] on button "Add Client" at bounding box center [144, 81] width 41 height 15
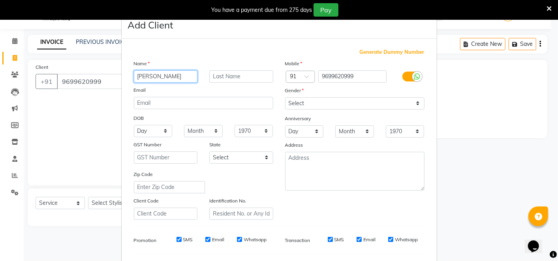
type input "Sudeep Shetty"
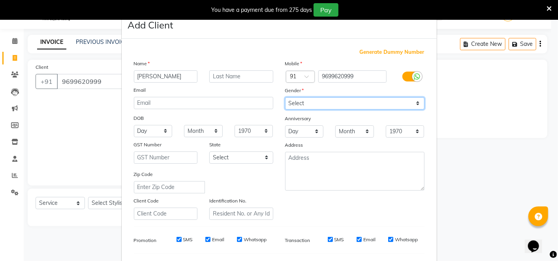
click at [331, 102] on select "Select Male Female Other Prefer Not To Say" at bounding box center [354, 103] width 139 height 12
select select "male"
click at [285, 97] on select "Select Male Female Other Prefer Not To Say" at bounding box center [354, 103] width 139 height 12
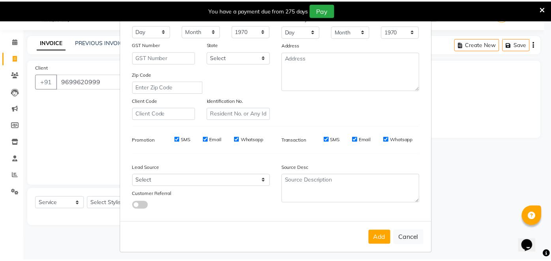
scroll to position [103, 0]
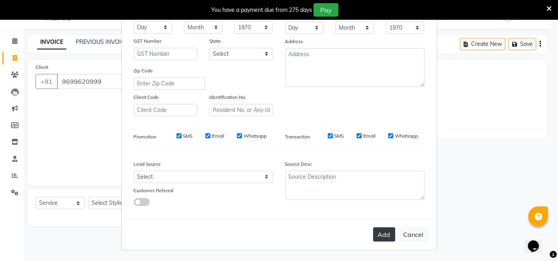
click at [383, 231] on button "Add" at bounding box center [384, 234] width 22 height 14
select select
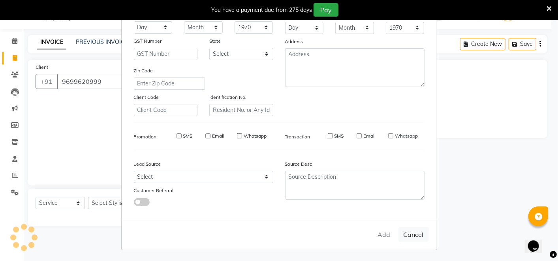
select select
checkbox input "false"
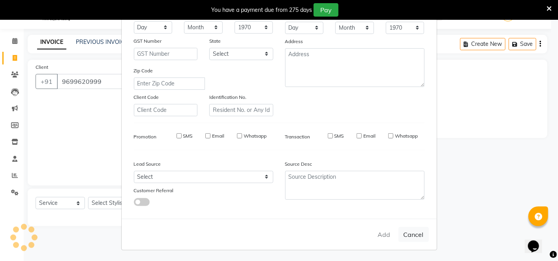
checkbox input "false"
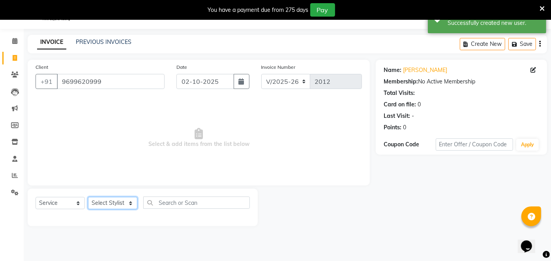
click at [120, 205] on select "Select Stylist Anita Das danish Kumkum Pasi Naseem Mansoori Neha YAdav Nilam Bh…" at bounding box center [112, 203] width 49 height 12
select select "80429"
click at [88, 197] on select "Select Stylist Anita Das danish Kumkum Pasi Naseem Mansoori Neha YAdav Nilam Bh…" at bounding box center [112, 203] width 49 height 12
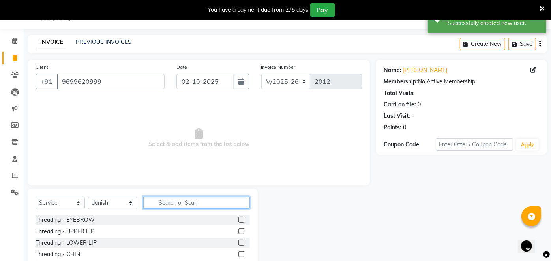
click at [177, 201] on input "text" at bounding box center [196, 202] width 107 height 12
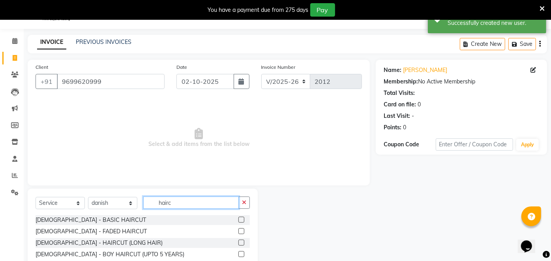
type input "hairc"
click at [239, 219] on label at bounding box center [242, 219] width 6 height 6
click at [239, 219] on input "checkbox" at bounding box center [241, 219] width 5 height 5
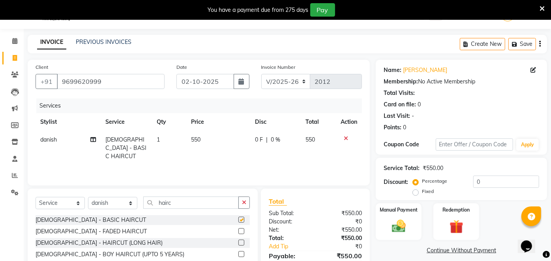
checkbox input "false"
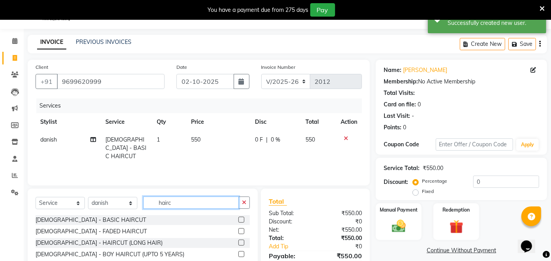
click at [201, 201] on input "hairc" at bounding box center [191, 202] width 96 height 12
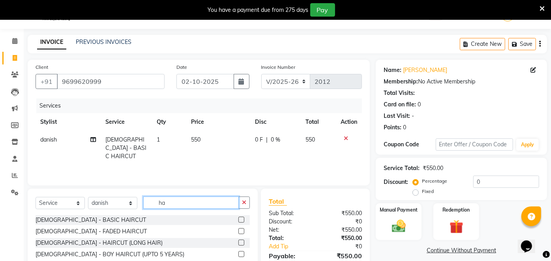
type input "h"
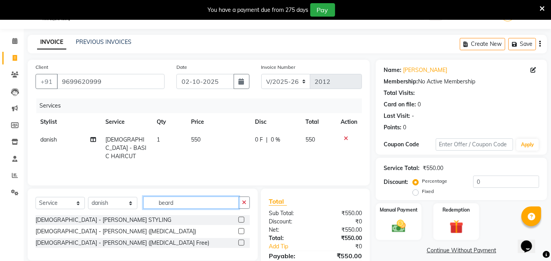
type input "beard"
click at [239, 220] on label at bounding box center [242, 219] width 6 height 6
click at [239, 220] on input "checkbox" at bounding box center [241, 219] width 5 height 5
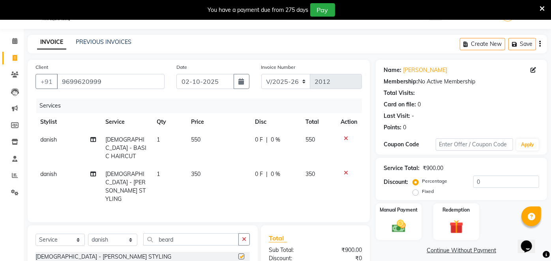
checkbox input "false"
click at [193, 138] on span "550" at bounding box center [195, 139] width 9 height 7
select select "80429"
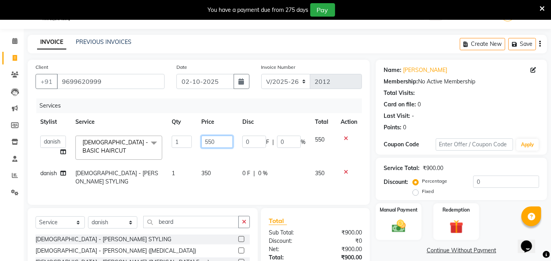
drag, startPoint x: 220, startPoint y: 137, endPoint x: 187, endPoint y: 143, distance: 33.7
click at [187, 143] on tr "Anita Das danish Kumkum Pasi Naseem Mansoori Neha YAdav Nilam Bhanushali Nizam …" at bounding box center [199, 148] width 327 height 34
type input "350"
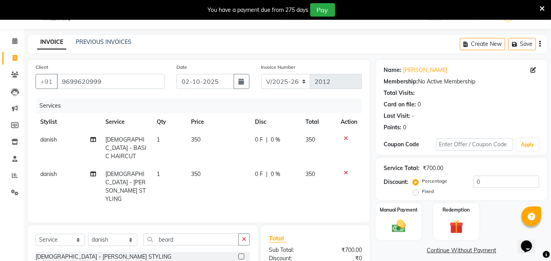
click at [201, 151] on td "350" at bounding box center [218, 148] width 64 height 34
select select "80429"
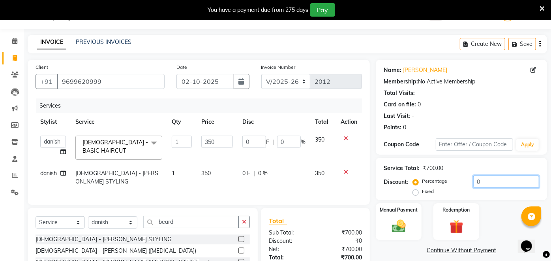
drag, startPoint x: 484, startPoint y: 186, endPoint x: 471, endPoint y: 186, distance: 13.0
click at [471, 186] on div "Percentage Fixed 0" at bounding box center [477, 185] width 125 height 21
type input "2"
type input "7"
type input "2"
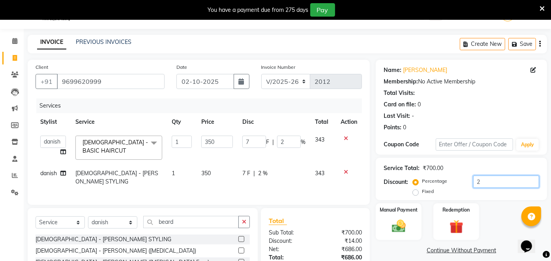
type input "25"
type input "87.5"
type input "25"
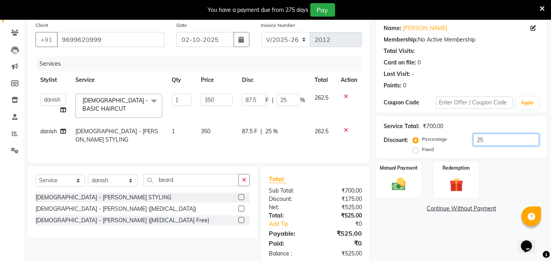
scroll to position [75, 0]
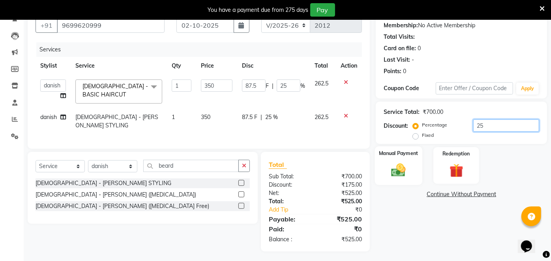
type input "25"
click at [396, 171] on img at bounding box center [399, 170] width 23 height 17
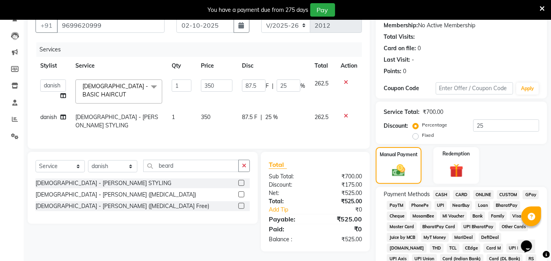
drag, startPoint x: 441, startPoint y: 203, endPoint x: 447, endPoint y: 197, distance: 9.0
click at [441, 203] on span "UPI" at bounding box center [441, 205] width 12 height 9
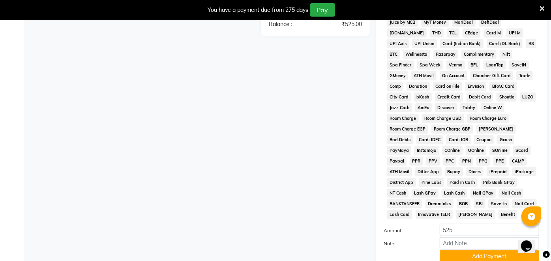
scroll to position [327, 0]
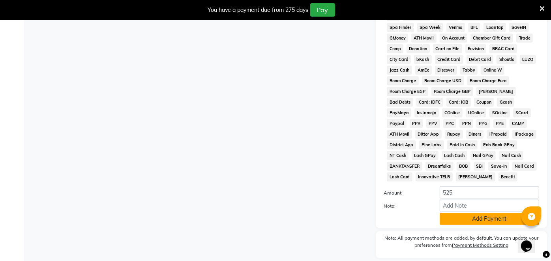
click at [489, 213] on button "Add Payment" at bounding box center [490, 219] width 100 height 12
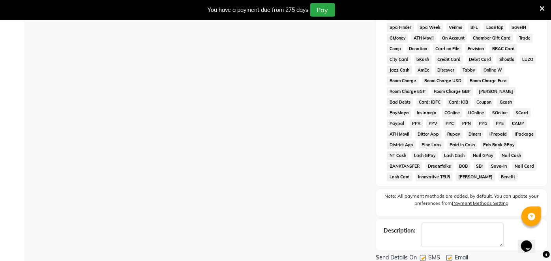
click at [450, 255] on label at bounding box center [450, 258] width 6 height 6
click at [450, 256] on input "checkbox" at bounding box center [449, 258] width 5 height 5
checkbox input "false"
drag, startPoint x: 424, startPoint y: 250, endPoint x: 447, endPoint y: 241, distance: 24.1
click at [424, 255] on label at bounding box center [423, 258] width 6 height 6
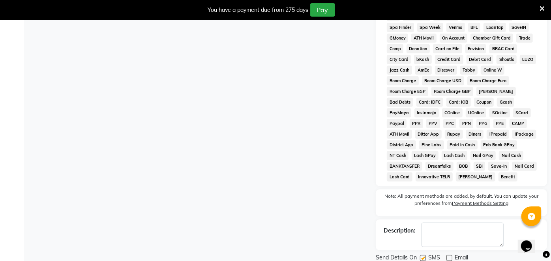
click at [424, 256] on input "checkbox" at bounding box center [422, 258] width 5 height 5
checkbox input "false"
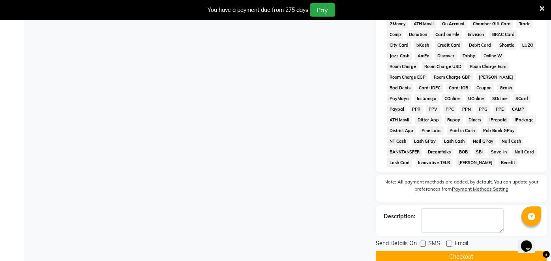
scroll to position [346, 0]
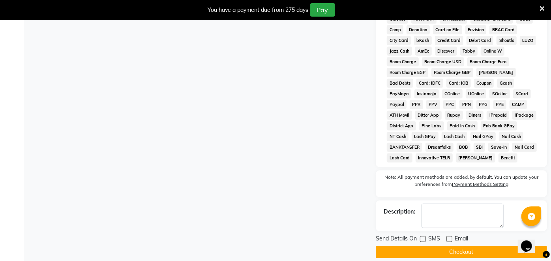
click at [471, 246] on button "Checkout" at bounding box center [461, 252] width 171 height 12
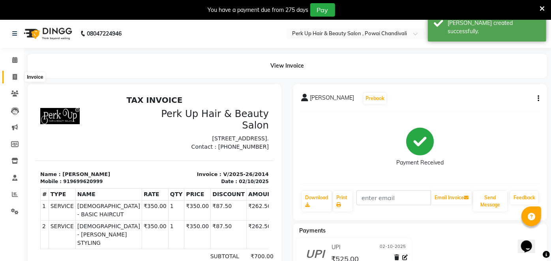
click at [15, 78] on icon at bounding box center [15, 77] width 4 height 6
select select "5131"
select select "service"
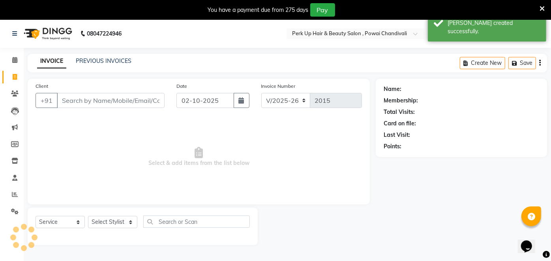
scroll to position [19, 0]
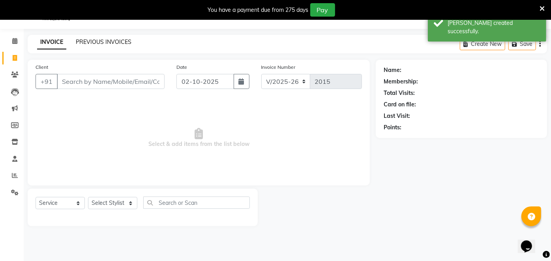
click at [118, 39] on link "PREVIOUS INVOICES" at bounding box center [104, 41] width 56 height 7
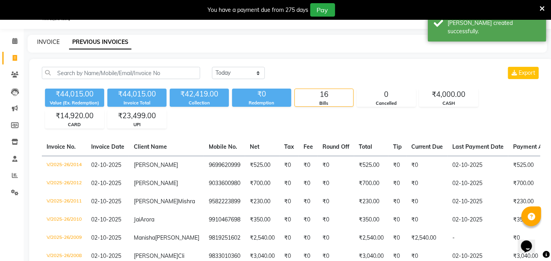
click at [49, 40] on link "INVOICE" at bounding box center [48, 41] width 23 height 7
select select "5131"
select select "service"
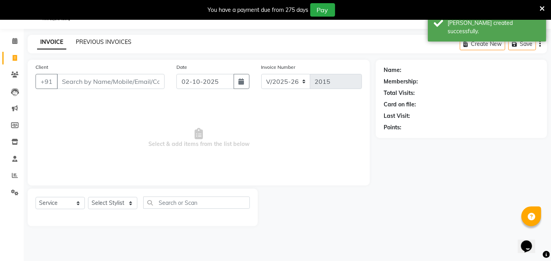
click at [83, 40] on link "PREVIOUS INVOICES" at bounding box center [104, 41] width 56 height 7
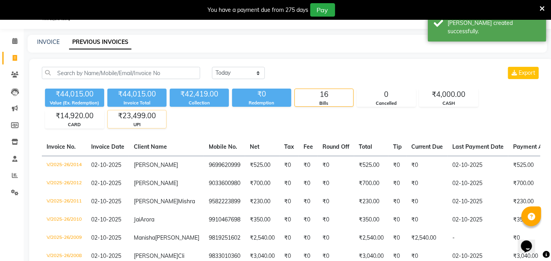
click at [143, 112] on div "₹23,499.00" at bounding box center [137, 115] width 58 height 11
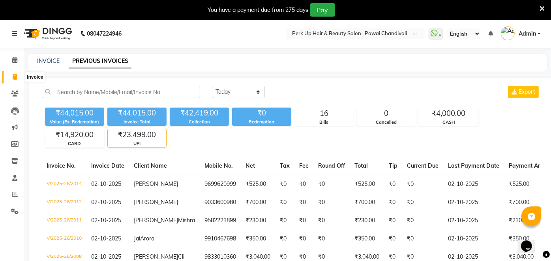
click at [11, 77] on span at bounding box center [15, 77] width 14 height 9
select select "service"
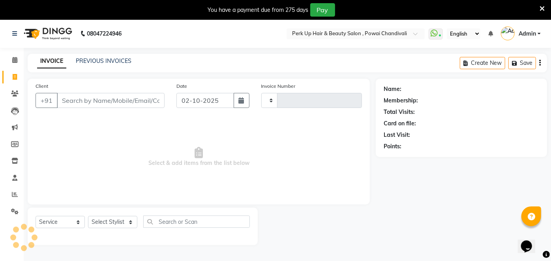
scroll to position [19, 0]
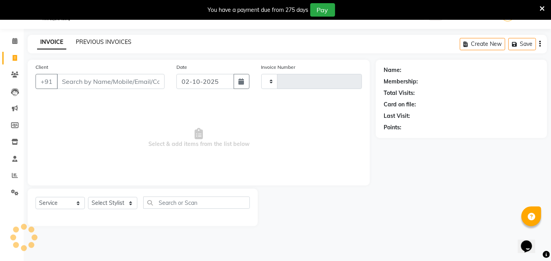
click at [110, 38] on link "PREVIOUS INVOICES" at bounding box center [104, 41] width 56 height 7
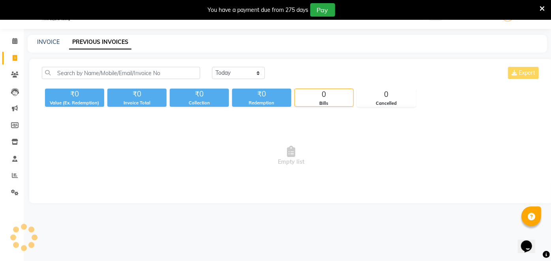
click at [42, 38] on div "INVOICE" at bounding box center [48, 42] width 23 height 8
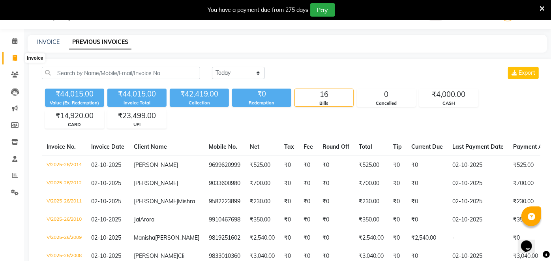
click at [11, 58] on span at bounding box center [15, 58] width 14 height 9
select select "service"
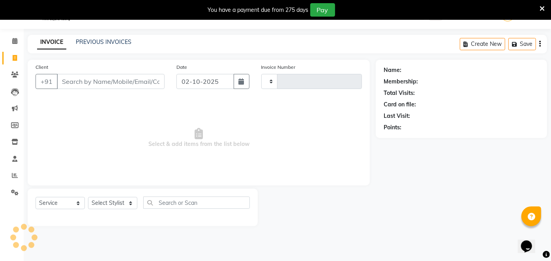
type input "2015"
select select "5131"
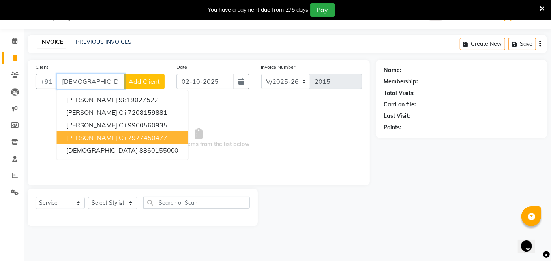
click at [116, 137] on span "Vedant Khanvilkar Cli" at bounding box center [96, 138] width 60 height 8
type input "7977450477"
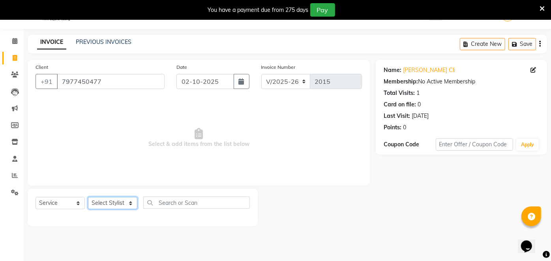
click at [116, 202] on select "Select Stylist Anita Das danish Kumkum Pasi Naseem Mansoori Neha YAdav Nilam Bh…" at bounding box center [112, 203] width 49 height 12
select select "46589"
click at [88, 197] on select "Select Stylist Anita Das danish Kumkum Pasi Naseem Mansoori Neha YAdav Nilam Bh…" at bounding box center [112, 203] width 49 height 12
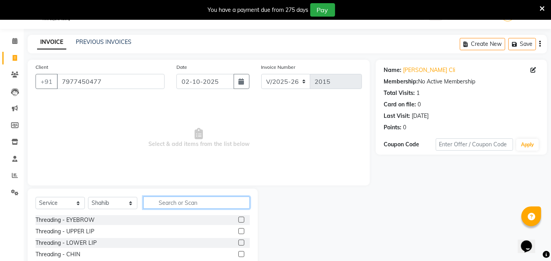
click at [184, 205] on input "text" at bounding box center [196, 202] width 107 height 12
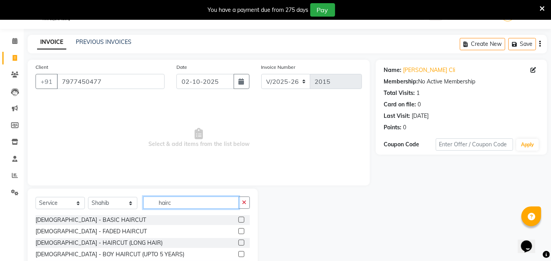
type input "hairc"
click at [239, 220] on label at bounding box center [242, 219] width 6 height 6
click at [239, 220] on input "checkbox" at bounding box center [241, 219] width 5 height 5
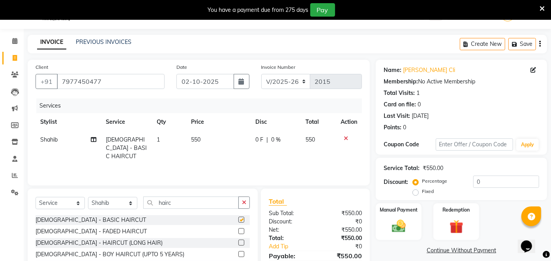
checkbox input "false"
click at [196, 143] on td "550" at bounding box center [218, 148] width 64 height 34
select select "46589"
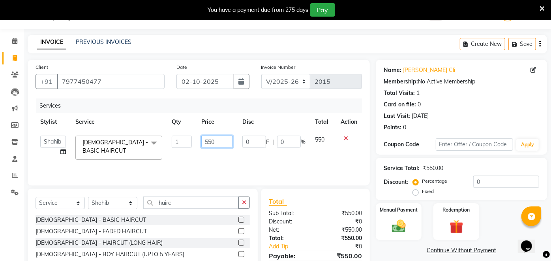
drag, startPoint x: 218, startPoint y: 138, endPoint x: 196, endPoint y: 143, distance: 21.9
click at [197, 143] on td "550" at bounding box center [217, 148] width 41 height 34
type input "350"
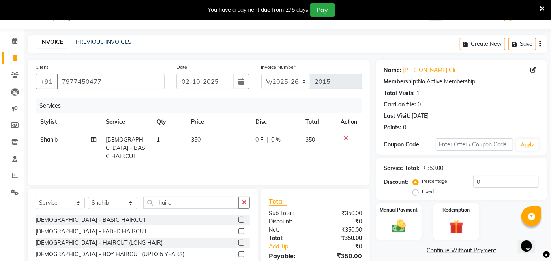
click at [213, 158] on div "Services Stylist Service Qty Price Disc Total Action Shahib MALE - BASIC HAIRCU…" at bounding box center [199, 137] width 327 height 79
click at [176, 158] on div "Services Stylist Service Qty Price Disc Total Action Shahib MALE - BASIC HAIRCU…" at bounding box center [199, 137] width 327 height 79
click at [177, 205] on input "hairc" at bounding box center [191, 202] width 96 height 12
click at [326, 157] on div "Services Stylist Service Qty Price Disc Total Action Shahib MALE - BASIC HAIRCU…" at bounding box center [199, 137] width 327 height 79
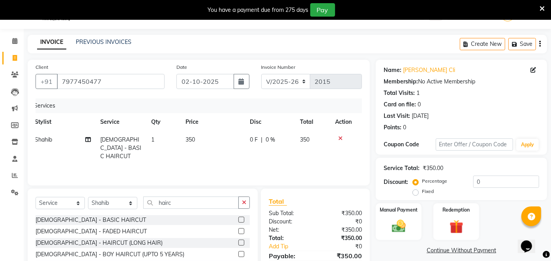
scroll to position [0, 2]
click at [291, 153] on td "0 F | 0 %" at bounding box center [274, 148] width 51 height 34
select select "46589"
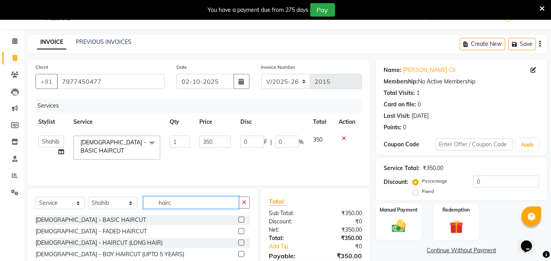
click at [188, 198] on input "hairc" at bounding box center [191, 202] width 96 height 12
click at [188, 162] on td "1" at bounding box center [179, 148] width 29 height 34
click at [188, 199] on input "hairc" at bounding box center [191, 202] width 96 height 12
click at [226, 162] on td "350" at bounding box center [215, 148] width 41 height 34
click at [190, 200] on input "hairc" at bounding box center [191, 202] width 96 height 12
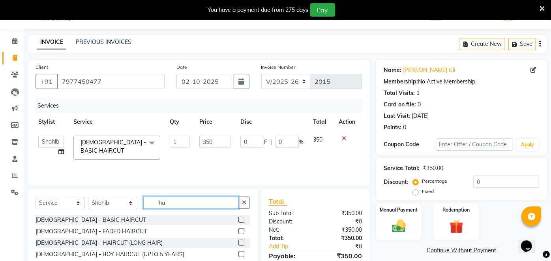
type input "h"
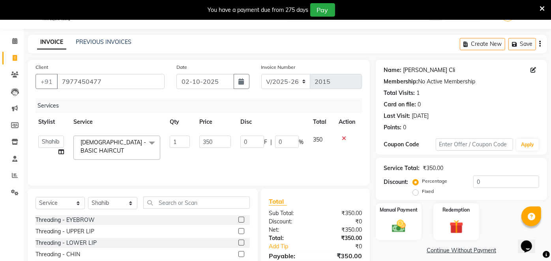
click at [413, 69] on link "Vedant Khanvilkar Cli" at bounding box center [429, 70] width 52 height 8
click at [396, 228] on img at bounding box center [399, 226] width 23 height 17
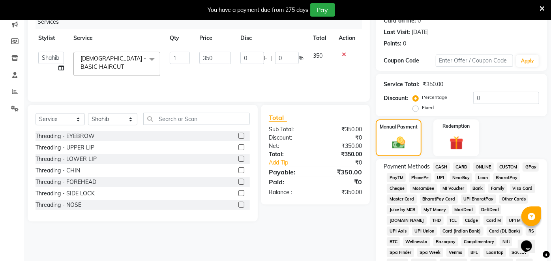
scroll to position [104, 0]
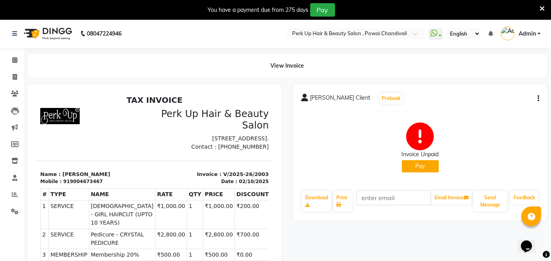
click at [423, 164] on button "Pay" at bounding box center [420, 166] width 37 height 12
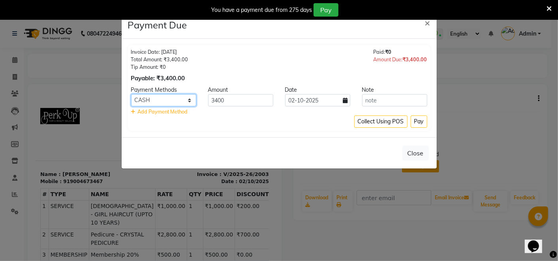
click at [166, 99] on select "CASH CARD ONLINE CUSTOM GPay PayTM PhonePe UPI NearBuy Loan BharatPay Cheque Mo…" at bounding box center [163, 100] width 65 height 12
select select "8"
click at [131, 94] on select "CASH CARD ONLINE CUSTOM GPay PayTM PhonePe UPI NearBuy Loan BharatPay Cheque Mo…" at bounding box center [163, 100] width 65 height 12
click at [416, 120] on button "Pay" at bounding box center [419, 121] width 17 height 12
